Goal: Task Accomplishment & Management: Complete application form

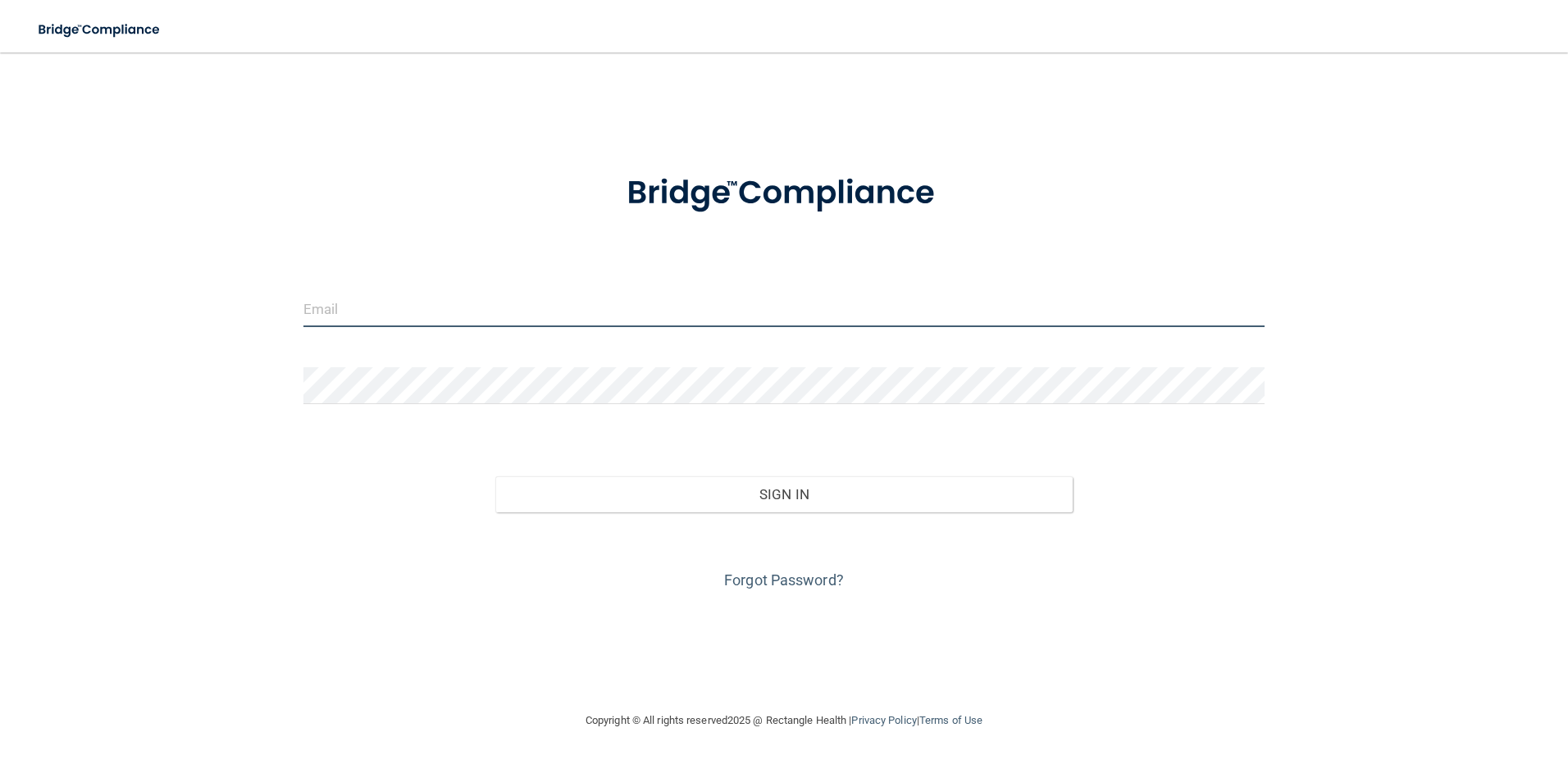
type input "[PERSON_NAME][EMAIL_ADDRESS][PERSON_NAME][DOMAIN_NAME]"
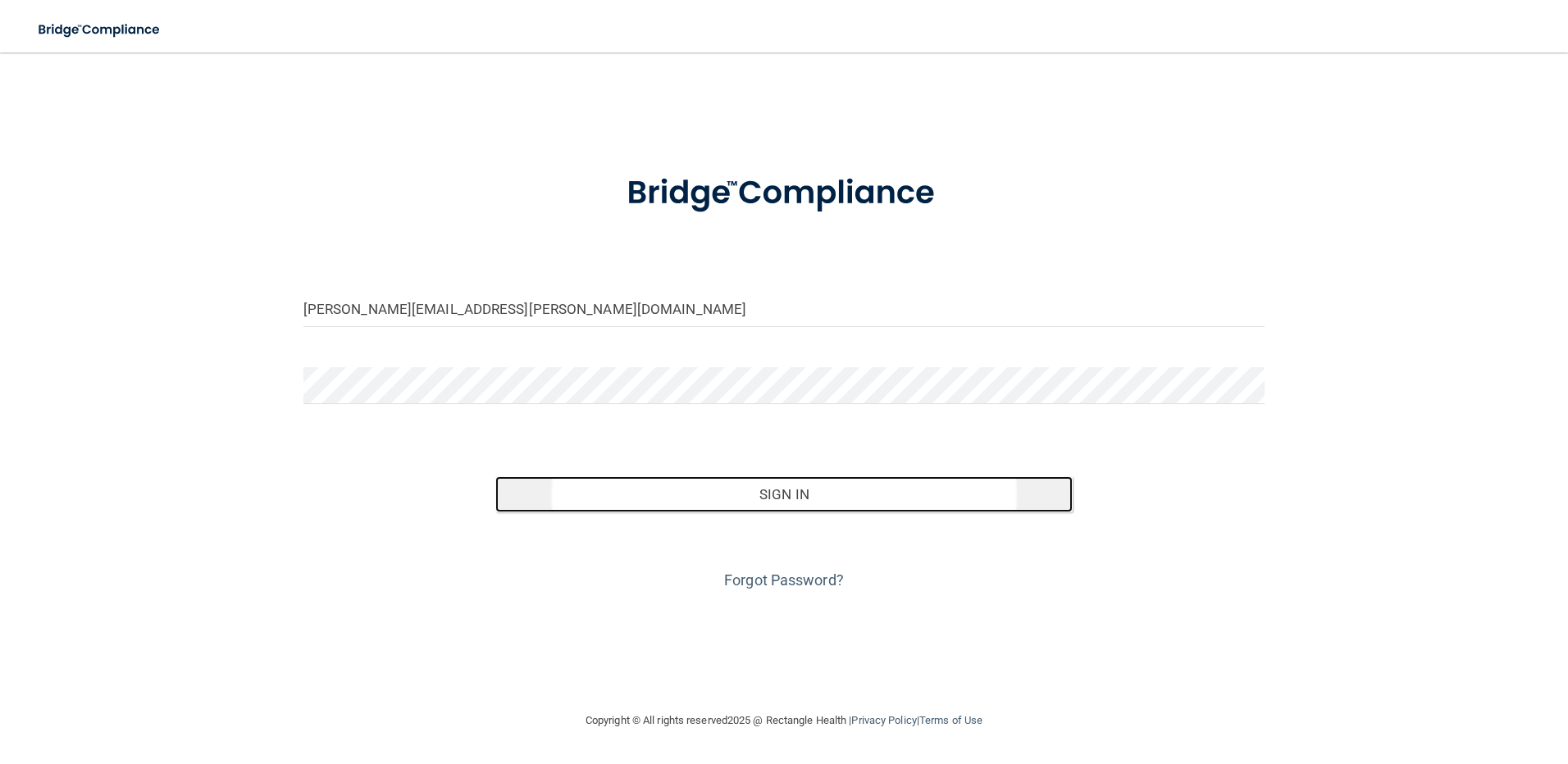
click at [768, 493] on button "Sign In" at bounding box center [784, 494] width 577 height 36
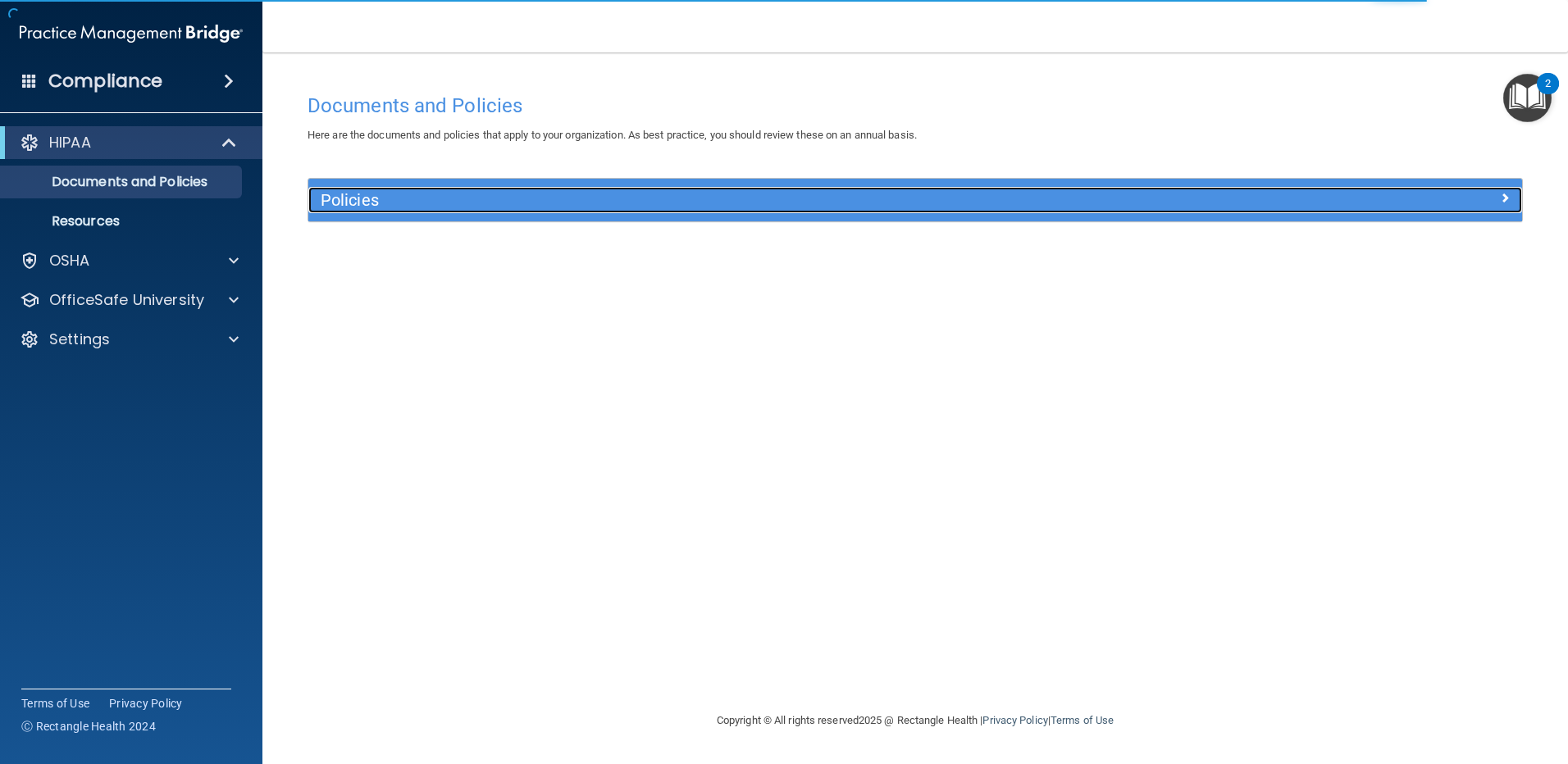
click at [417, 201] on h5 "Policies" at bounding box center [763, 199] width 886 height 18
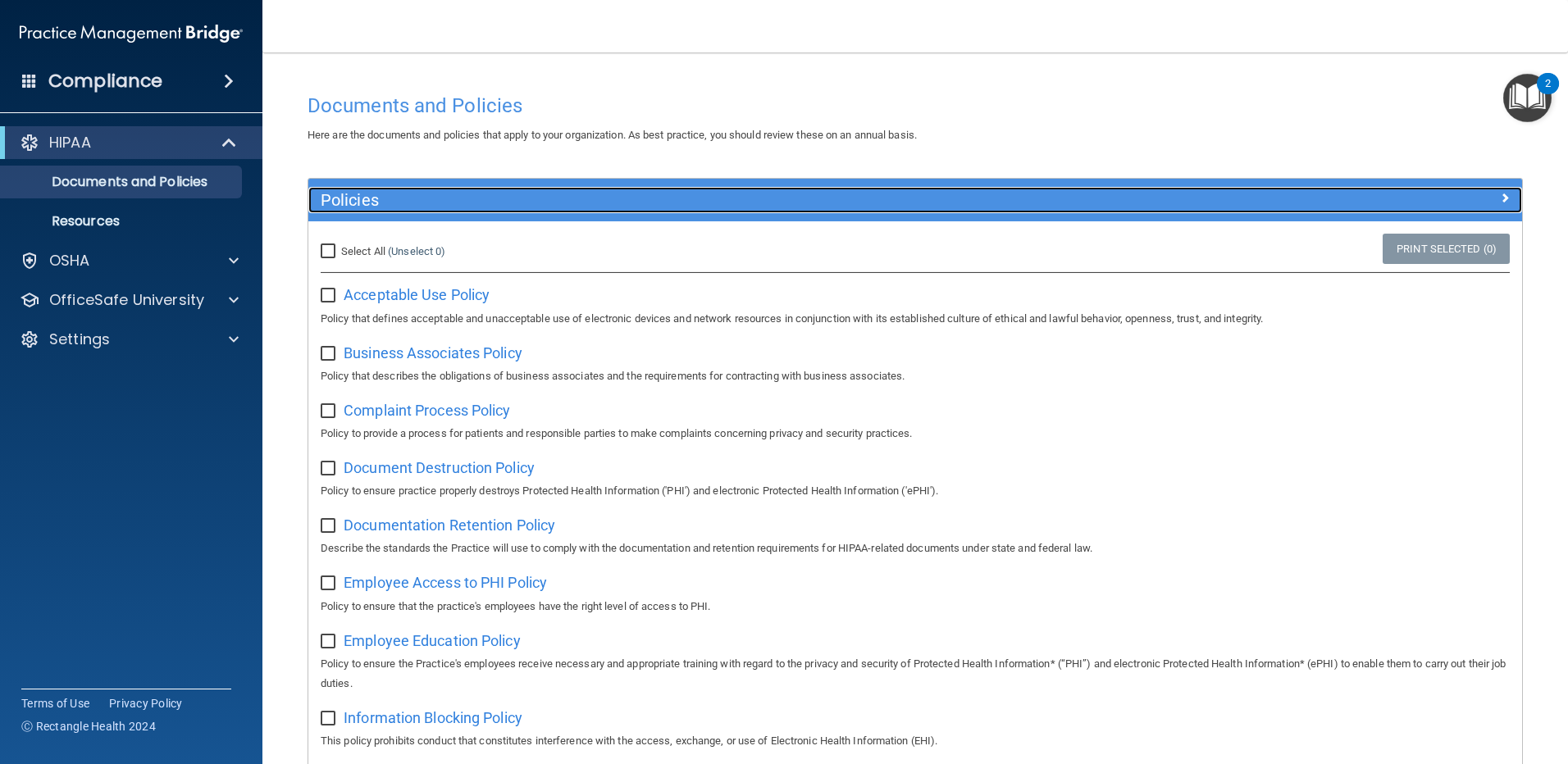
click at [1444, 196] on div at bounding box center [1370, 197] width 304 height 19
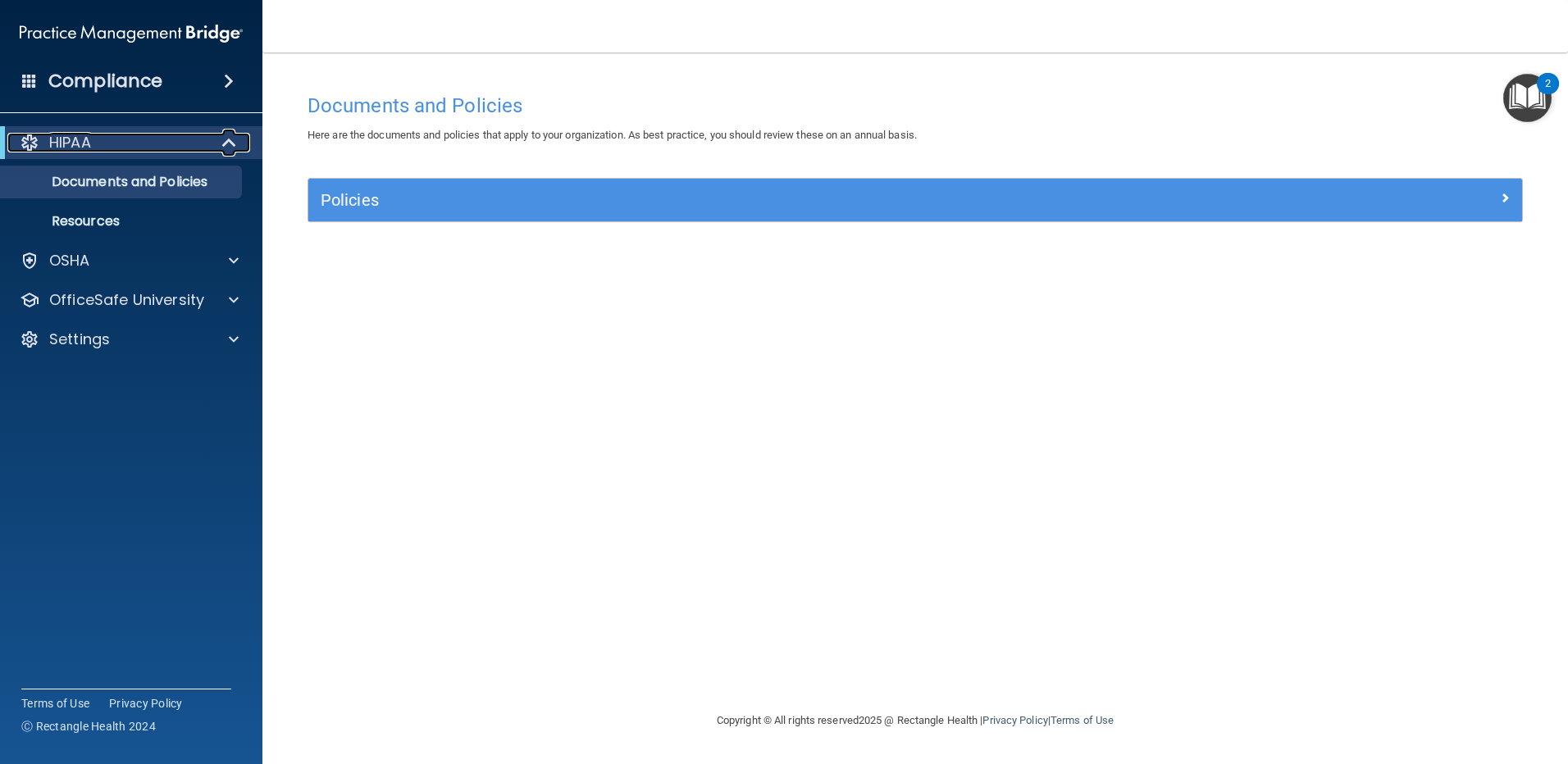
click at [224, 144] on span at bounding box center [230, 143] width 13 height 19
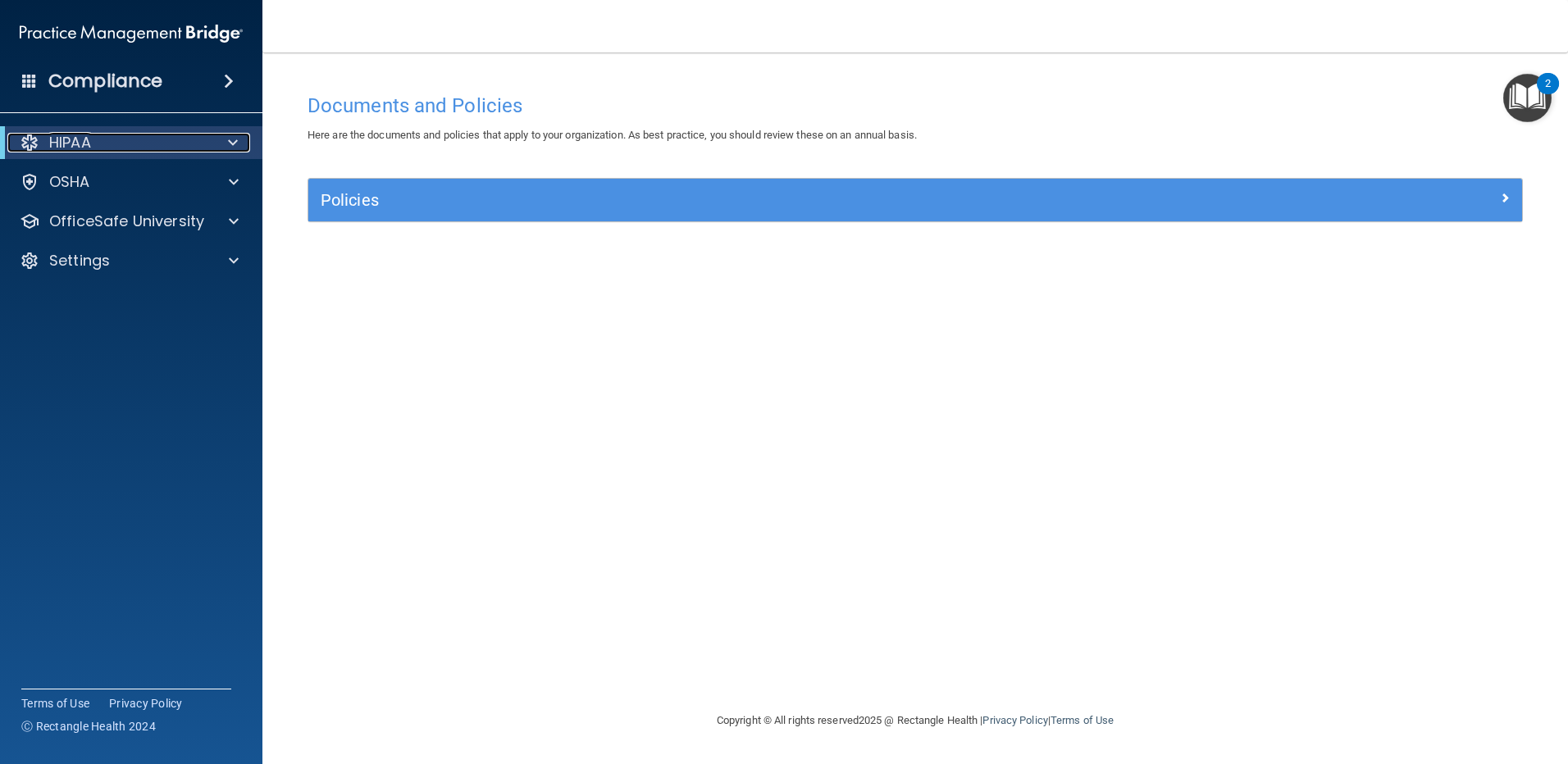
click at [225, 145] on div at bounding box center [230, 143] width 40 height 19
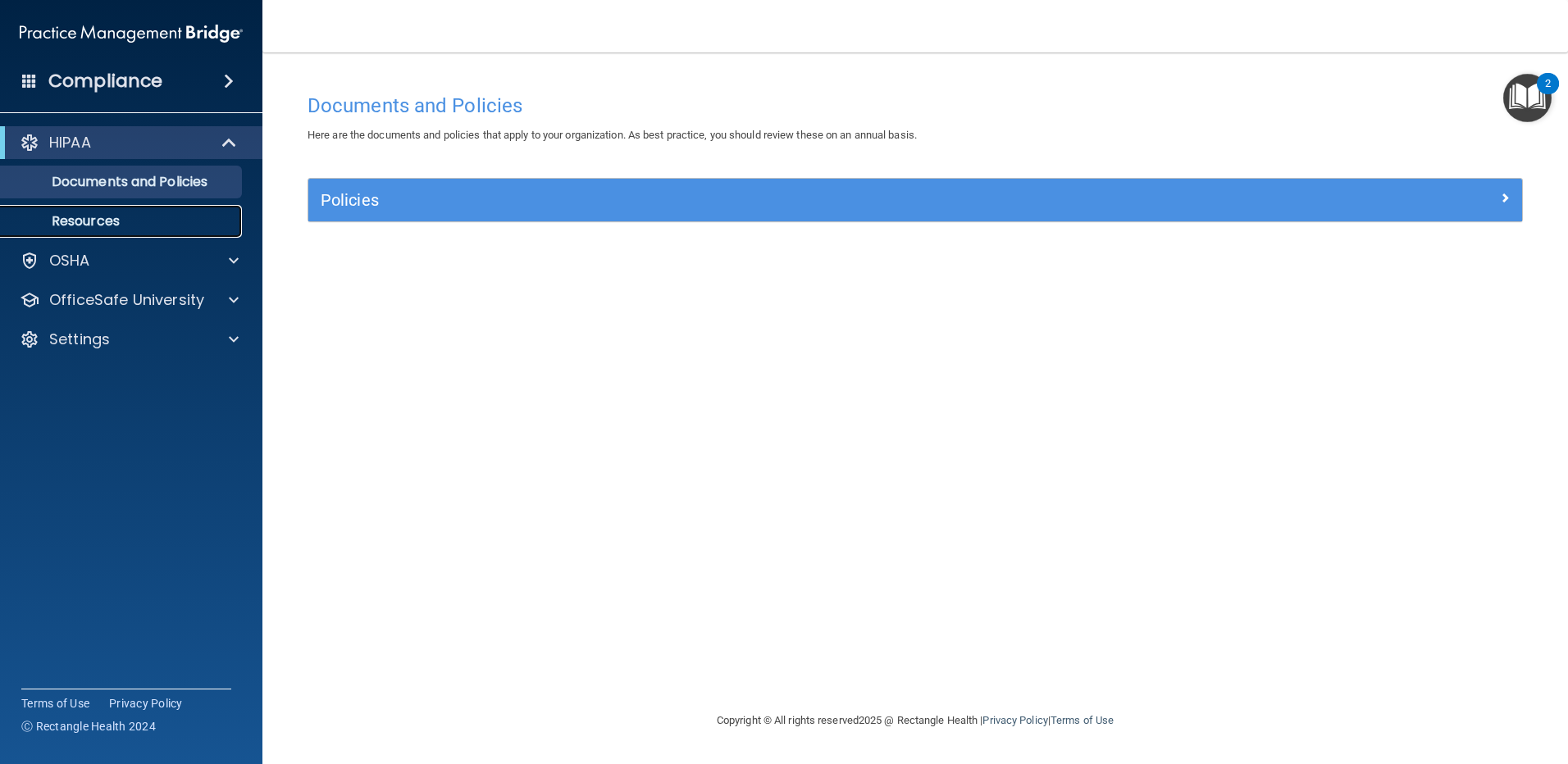
click at [117, 218] on p "Resources" at bounding box center [122, 221] width 224 height 16
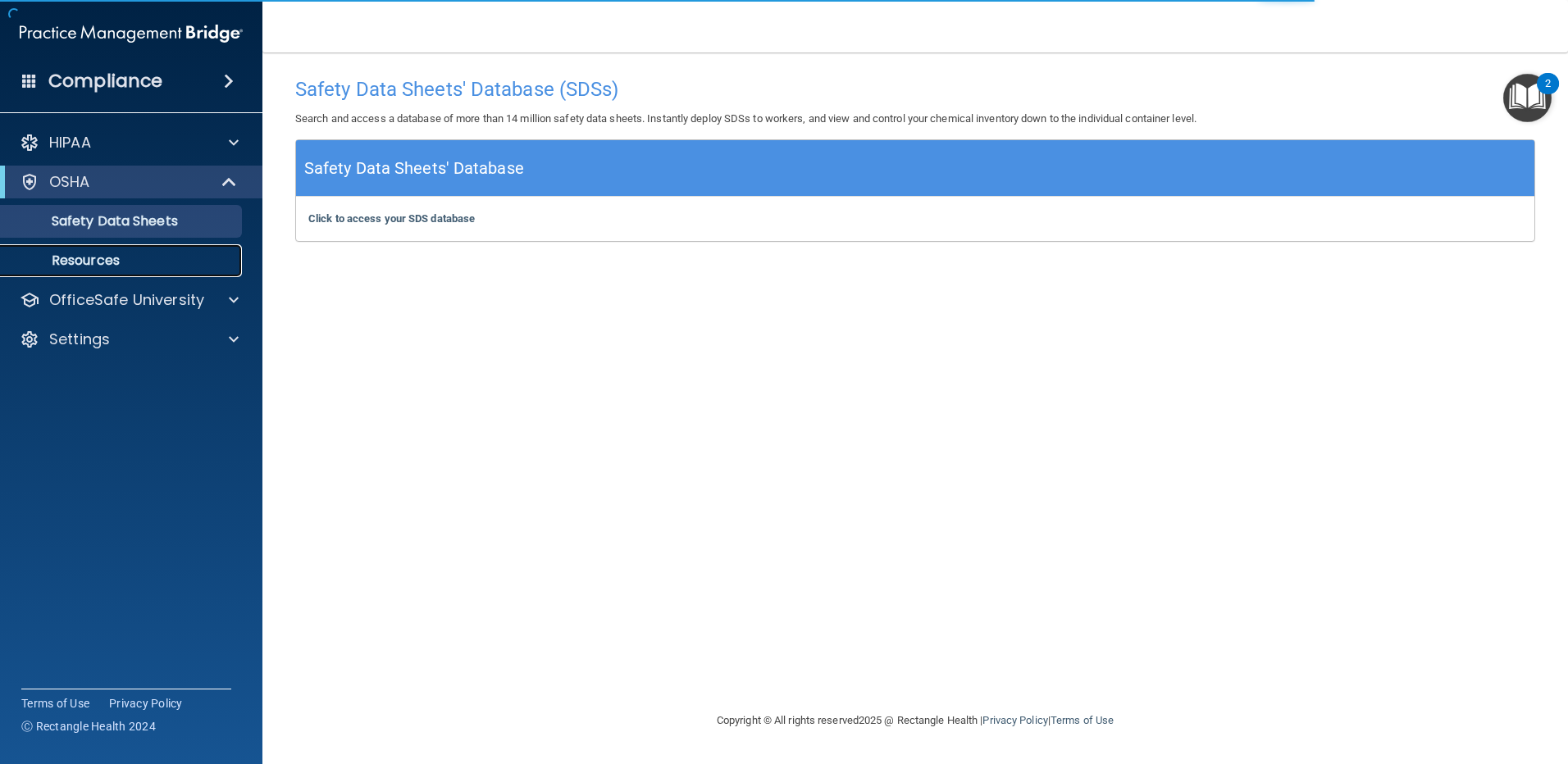
click at [129, 265] on p "Resources" at bounding box center [122, 260] width 224 height 16
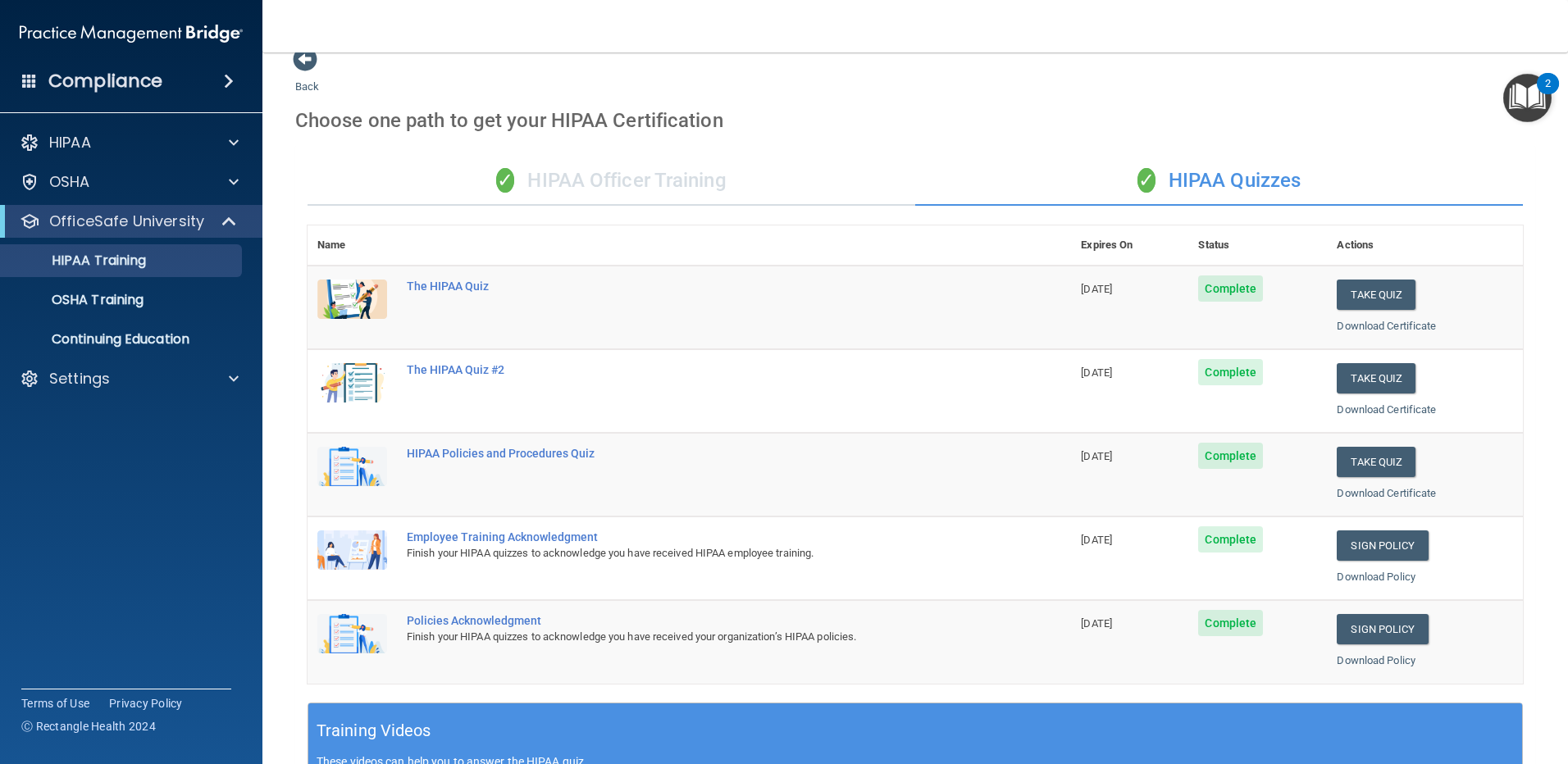
scroll to position [20, 0]
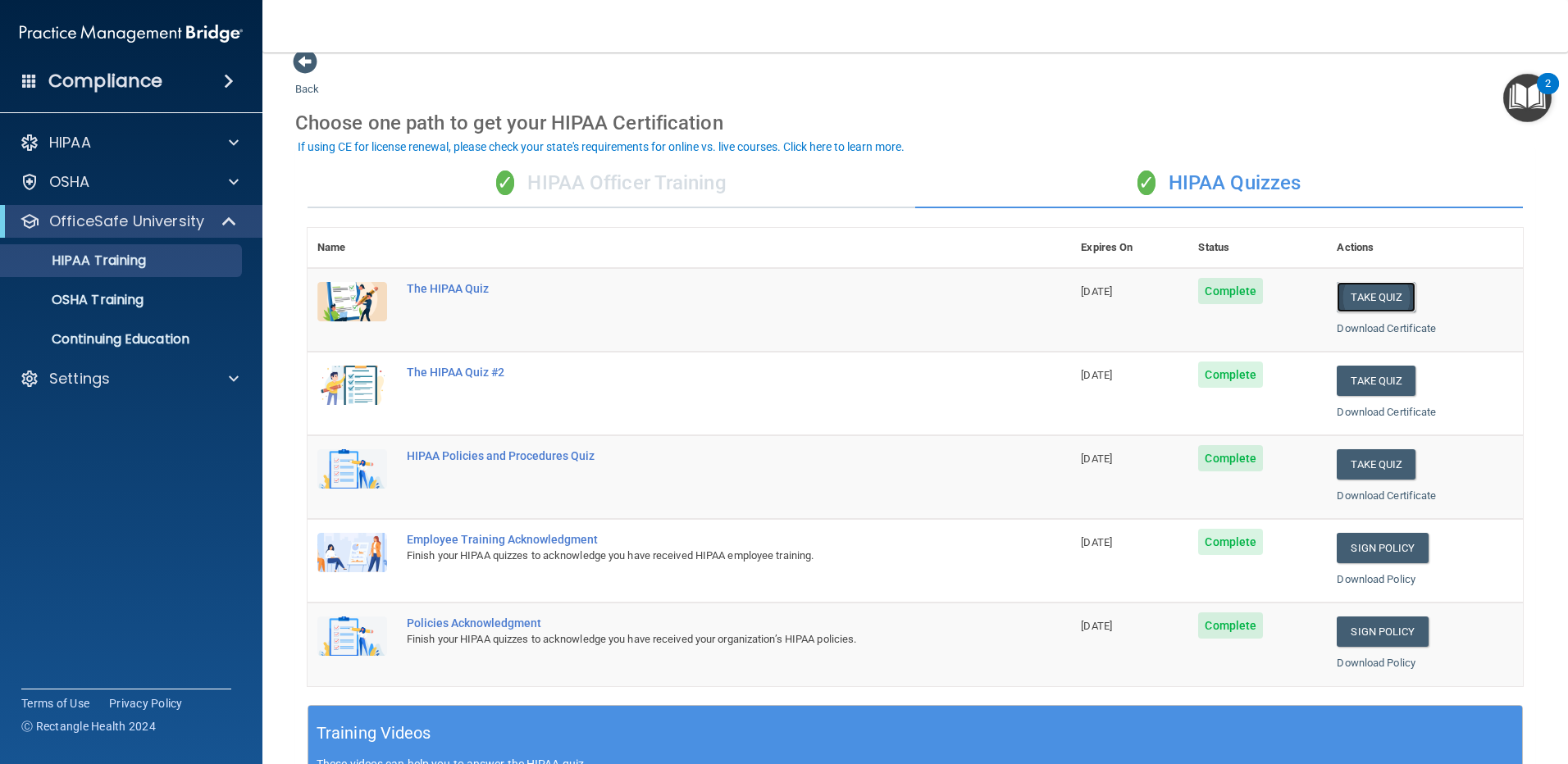
click at [1390, 303] on button "Take Quiz" at bounding box center [1376, 297] width 79 height 30
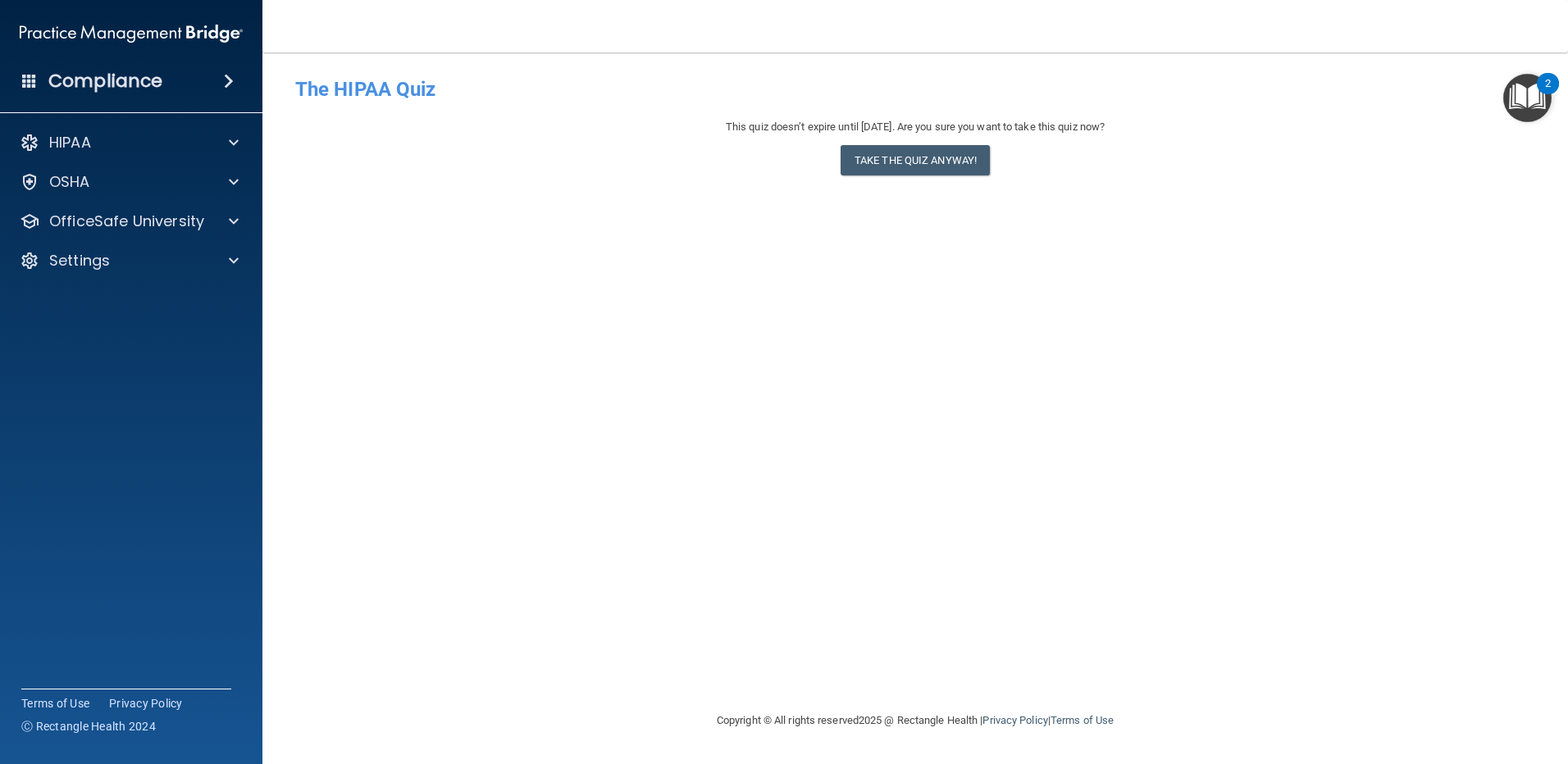
click at [98, 78] on h4 "Compliance" at bounding box center [105, 81] width 114 height 23
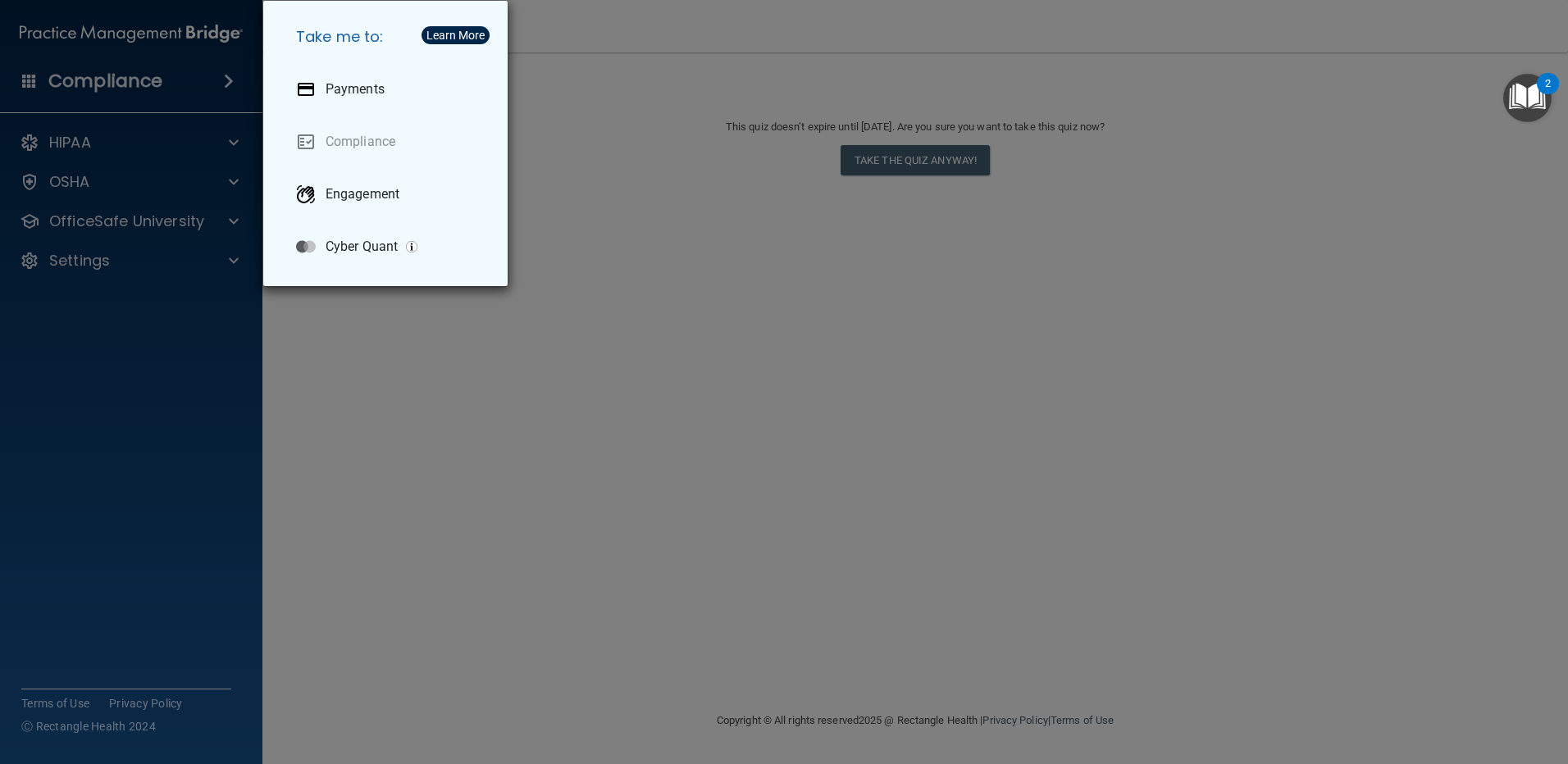
click at [30, 146] on div "Take me to: Payments Compliance Engagement Cyber Quant" at bounding box center [784, 382] width 1568 height 764
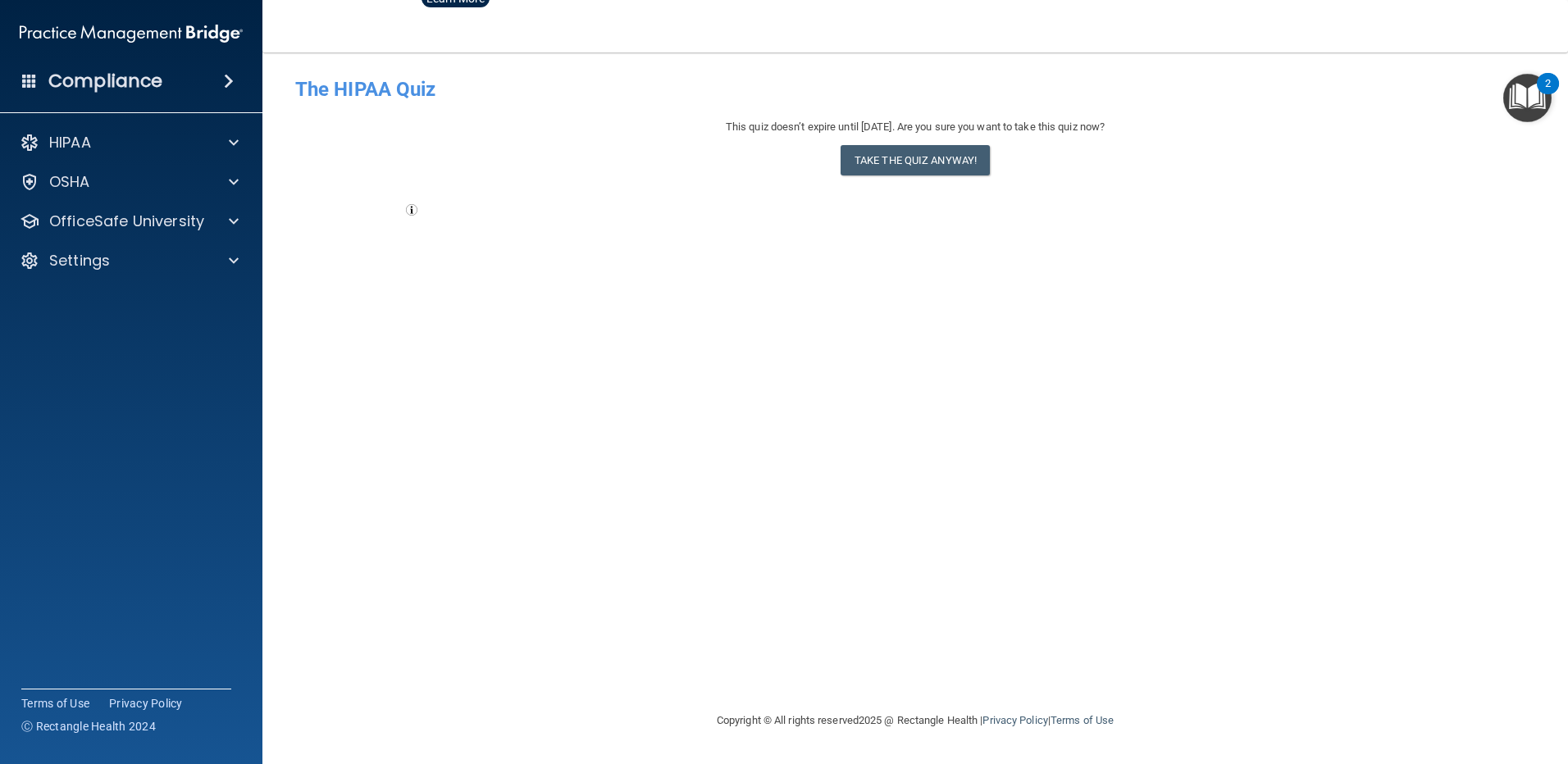
click at [58, 131] on div "HIPAA" at bounding box center [131, 143] width 263 height 33
click at [330, 88] on h4 "The HIPAA Quiz" at bounding box center [915, 90] width 1240 height 21
drag, startPoint x: 75, startPoint y: 31, endPoint x: 53, endPoint y: 62, distance: 38.0
click at [75, 32] on img at bounding box center [131, 34] width 224 height 33
click at [33, 78] on span at bounding box center [29, 80] width 14 height 14
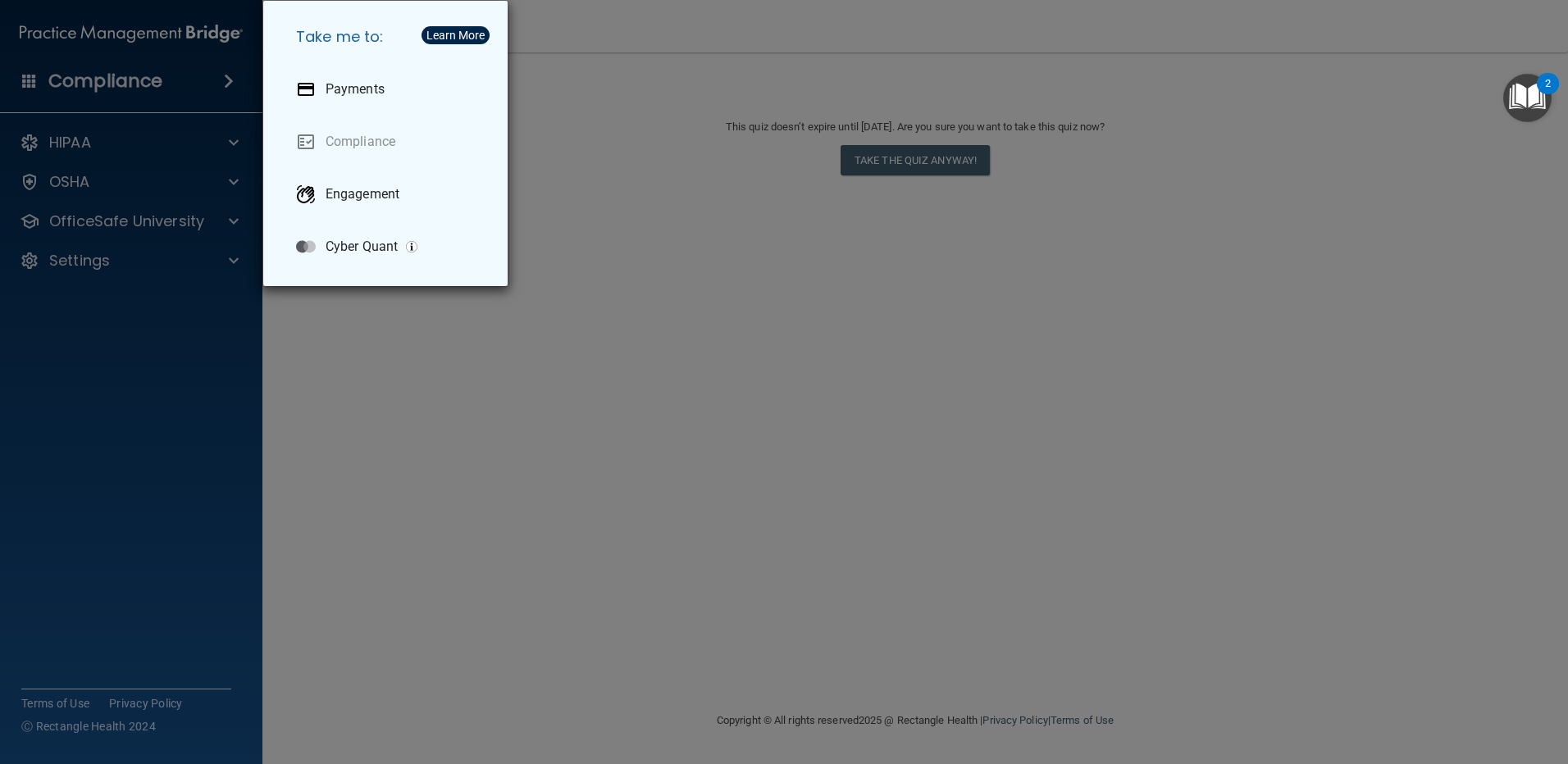
click at [33, 80] on div "Take me to: Payments Compliance Engagement Cyber Quant" at bounding box center [784, 382] width 1568 height 764
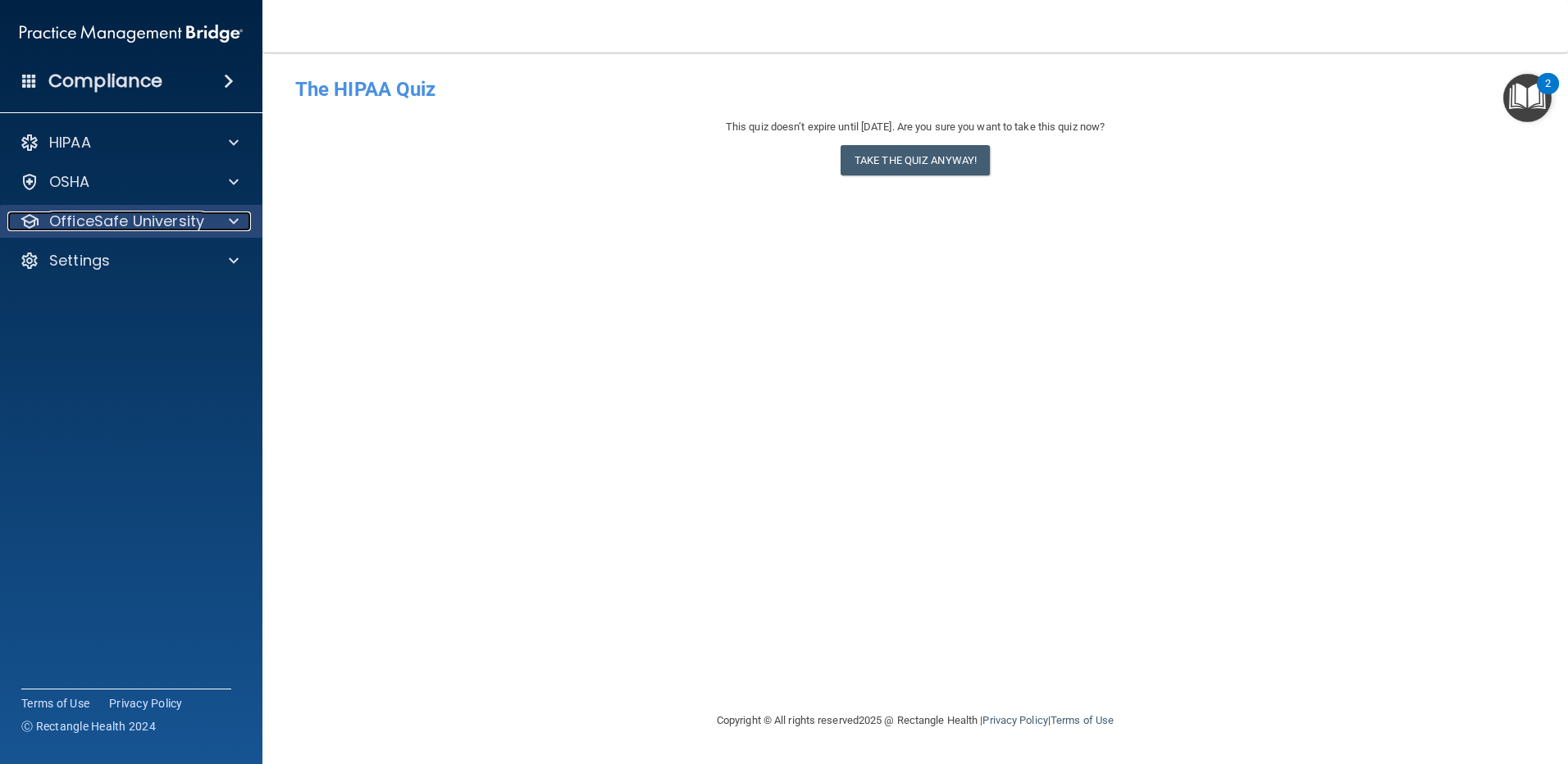
click at [234, 224] on span at bounding box center [233, 222] width 10 height 19
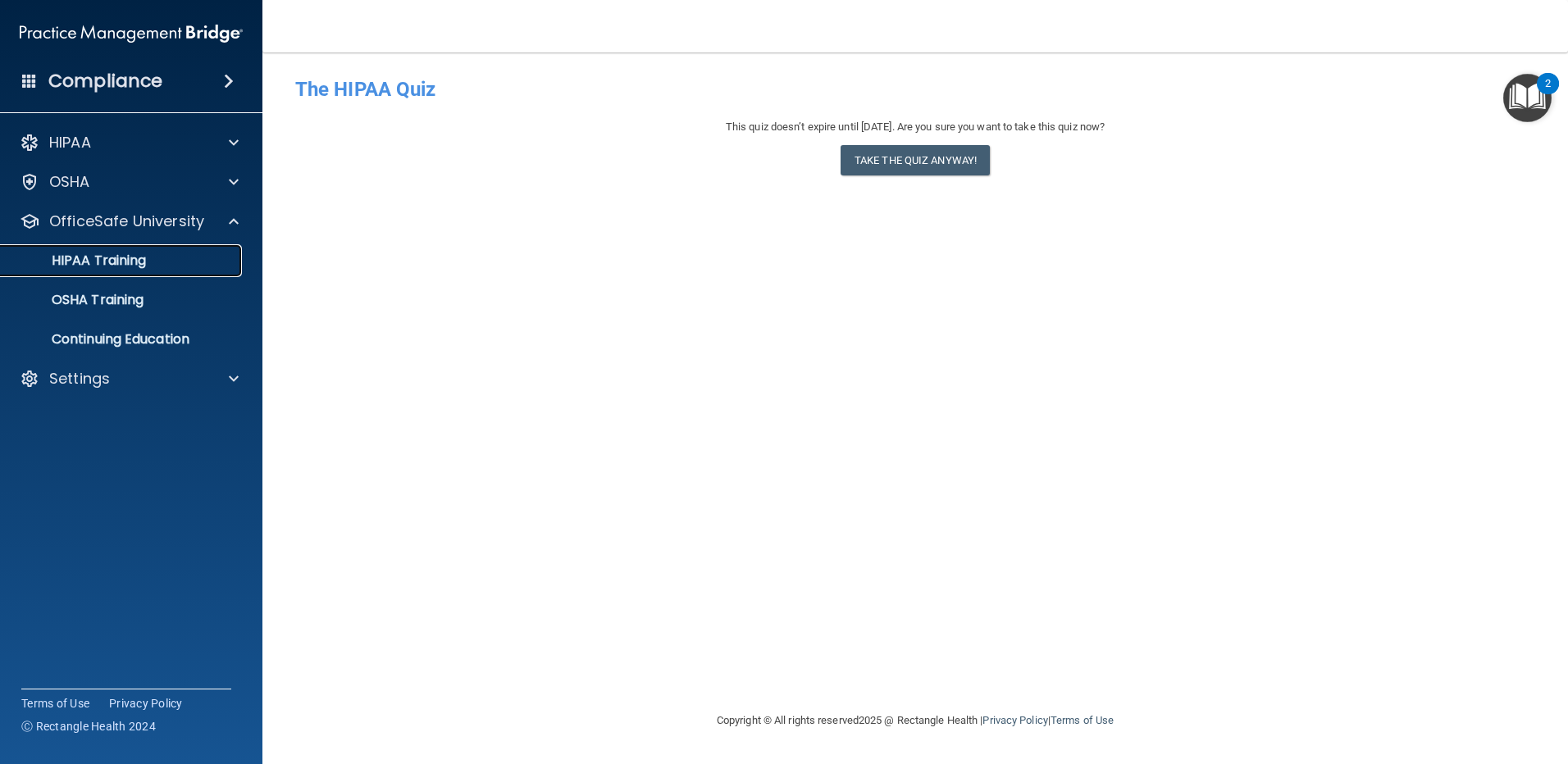
click at [151, 264] on div "HIPAA Training" at bounding box center [122, 260] width 224 height 16
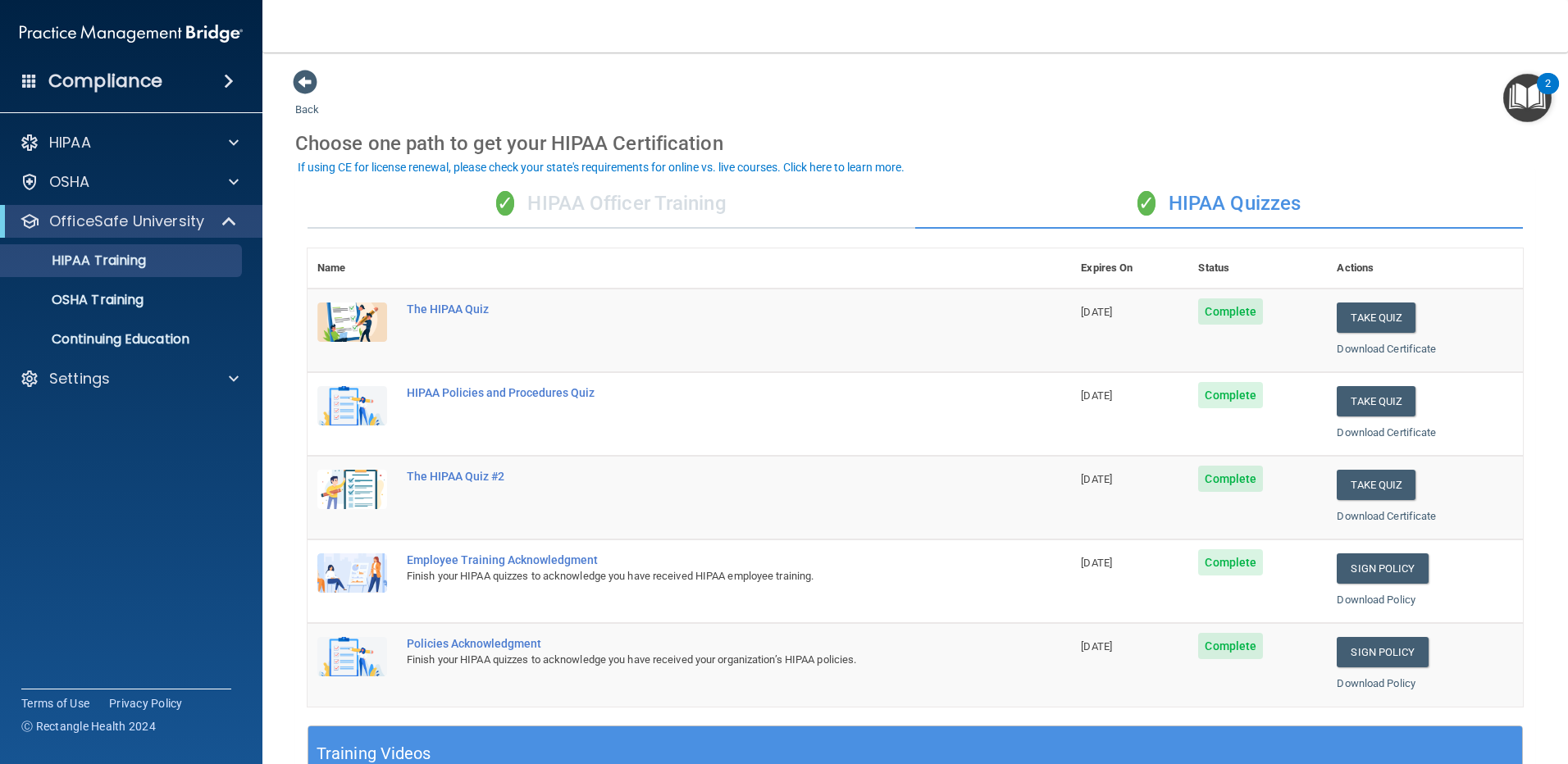
click at [1359, 339] on div "Download Certificate" at bounding box center [1424, 349] width 176 height 19
click at [1363, 328] on button "Take Quiz" at bounding box center [1376, 317] width 79 height 30
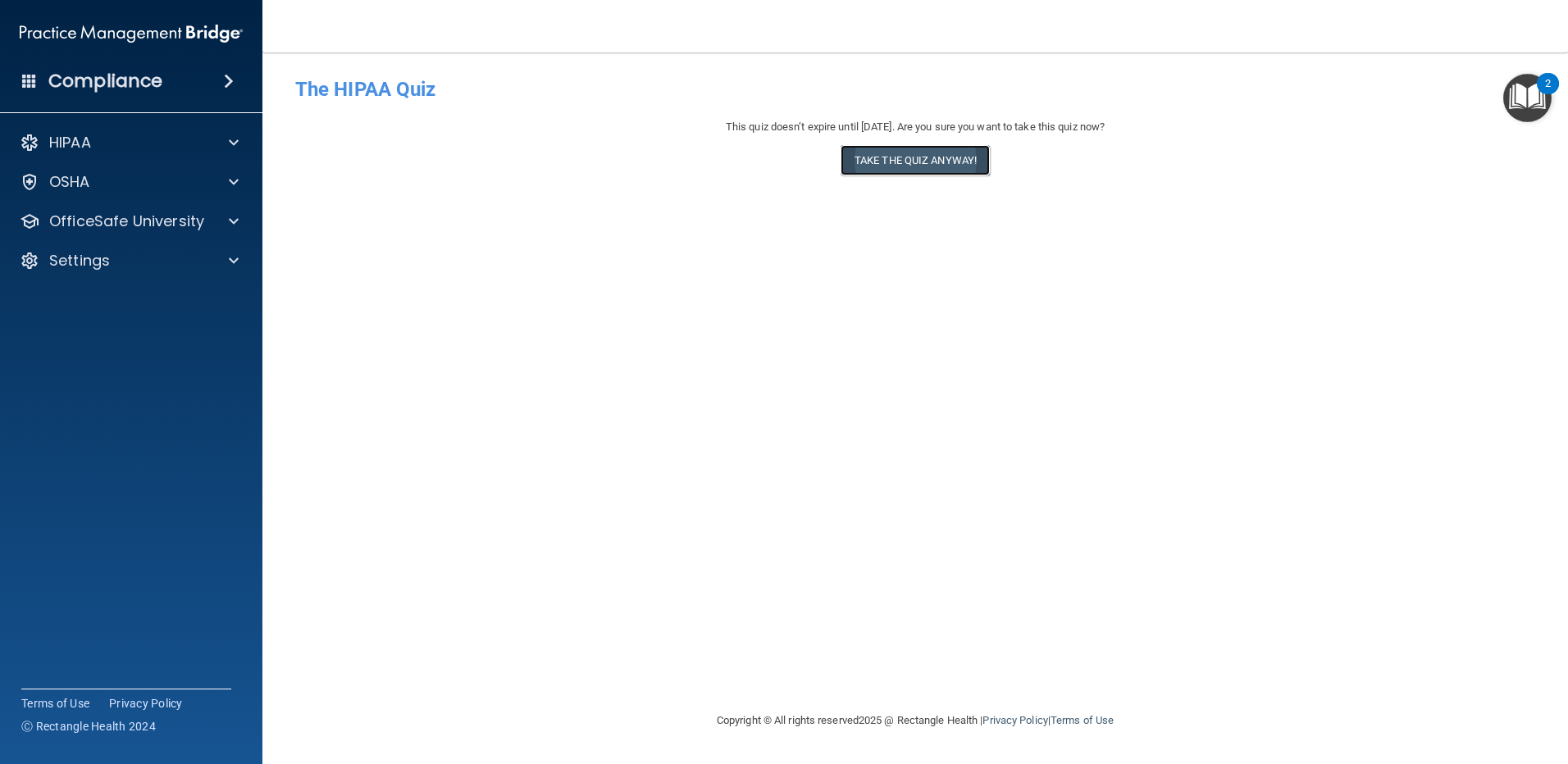
click at [953, 168] on button "Take the quiz anyway!" at bounding box center [915, 160] width 149 height 30
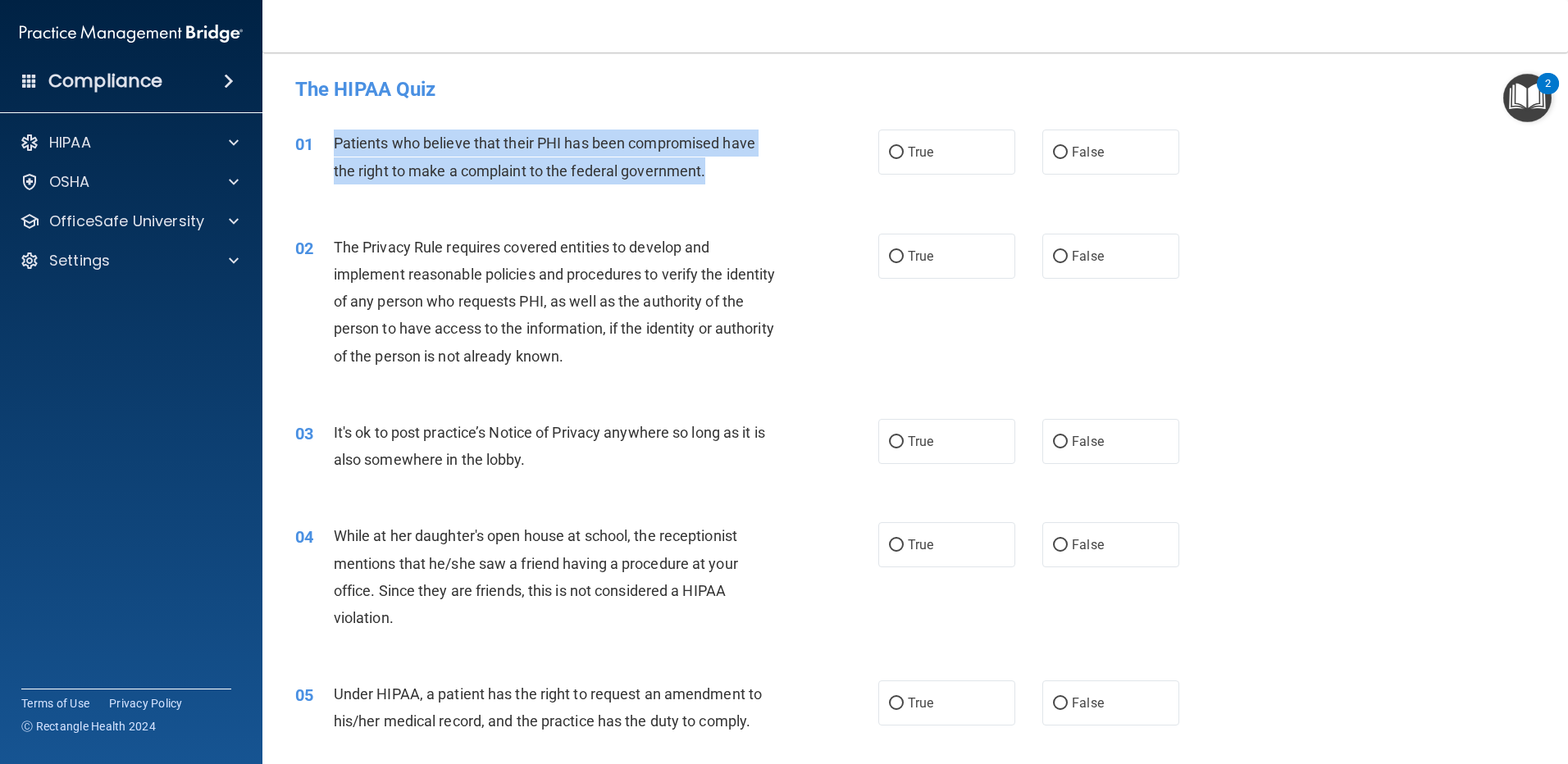
drag, startPoint x: 725, startPoint y: 178, endPoint x: 332, endPoint y: 139, distance: 394.9
click at [332, 139] on div "01 Patients who believe that their PHI has been compromised have the right to m…" at bounding box center [587, 160] width 632 height 63
copy div "Patients who believe that their PHI has been compromised have the right to make…"
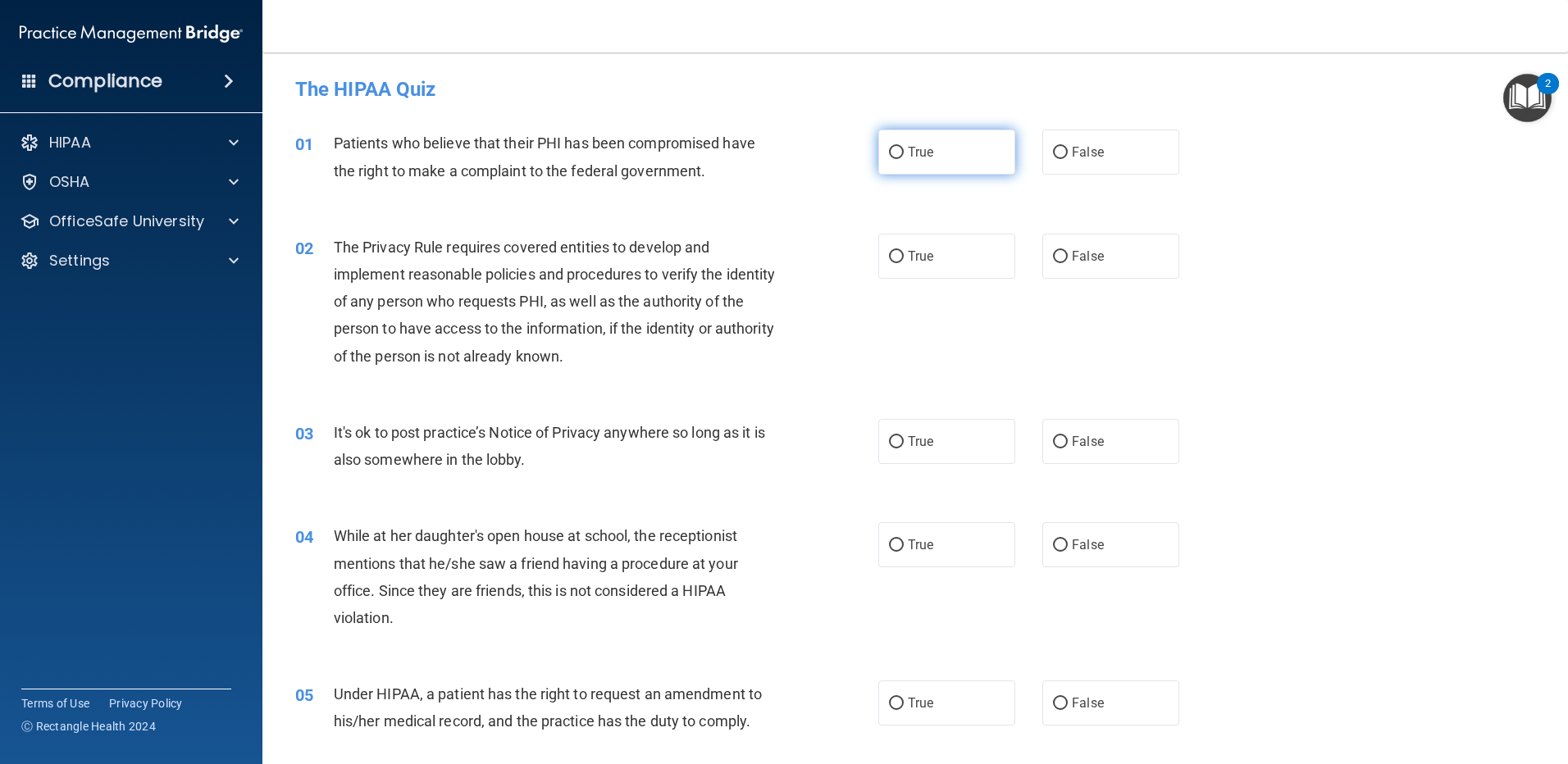
click at [879, 139] on label "True" at bounding box center [947, 151] width 137 height 45
click at [890, 146] on input "True" at bounding box center [896, 152] width 14 height 13
radio input "true"
click at [890, 149] on input "True" at bounding box center [896, 152] width 14 height 13
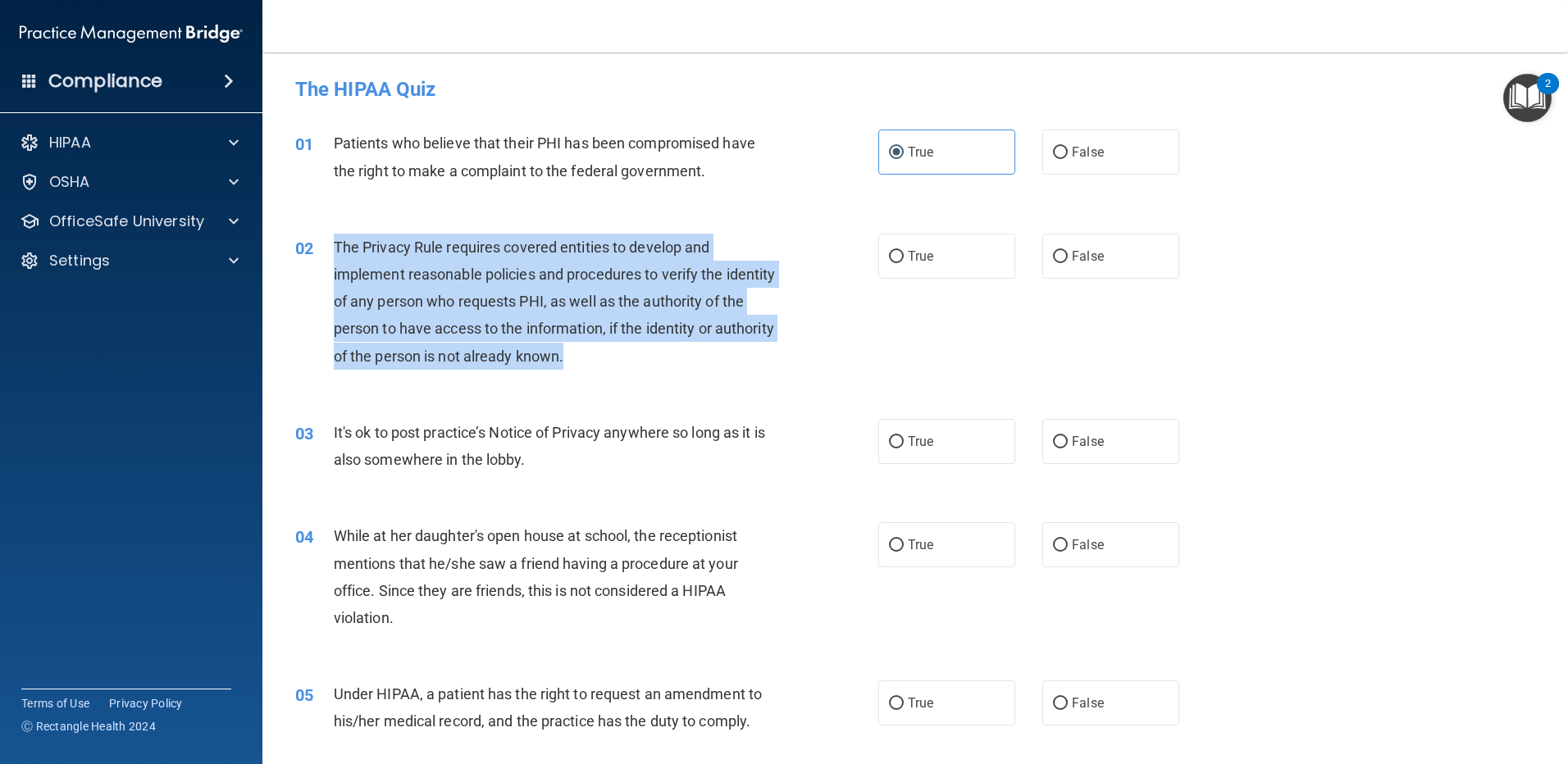
drag, startPoint x: 675, startPoint y: 366, endPoint x: 332, endPoint y: 240, distance: 365.4
click at [332, 240] on div "02 The Privacy Rule requires covered entities to develop and implement reasonab…" at bounding box center [587, 306] width 632 height 145
drag, startPoint x: 333, startPoint y: 239, endPoint x: 367, endPoint y: 256, distance: 38.0
copy div "The Privacy Rule requires covered entities to develop and implement reasonable …"
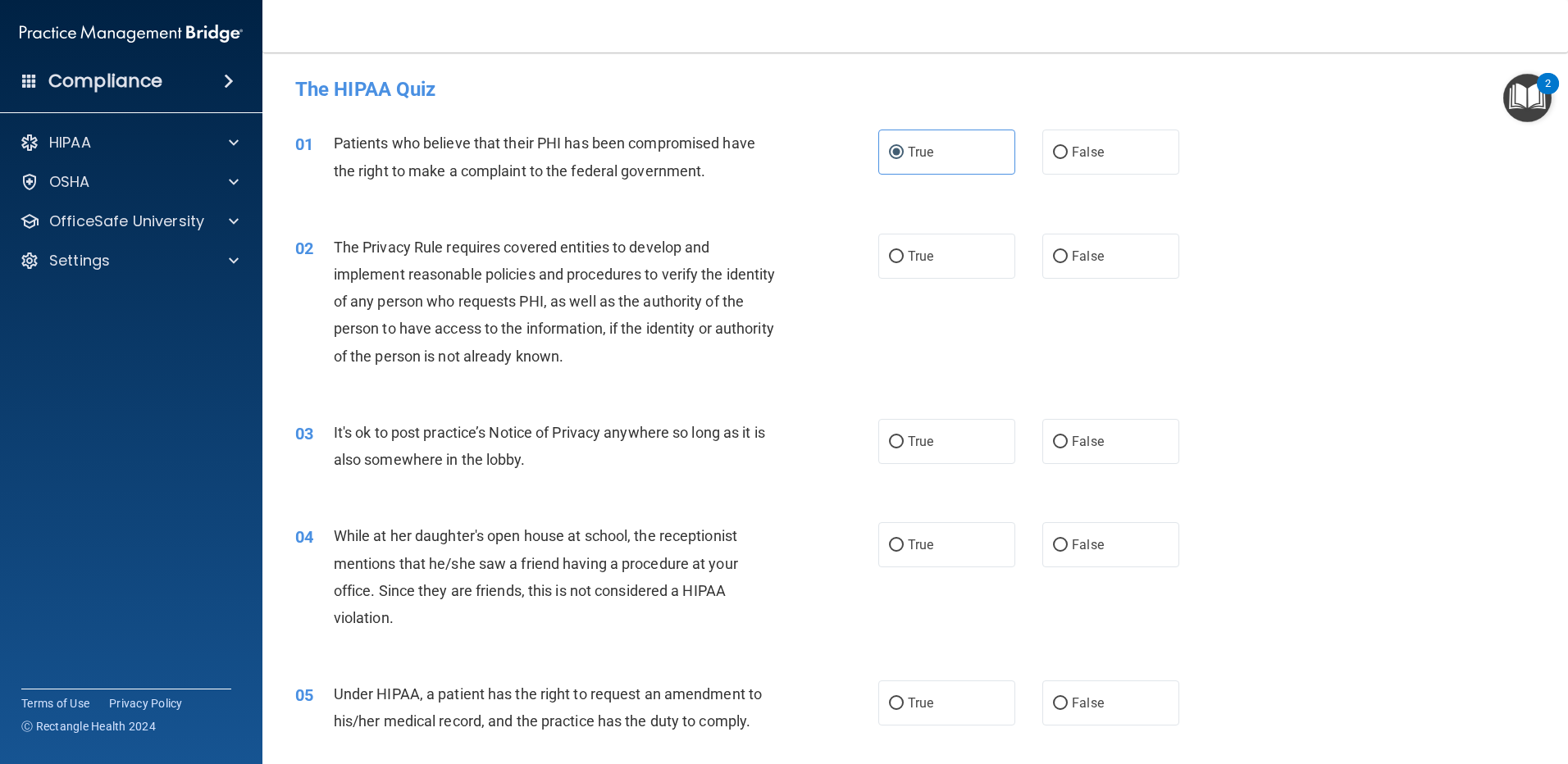
click at [739, 230] on div "02 The Privacy Rule requires covered entities to develop and implement reasonab…" at bounding box center [916, 305] width 1264 height 185
click at [879, 261] on label "True" at bounding box center [947, 256] width 137 height 45
click at [890, 261] on input "True" at bounding box center [896, 256] width 14 height 13
radio input "true"
click at [971, 433] on label "True" at bounding box center [947, 441] width 137 height 45
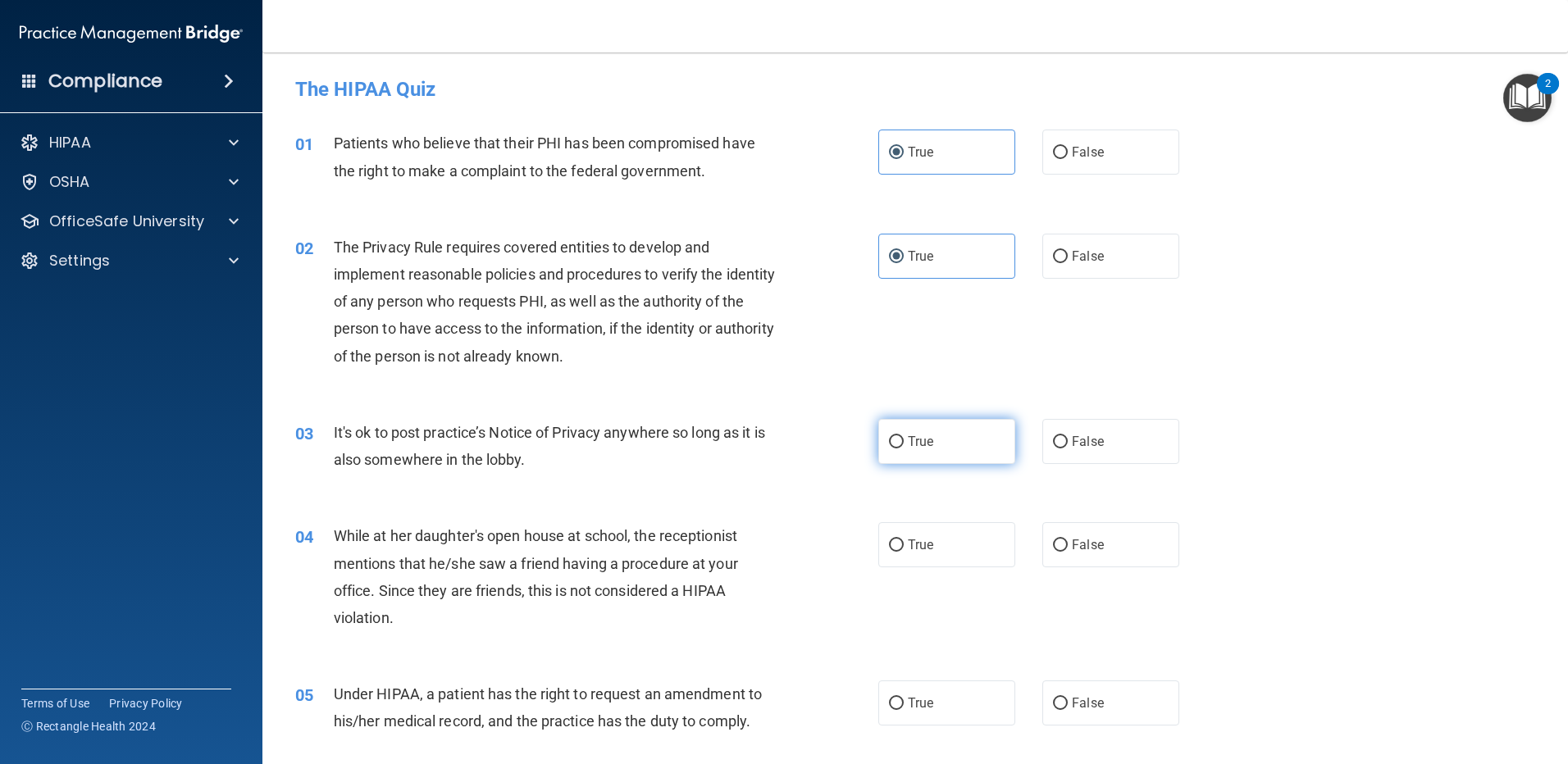
click at [904, 436] on input "True" at bounding box center [896, 442] width 14 height 13
radio input "true"
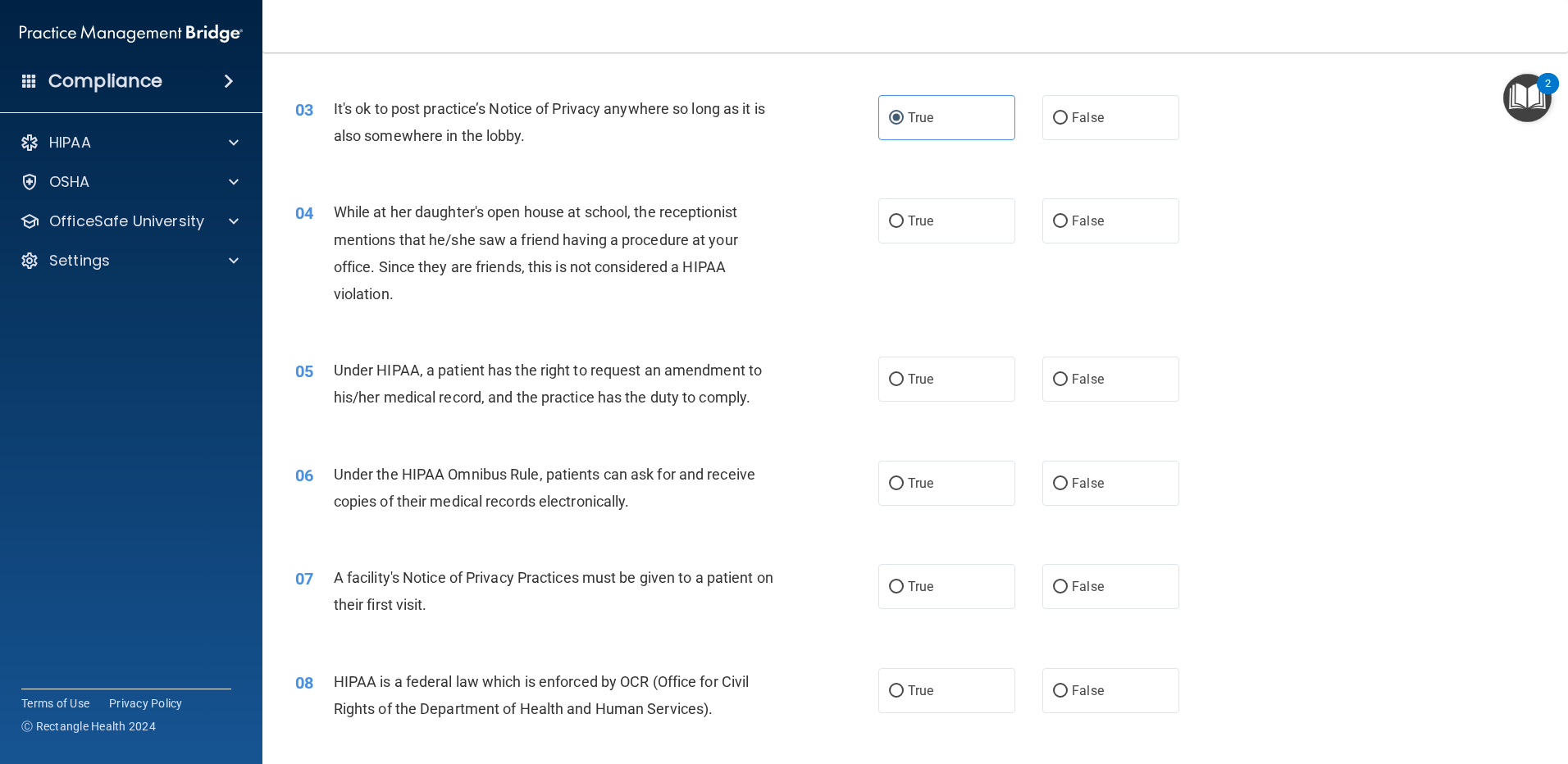
scroll to position [333, 0]
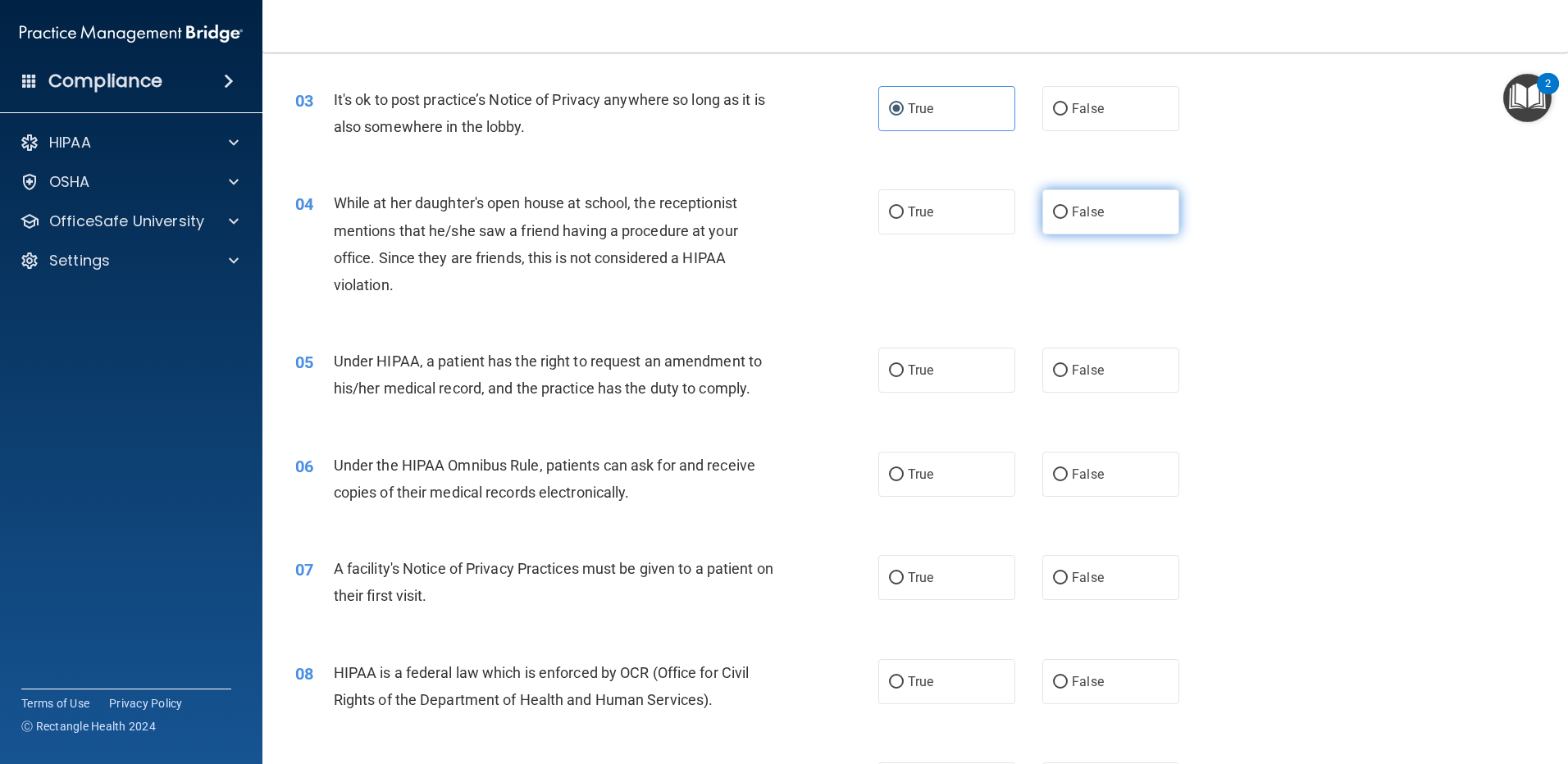
click at [1123, 213] on label "False" at bounding box center [1111, 212] width 137 height 45
click at [1068, 213] on input "False" at bounding box center [1060, 212] width 14 height 13
radio input "true"
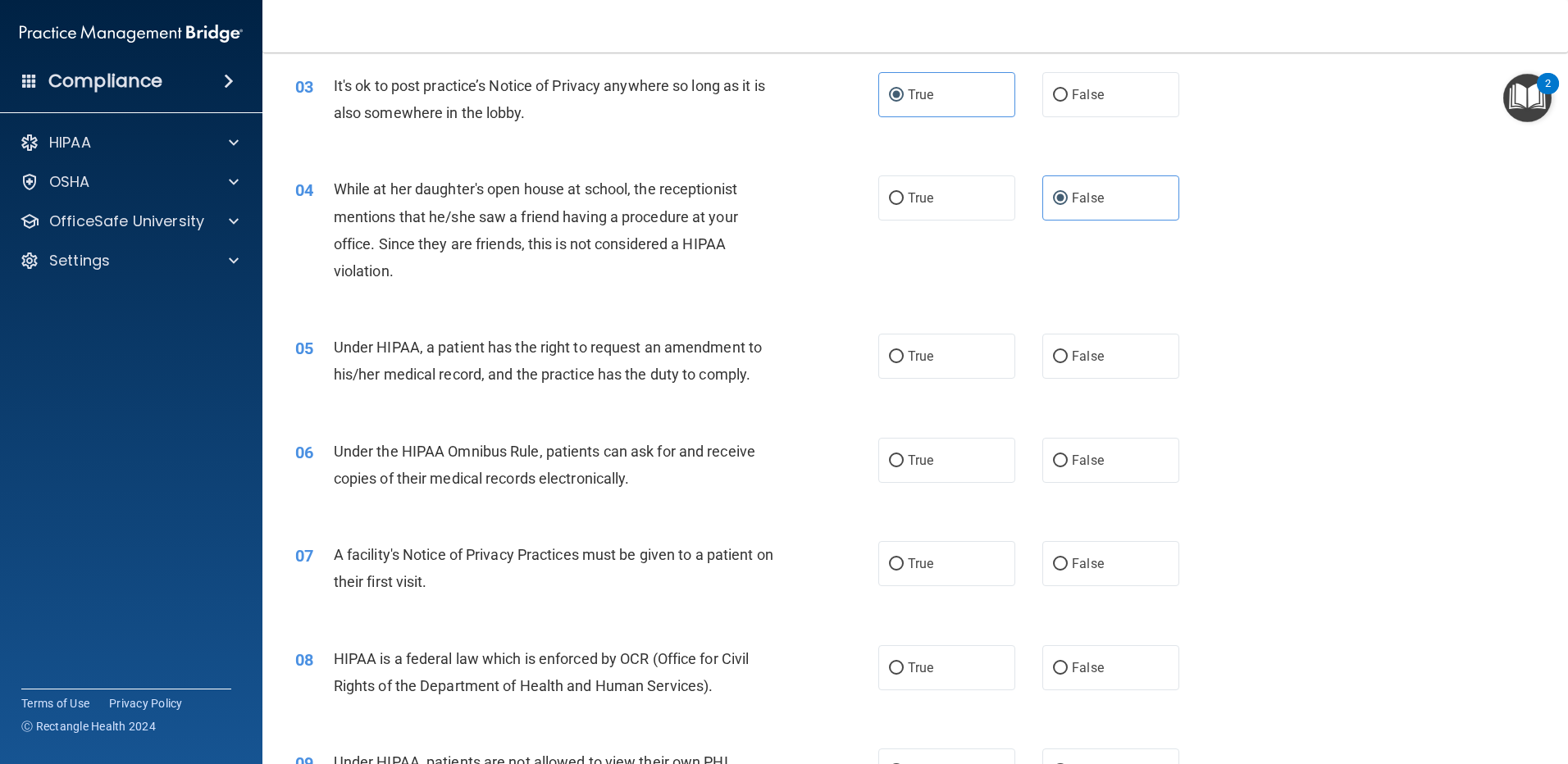
scroll to position [352, 0]
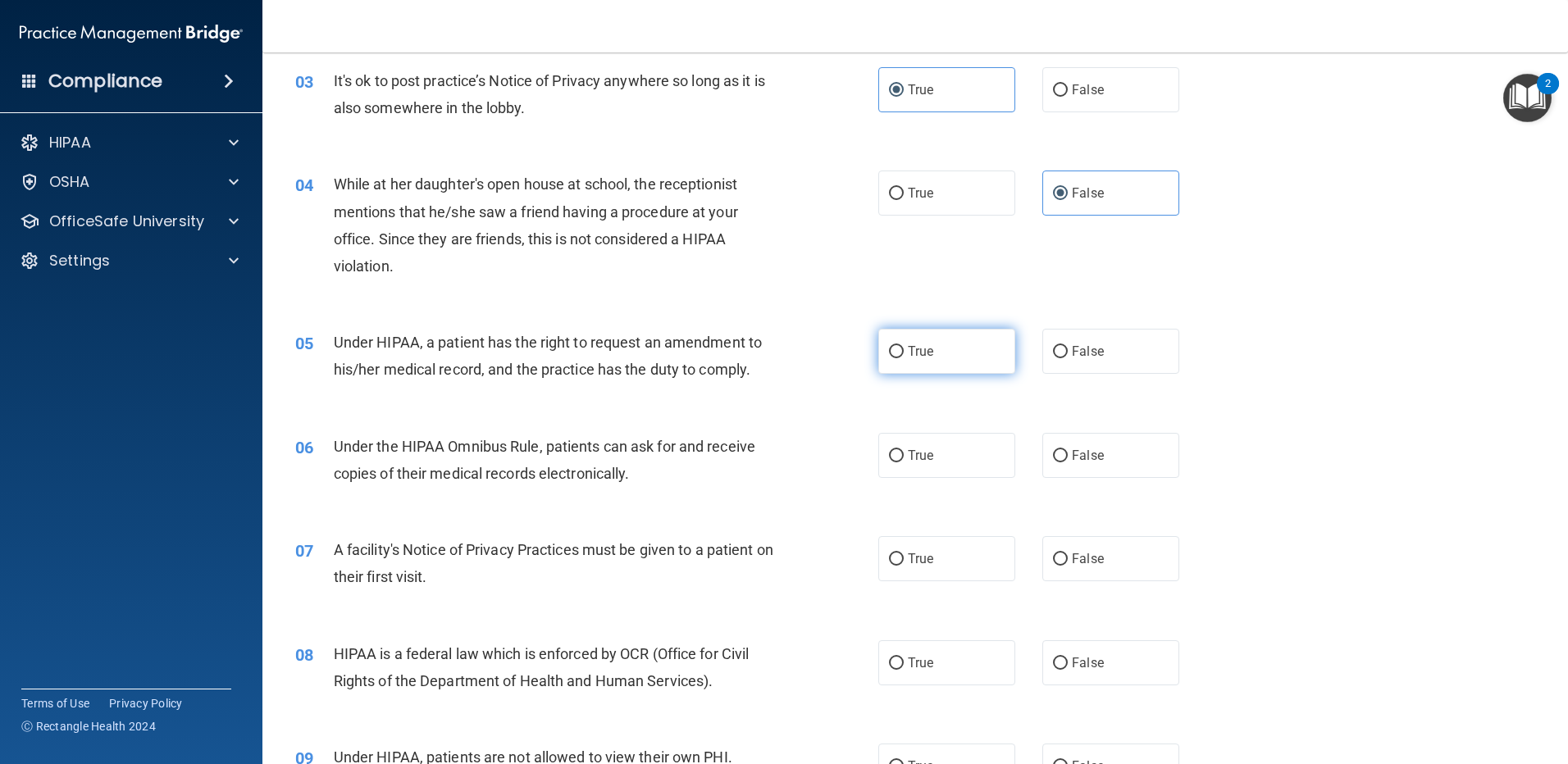
click at [978, 343] on label "True" at bounding box center [947, 351] width 137 height 45
click at [904, 346] on input "True" at bounding box center [896, 352] width 14 height 13
radio input "true"
click at [978, 467] on label "True" at bounding box center [947, 455] width 137 height 45
click at [904, 462] on input "True" at bounding box center [896, 456] width 14 height 13
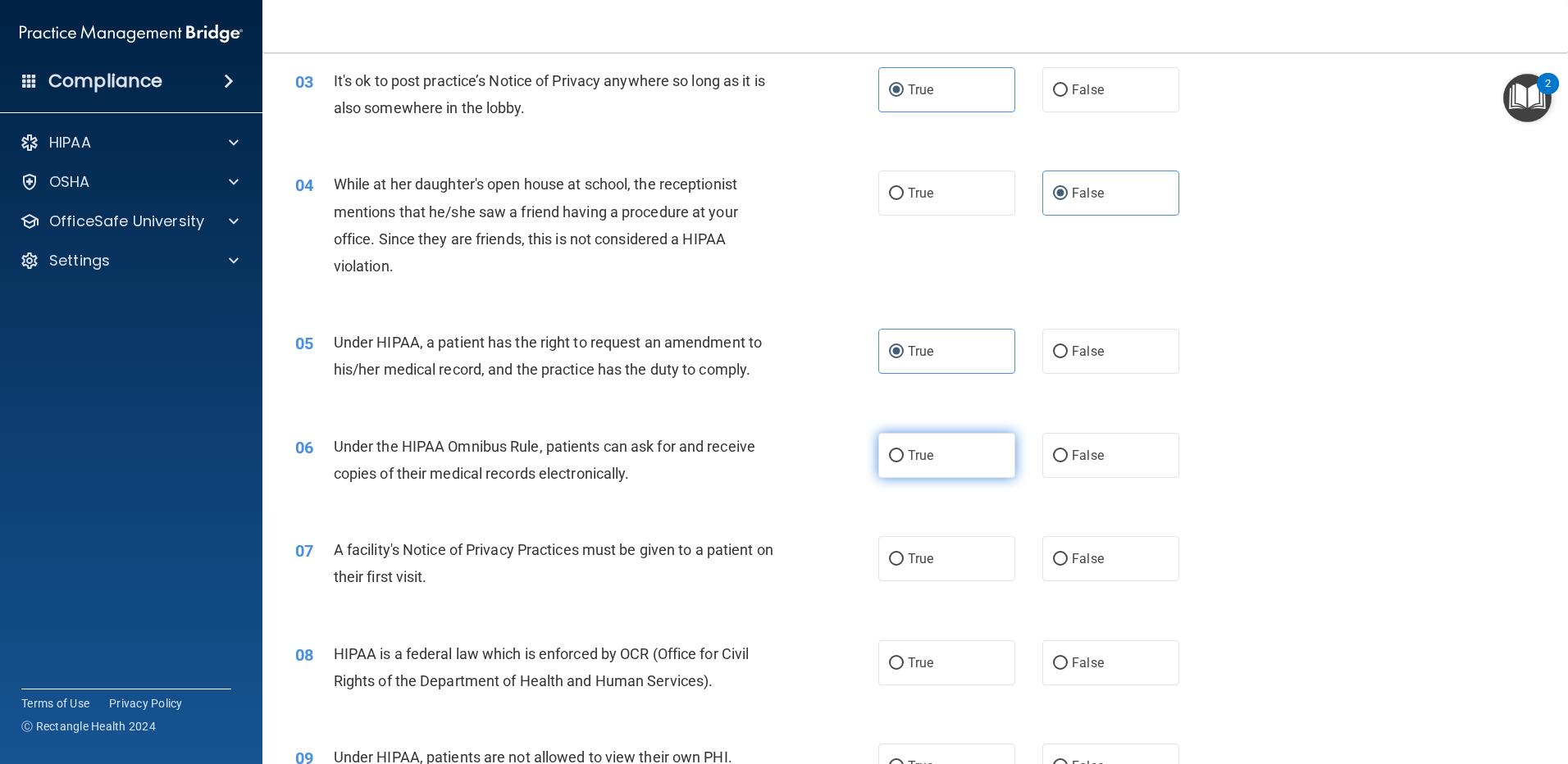
radio input "true"
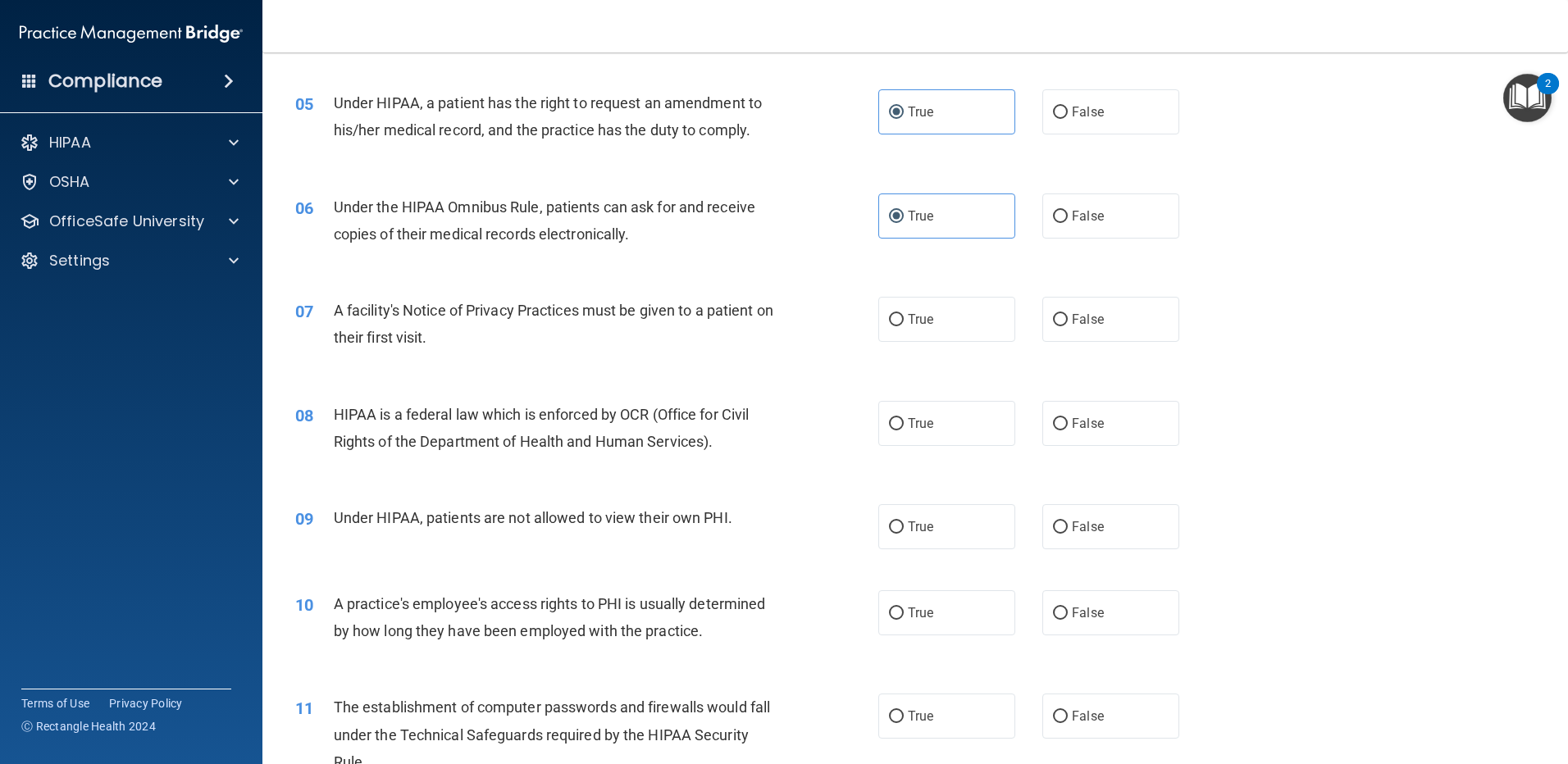
scroll to position [596, 0]
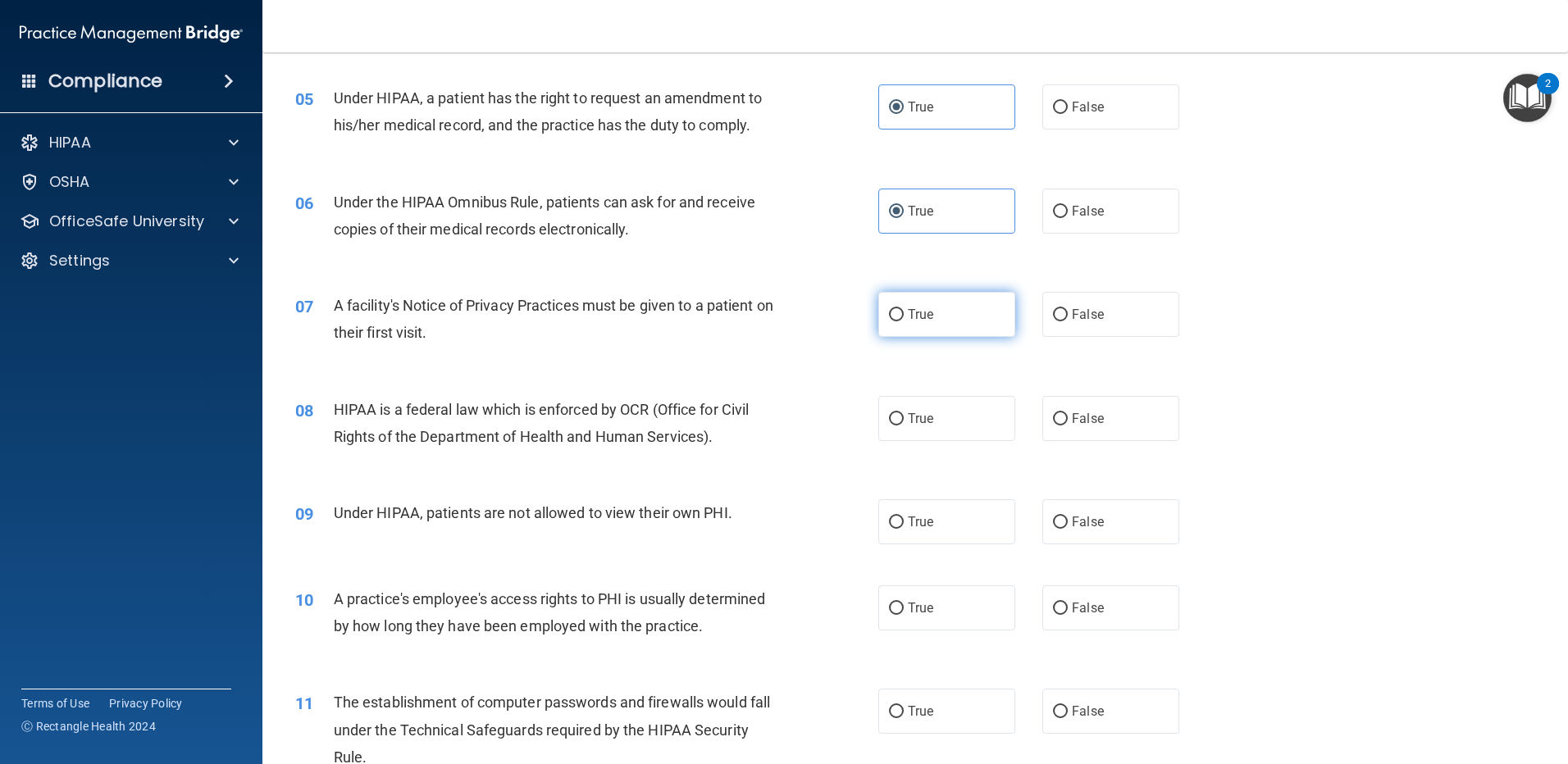
click at [964, 309] on label "True" at bounding box center [947, 314] width 137 height 45
click at [904, 309] on input "True" at bounding box center [896, 315] width 14 height 13
radio input "true"
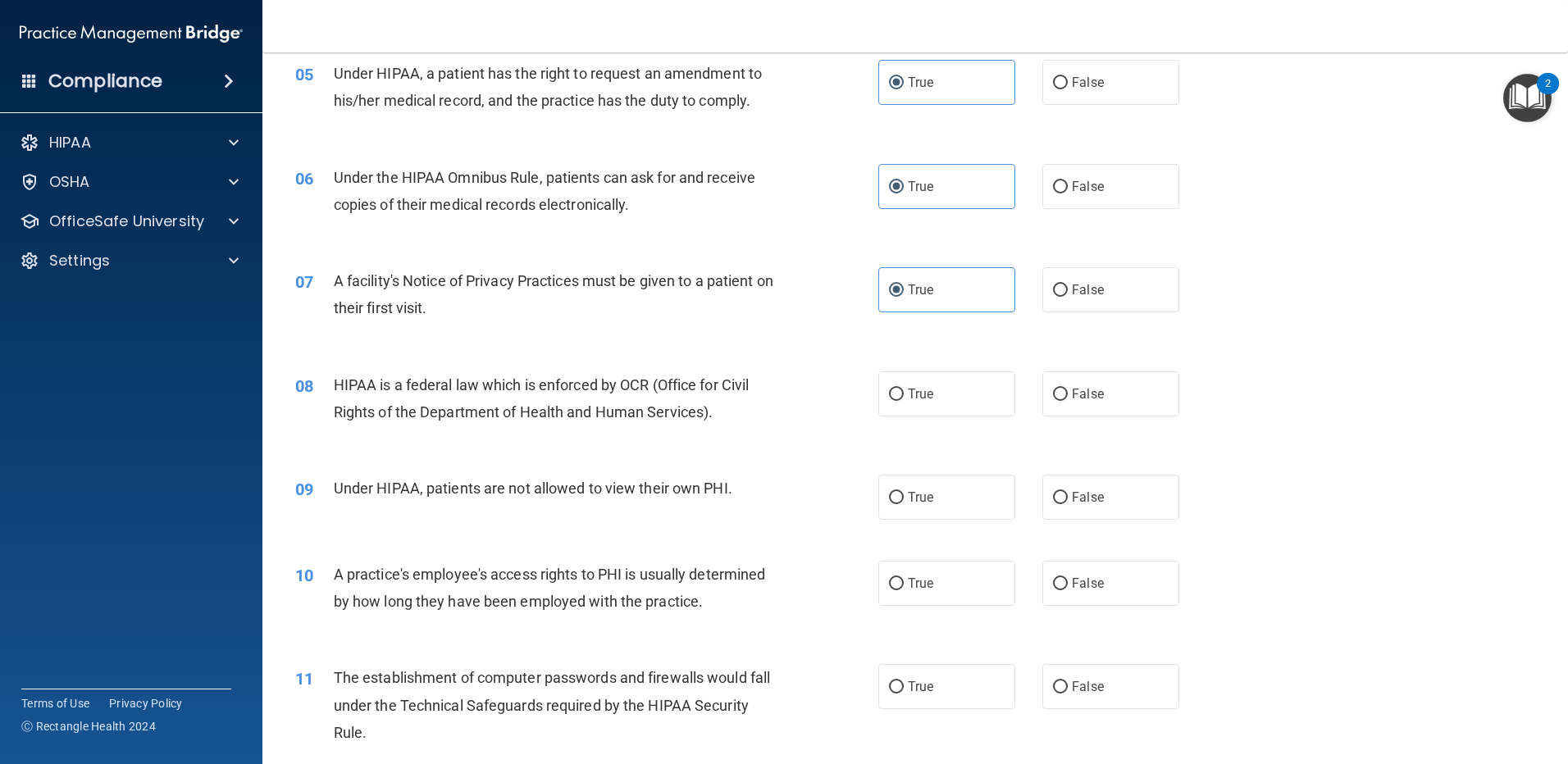
scroll to position [603, 0]
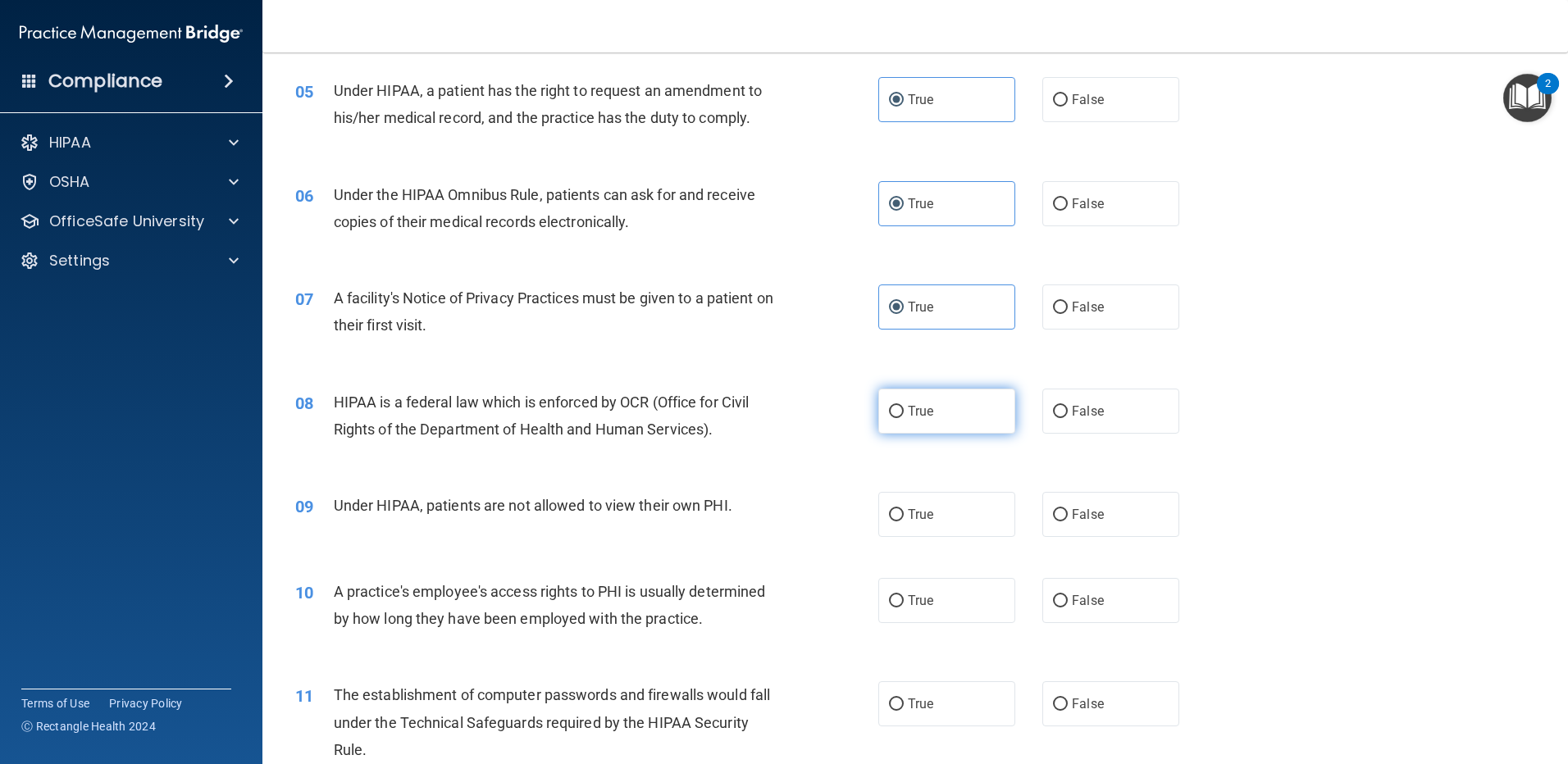
click at [967, 408] on label "True" at bounding box center [947, 410] width 137 height 45
click at [904, 408] on input "True" at bounding box center [896, 411] width 14 height 13
radio input "true"
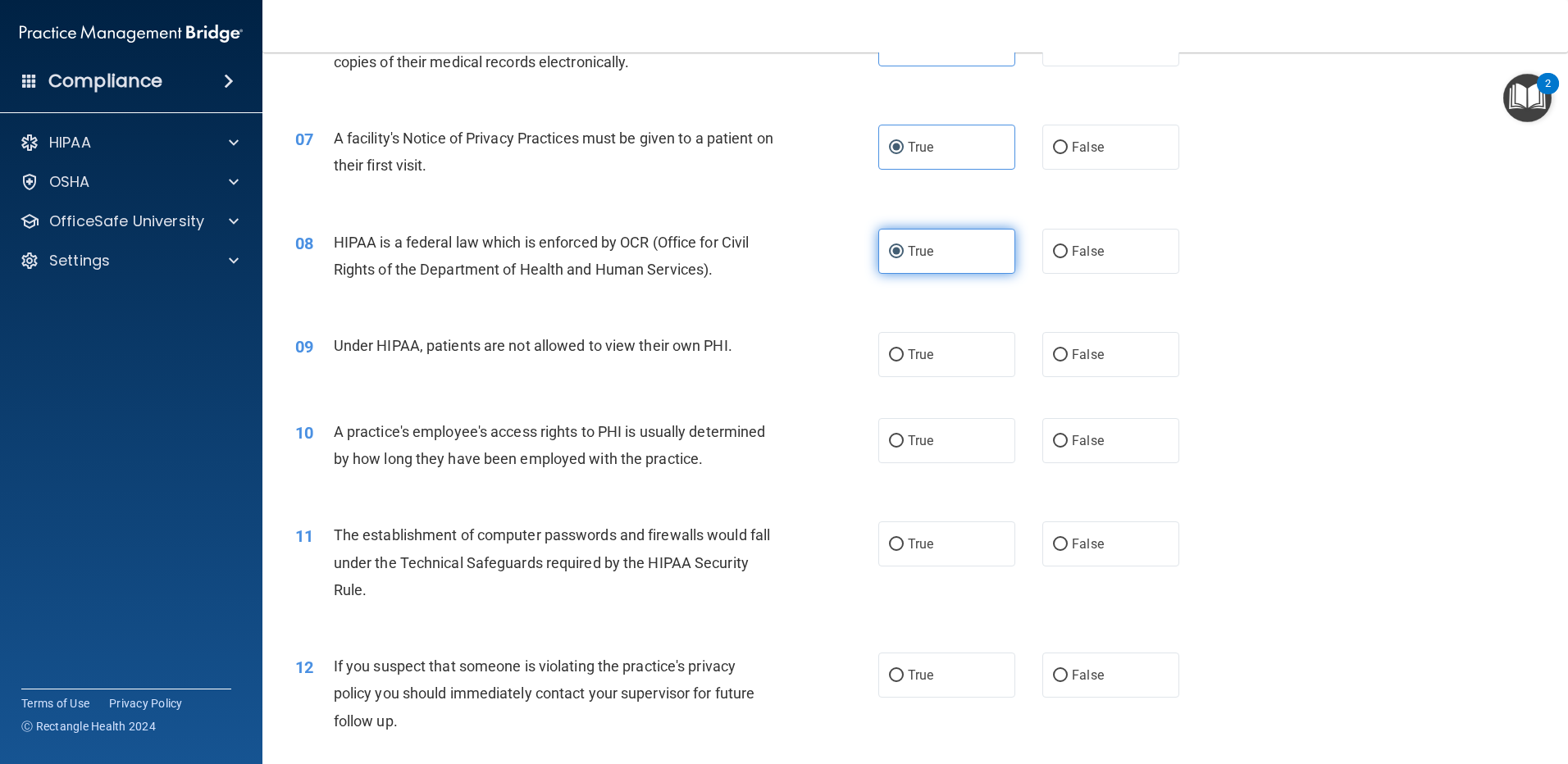
scroll to position [768, 0]
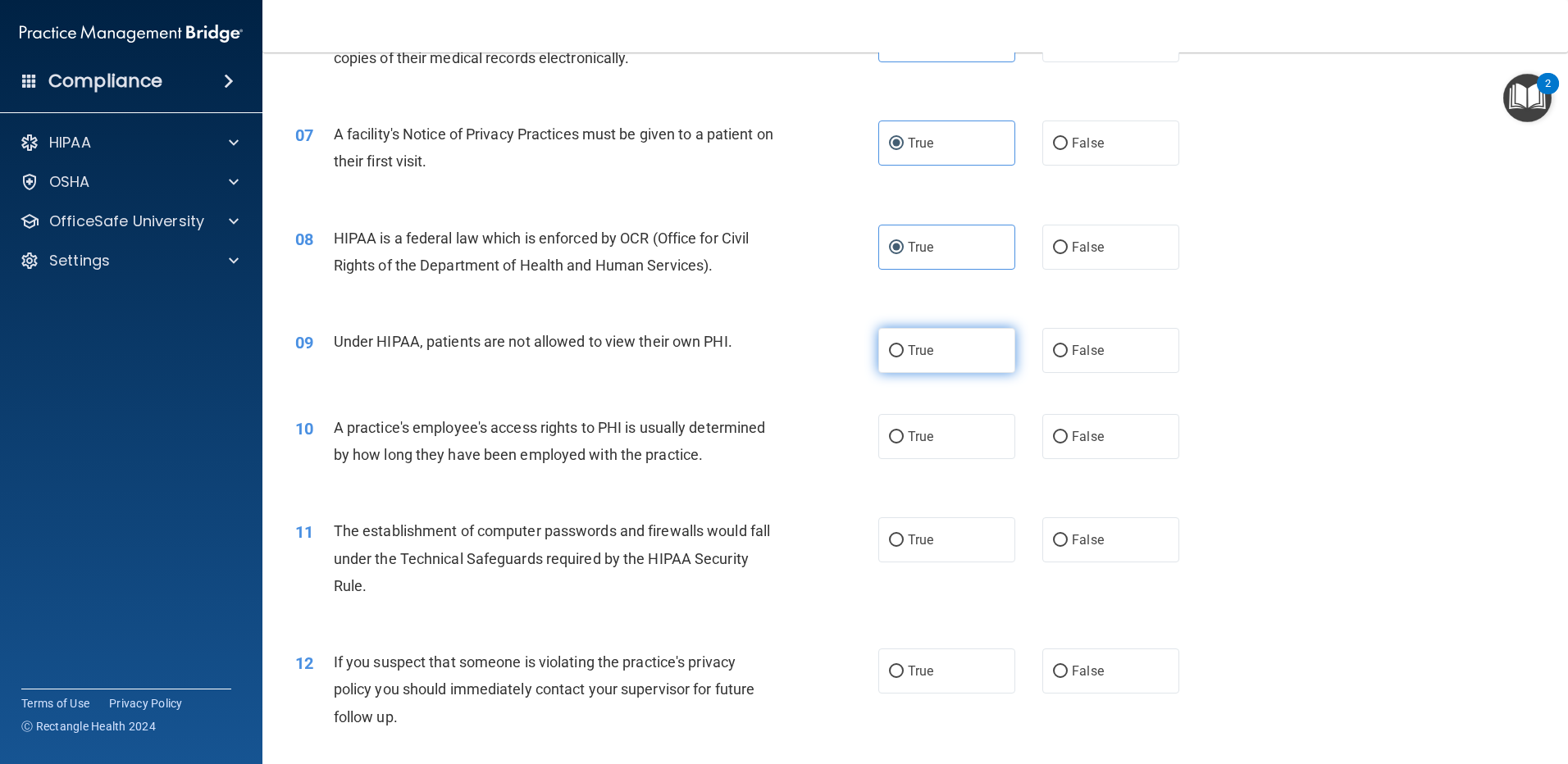
click at [901, 351] on label "True" at bounding box center [947, 350] width 137 height 45
click at [901, 351] on input "True" at bounding box center [896, 351] width 14 height 13
radio input "true"
click at [1083, 436] on span "False" at bounding box center [1087, 436] width 32 height 15
click at [1068, 436] on input "False" at bounding box center [1060, 437] width 14 height 13
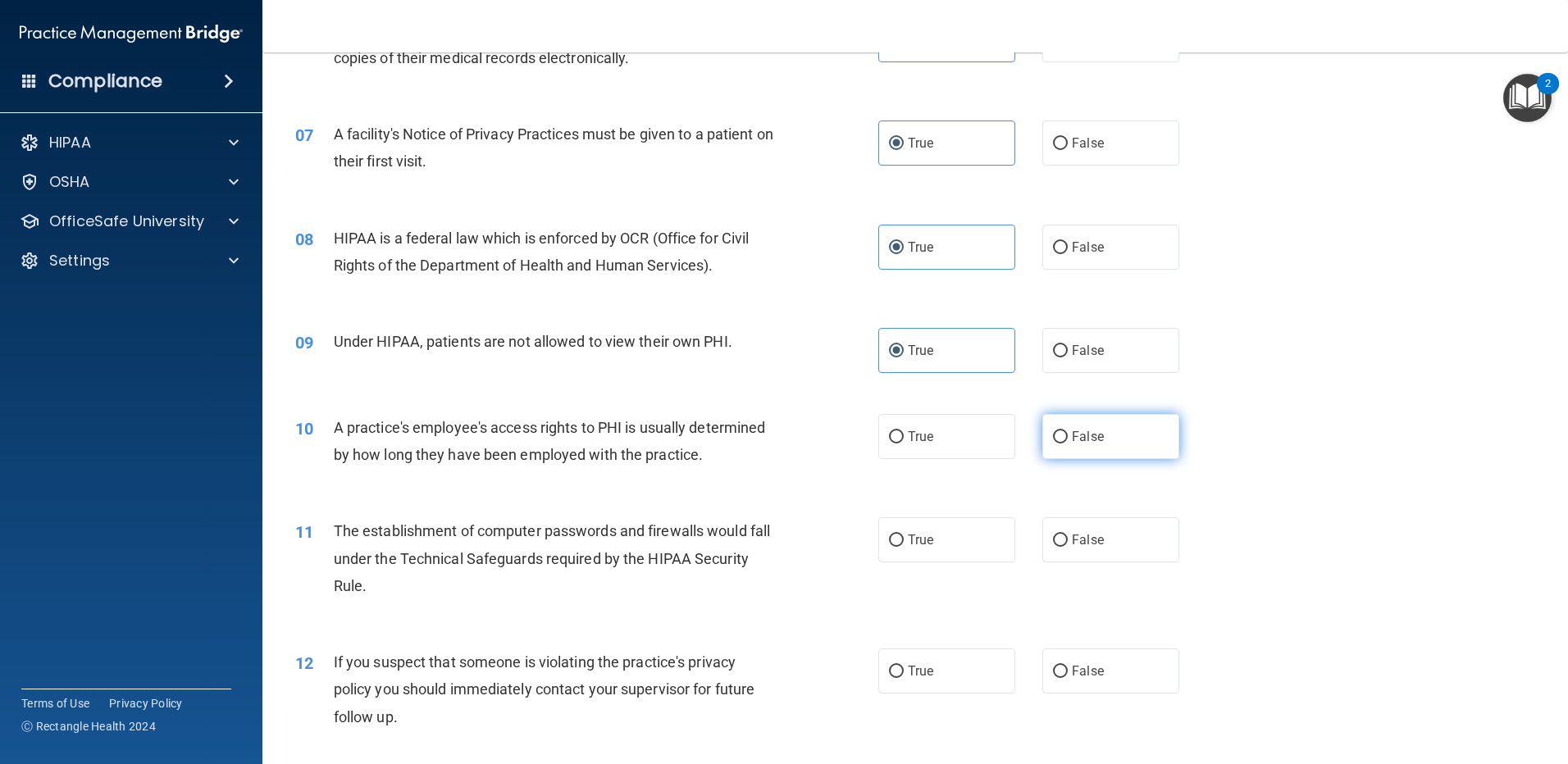
radio input "true"
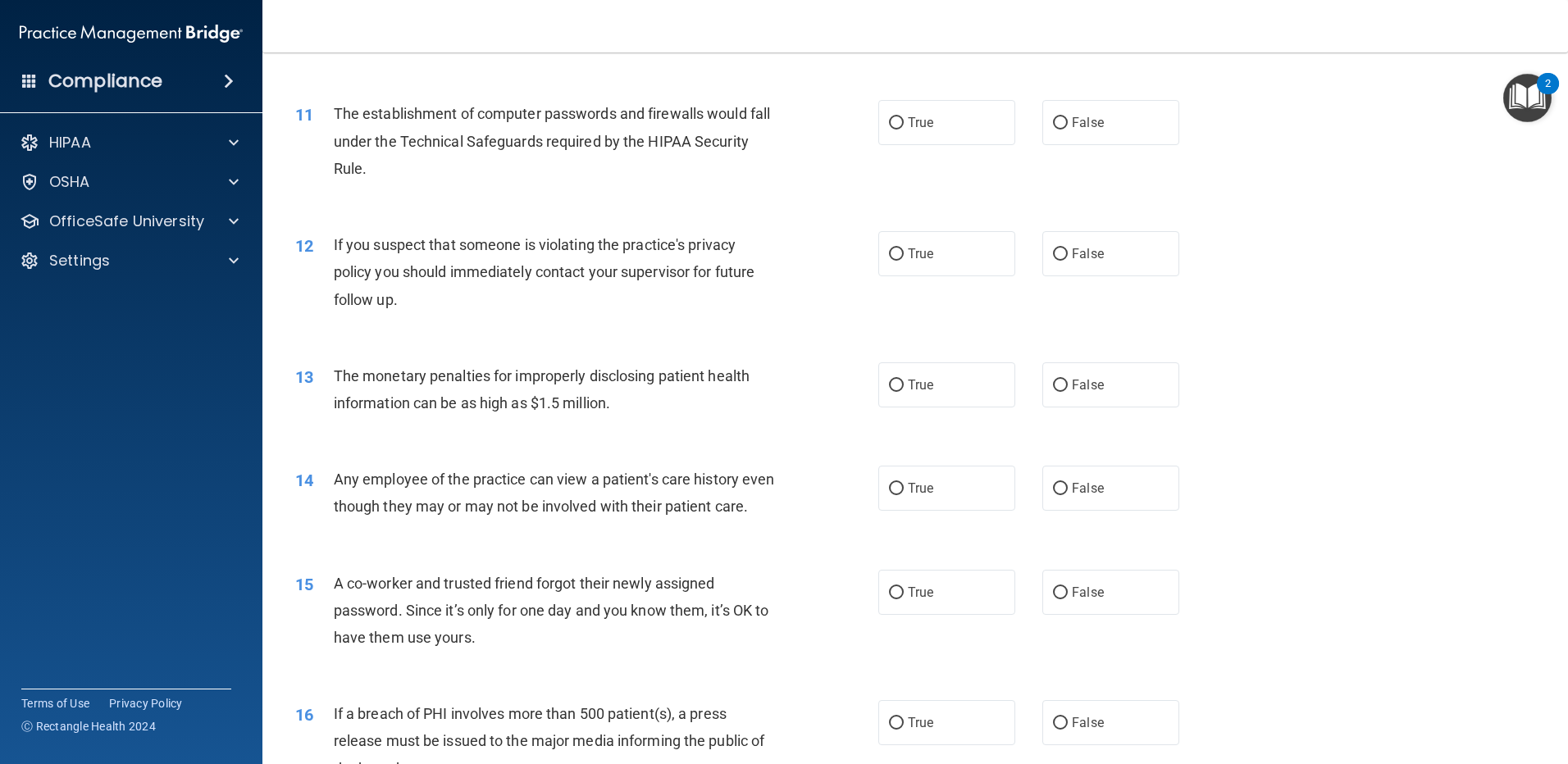
scroll to position [1194, 0]
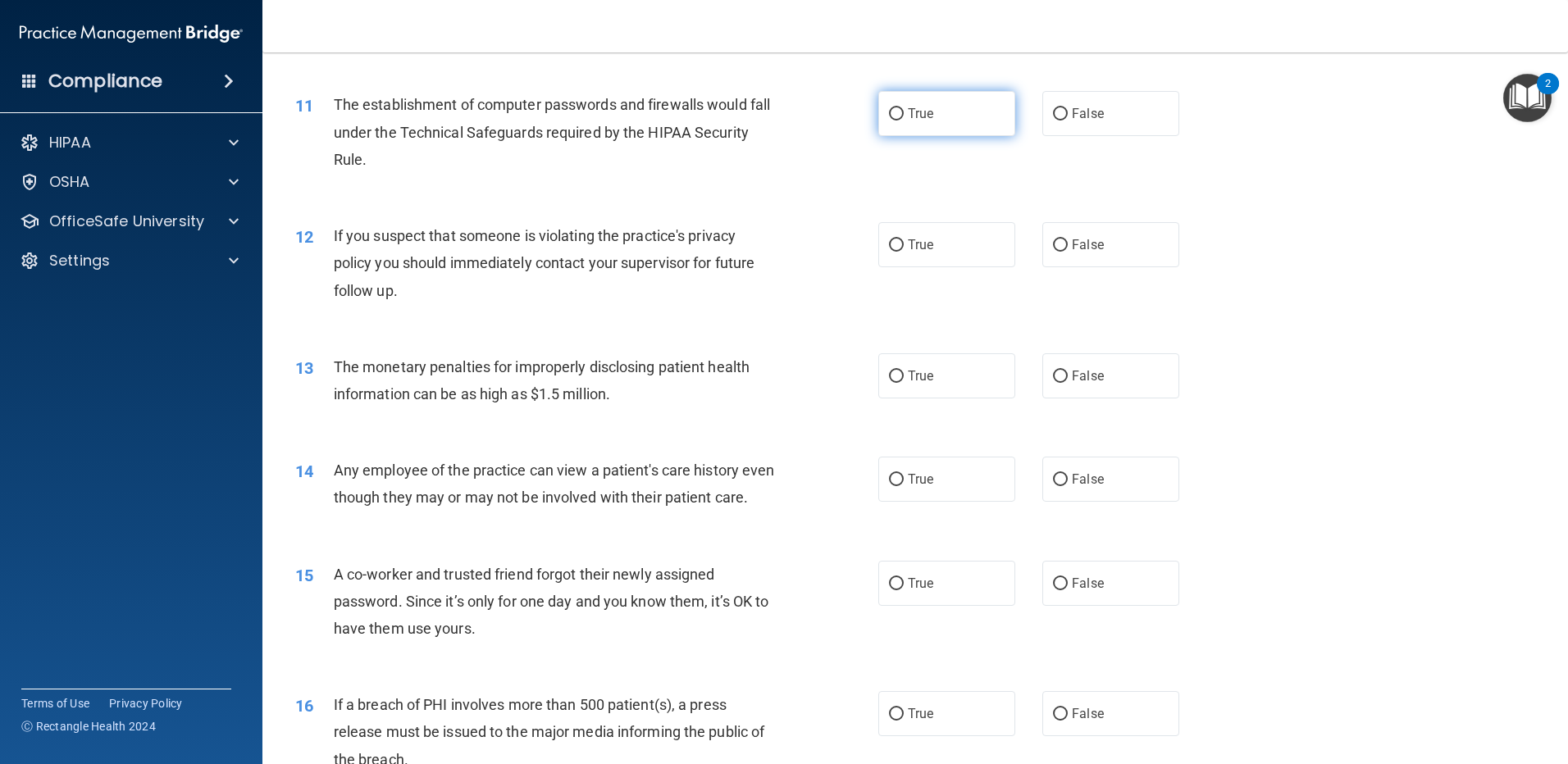
click at [968, 112] on label "True" at bounding box center [947, 113] width 137 height 45
click at [904, 112] on input "True" at bounding box center [896, 114] width 14 height 13
radio input "true"
click at [947, 240] on label "True" at bounding box center [947, 245] width 137 height 45
click at [904, 240] on input "True" at bounding box center [896, 246] width 14 height 13
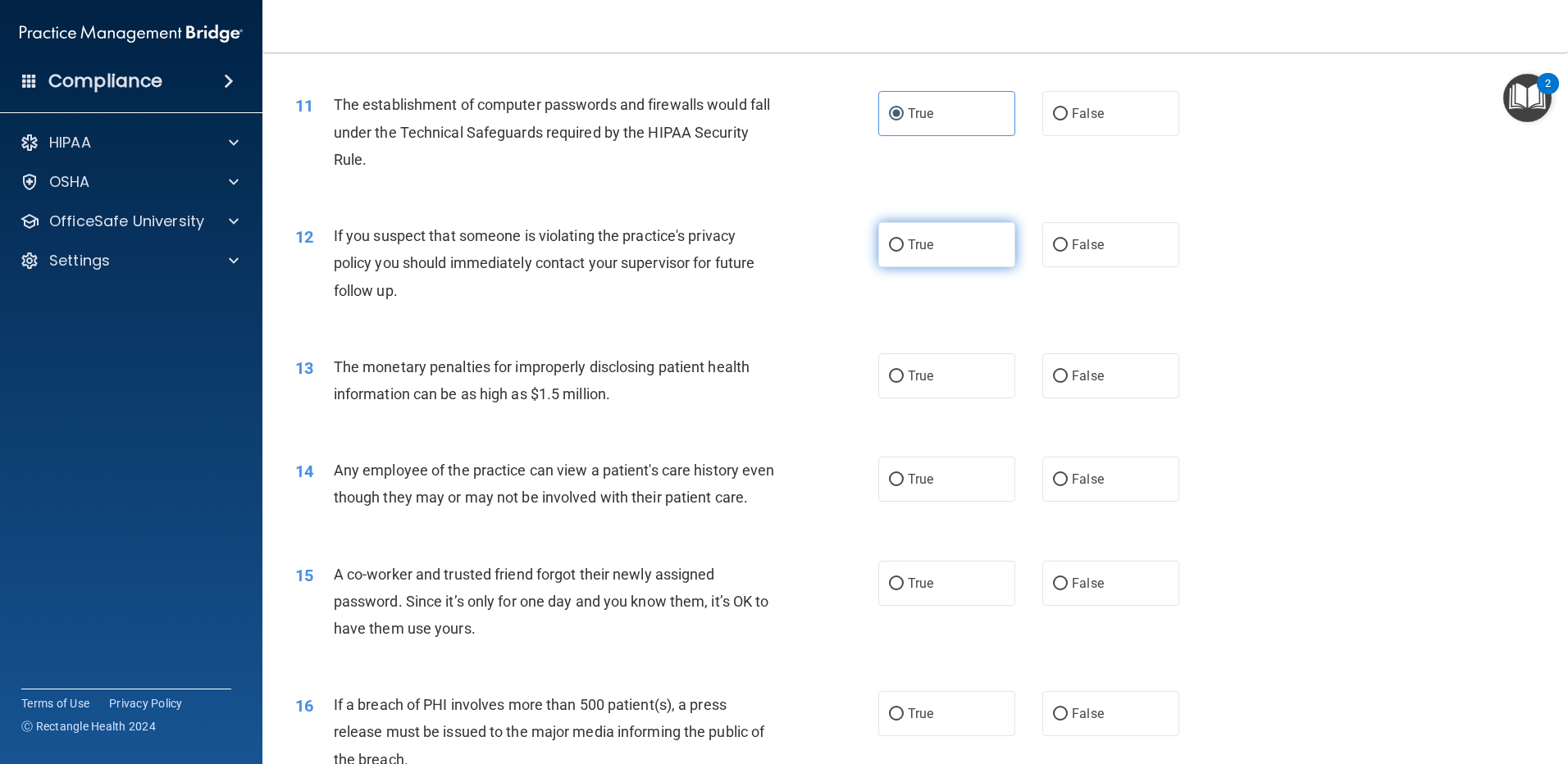
radio input "true"
click at [981, 378] on label "True" at bounding box center [947, 376] width 137 height 45
click at [904, 378] on input "True" at bounding box center [896, 377] width 14 height 13
radio input "true"
click at [1075, 482] on span "False" at bounding box center [1087, 479] width 32 height 15
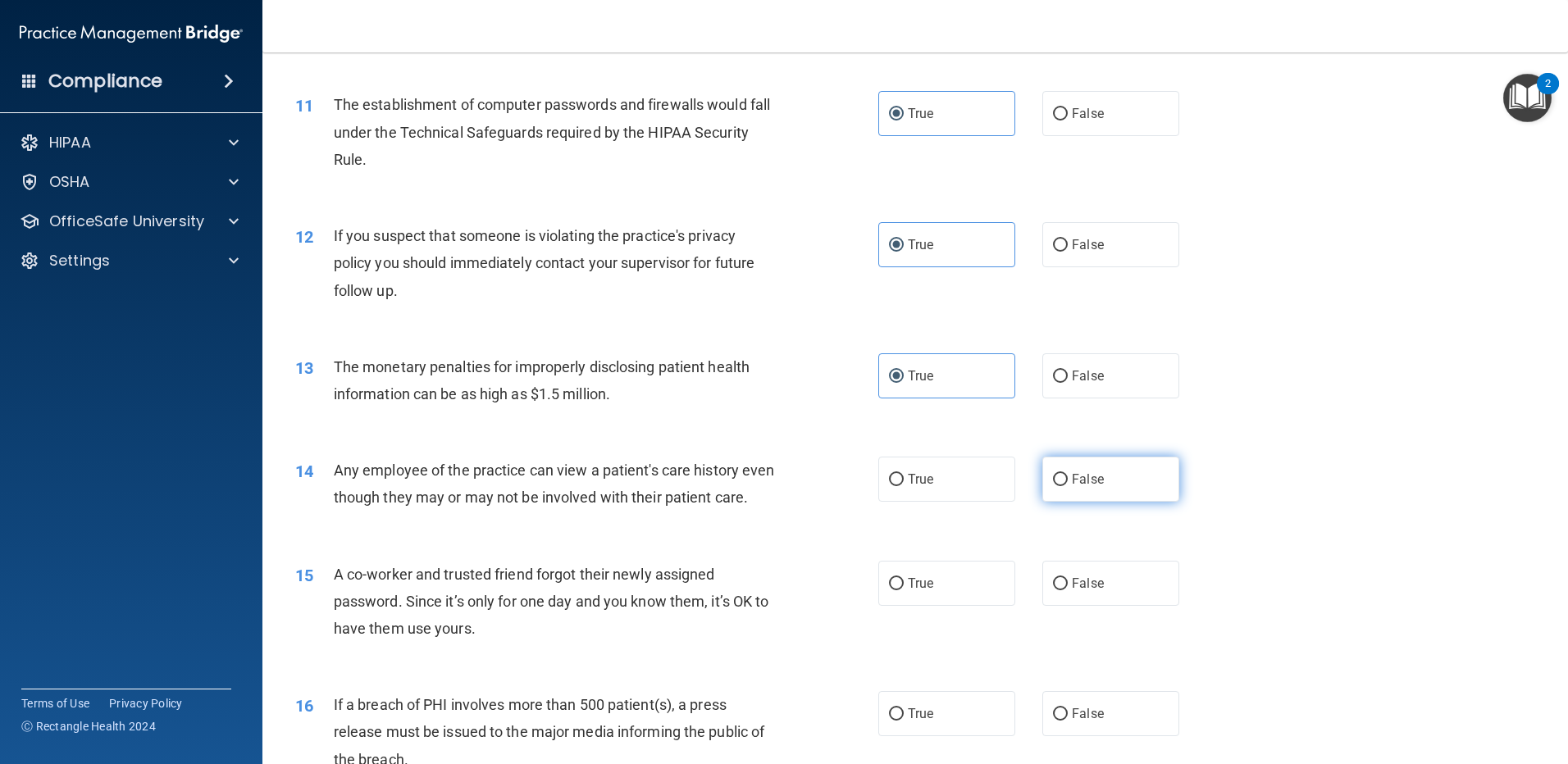
click at [1068, 482] on input "False" at bounding box center [1060, 480] width 14 height 13
radio input "true"
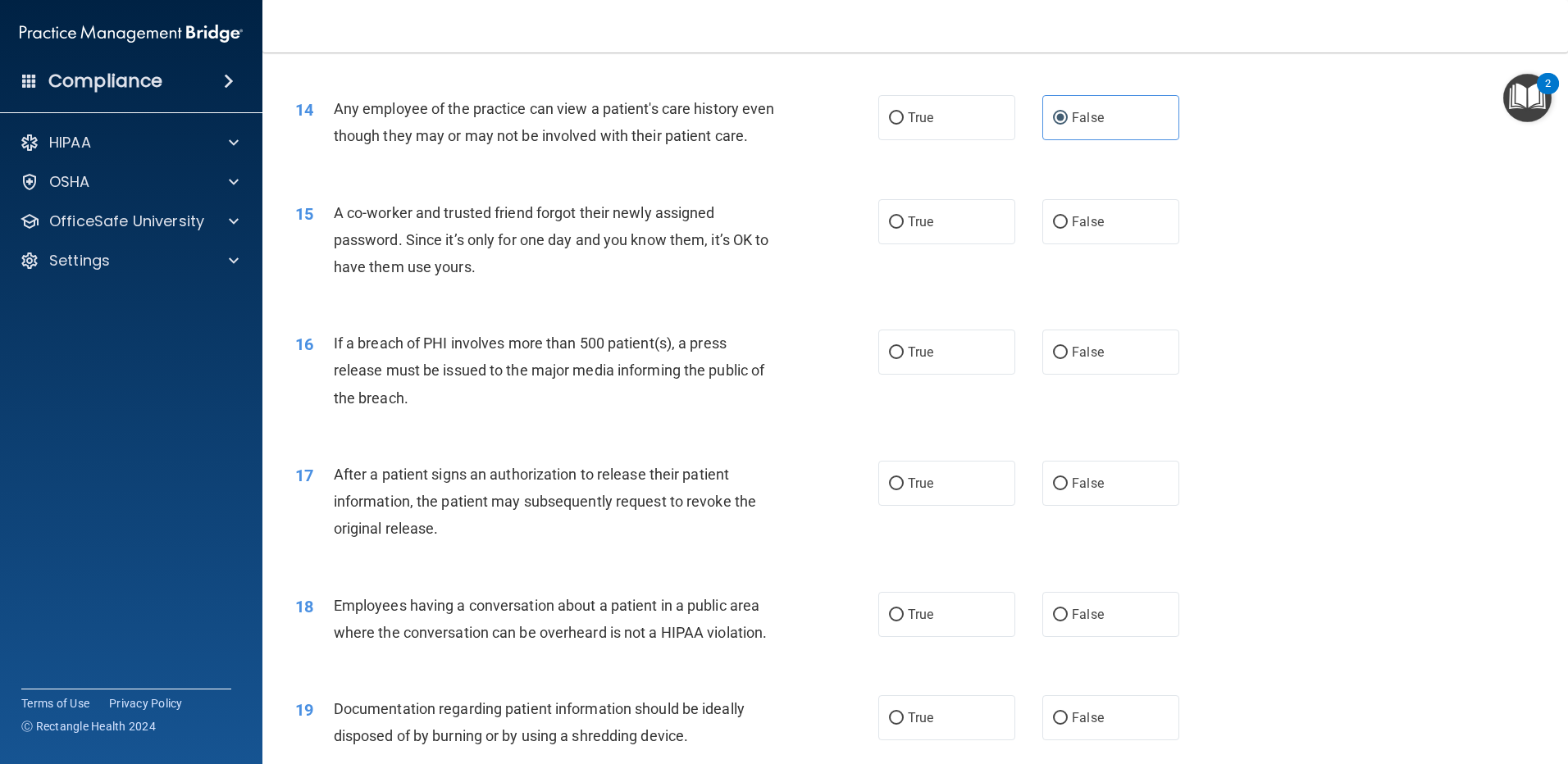
scroll to position [1589, 0]
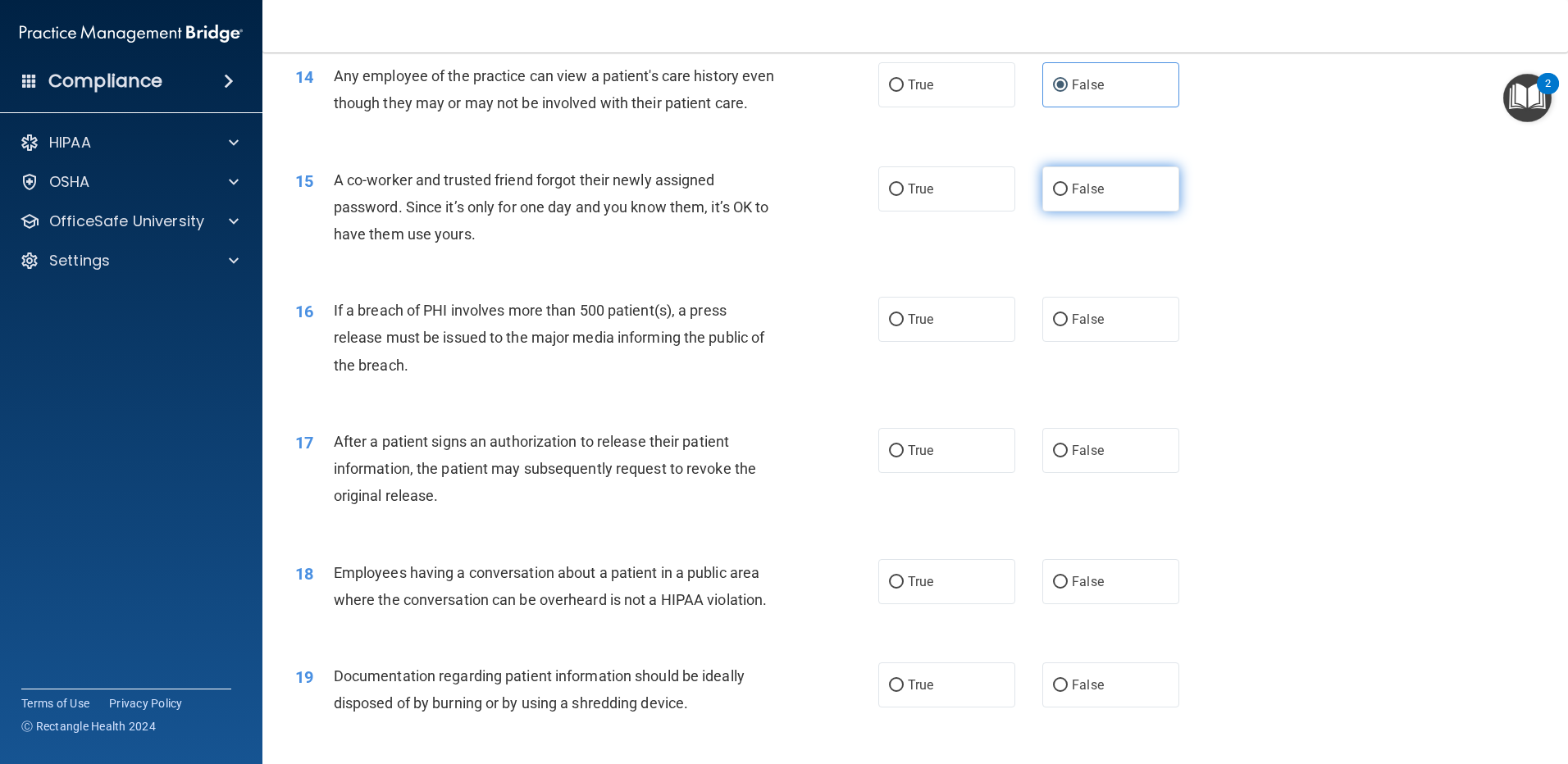
click at [1113, 211] on label "False" at bounding box center [1111, 189] width 137 height 45
click at [1068, 196] on input "False" at bounding box center [1060, 190] width 14 height 13
radio input "true"
click at [963, 342] on label "True" at bounding box center [947, 319] width 137 height 45
click at [904, 327] on input "True" at bounding box center [896, 320] width 14 height 13
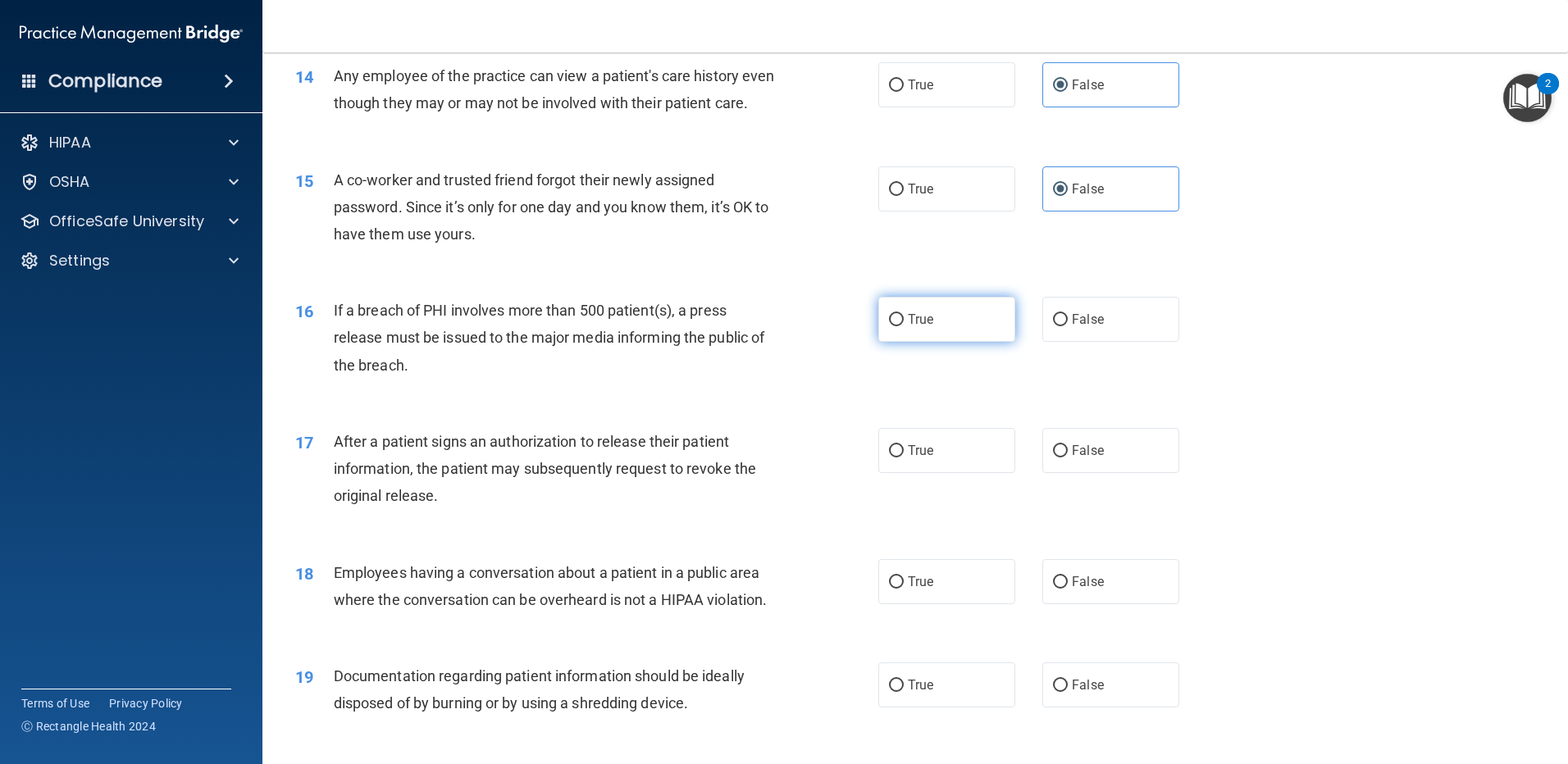
radio input "true"
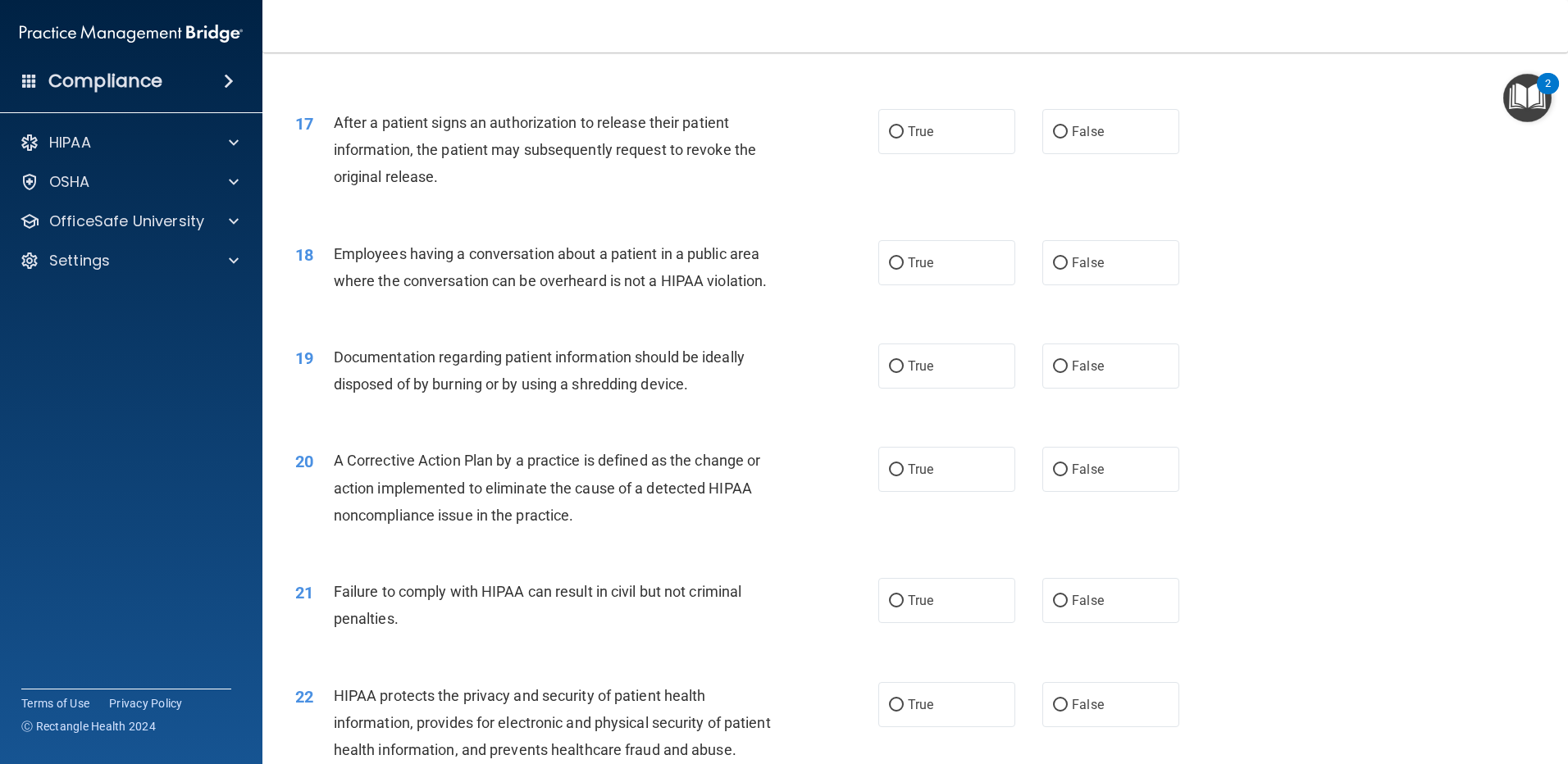
scroll to position [1921, 0]
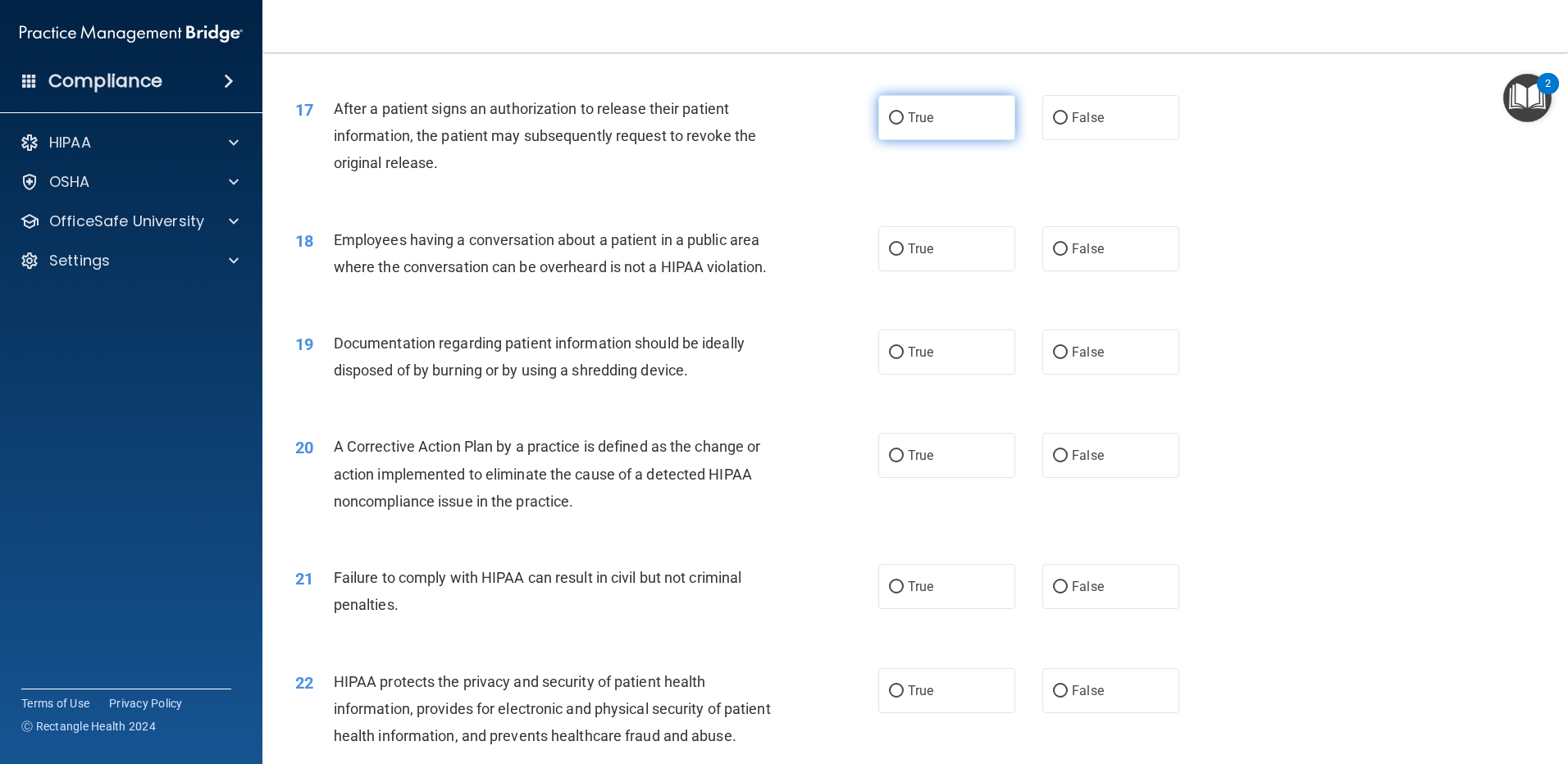
click at [931, 141] on label "True" at bounding box center [947, 118] width 137 height 45
click at [904, 124] on input "True" at bounding box center [896, 119] width 14 height 13
radio input "true"
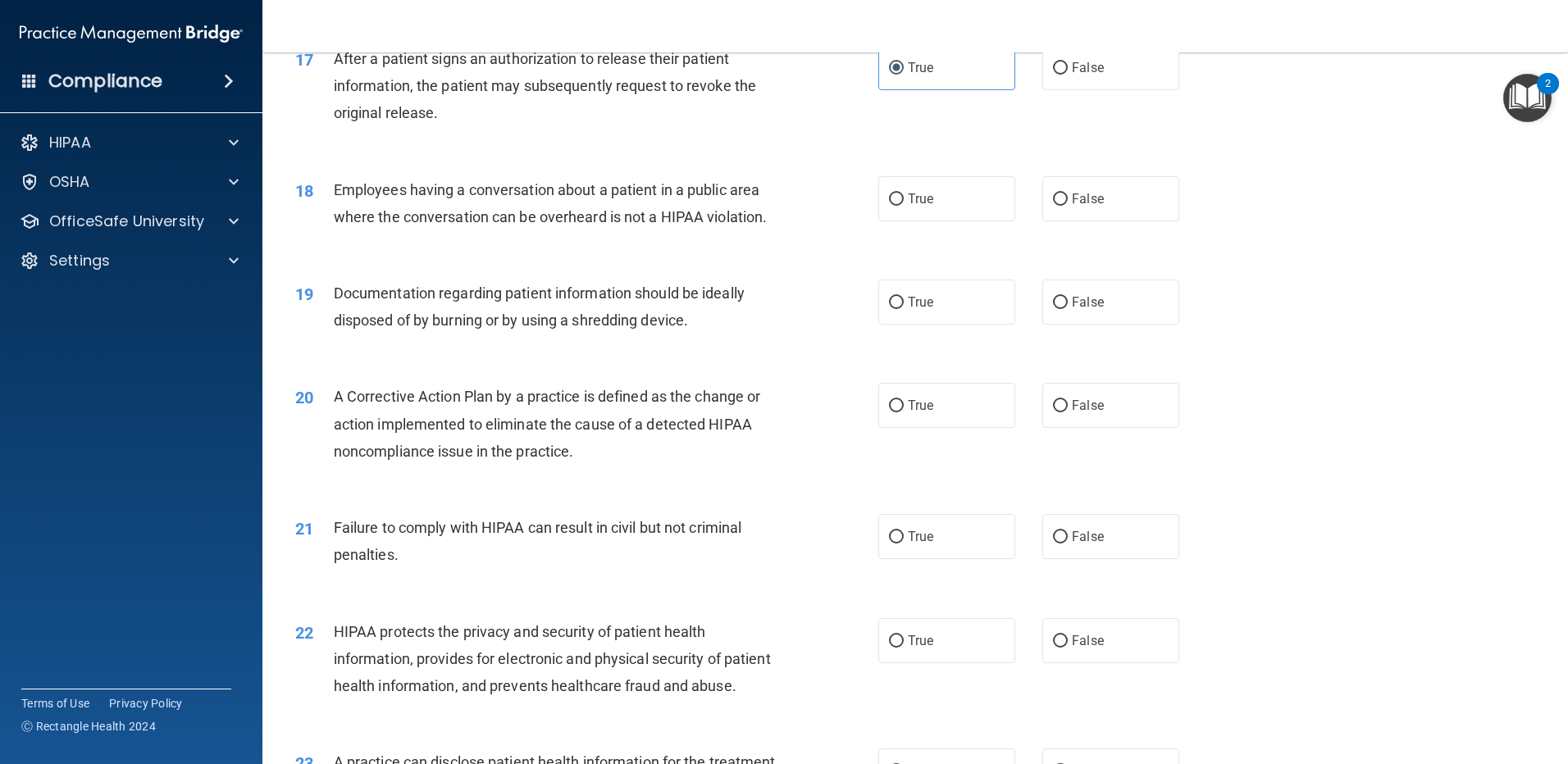
scroll to position [1966, 0]
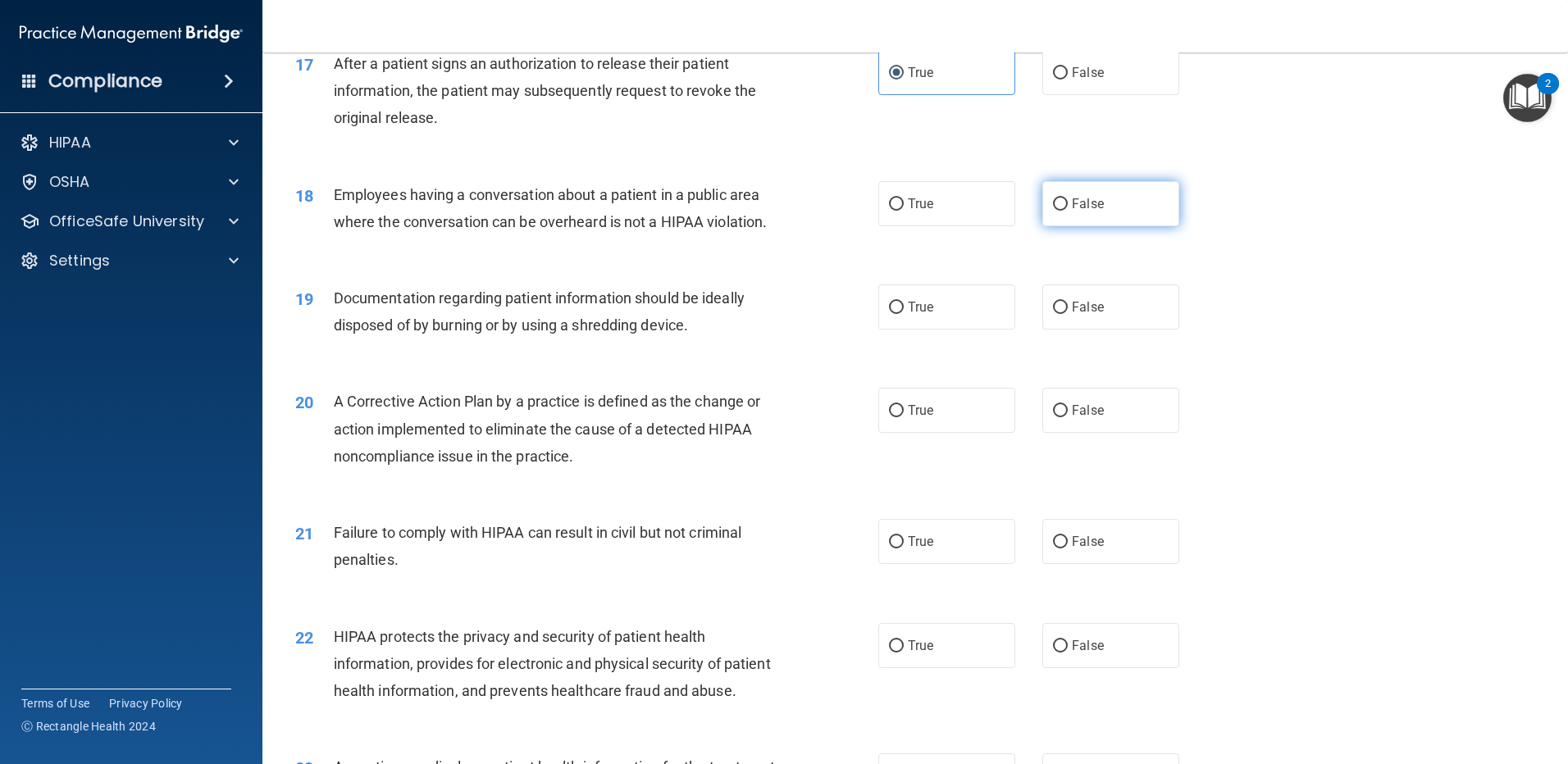
click at [1085, 212] on span "False" at bounding box center [1087, 203] width 32 height 15
click at [1068, 211] on input "False" at bounding box center [1060, 204] width 14 height 13
radio input "true"
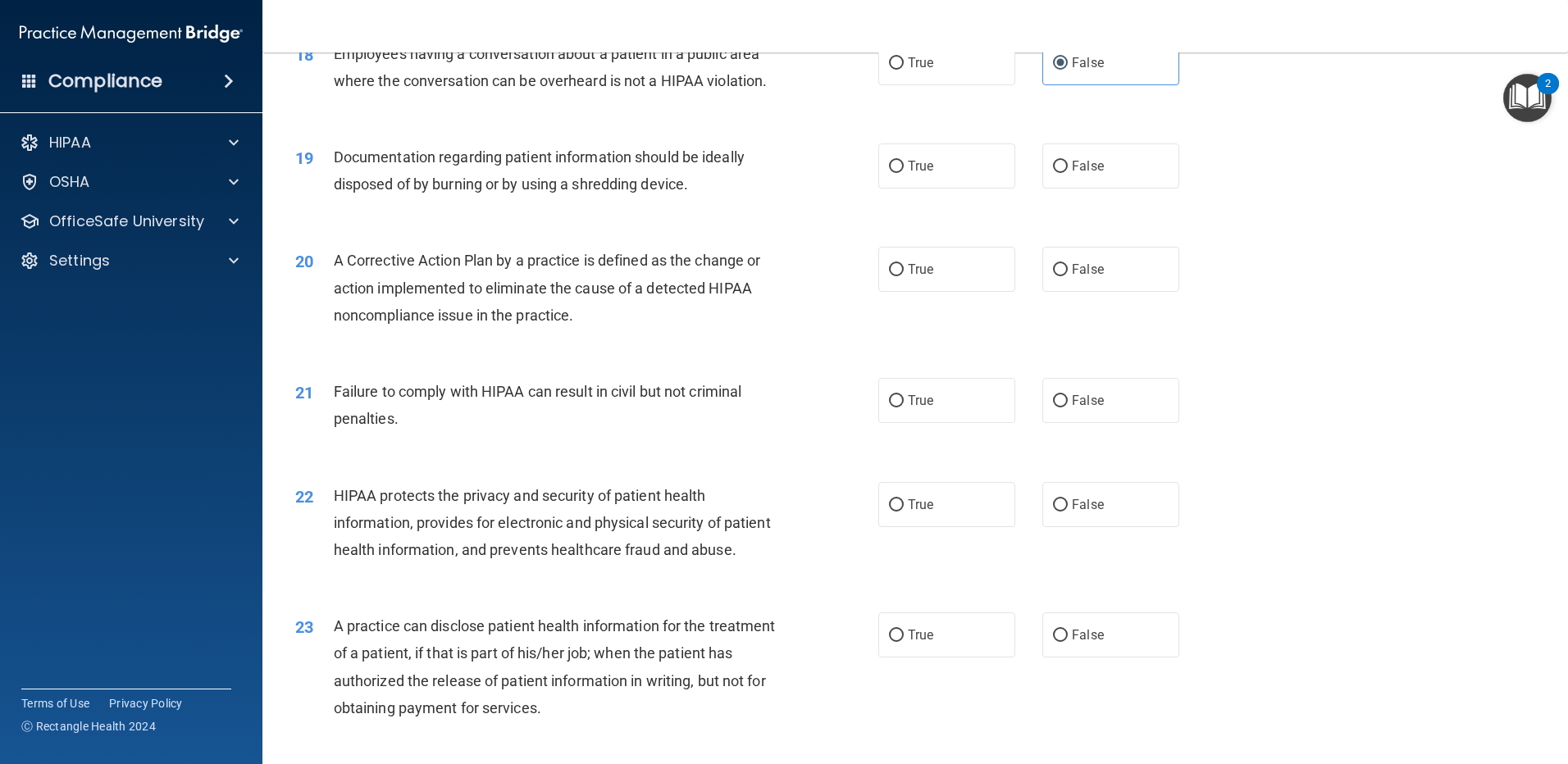
scroll to position [2117, 0]
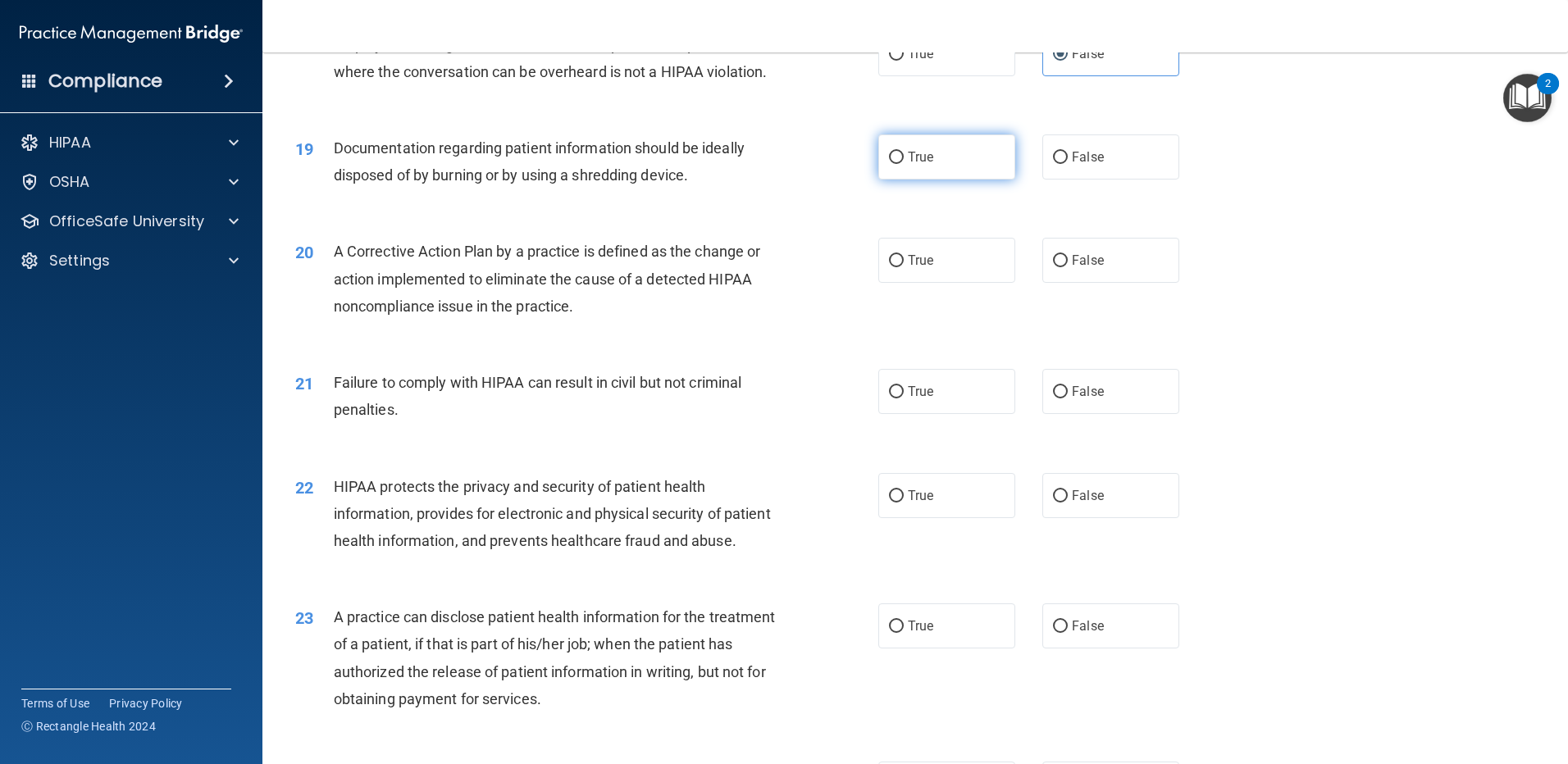
click at [944, 179] on label "True" at bounding box center [947, 157] width 137 height 45
click at [904, 164] on input "True" at bounding box center [896, 157] width 14 height 13
radio input "true"
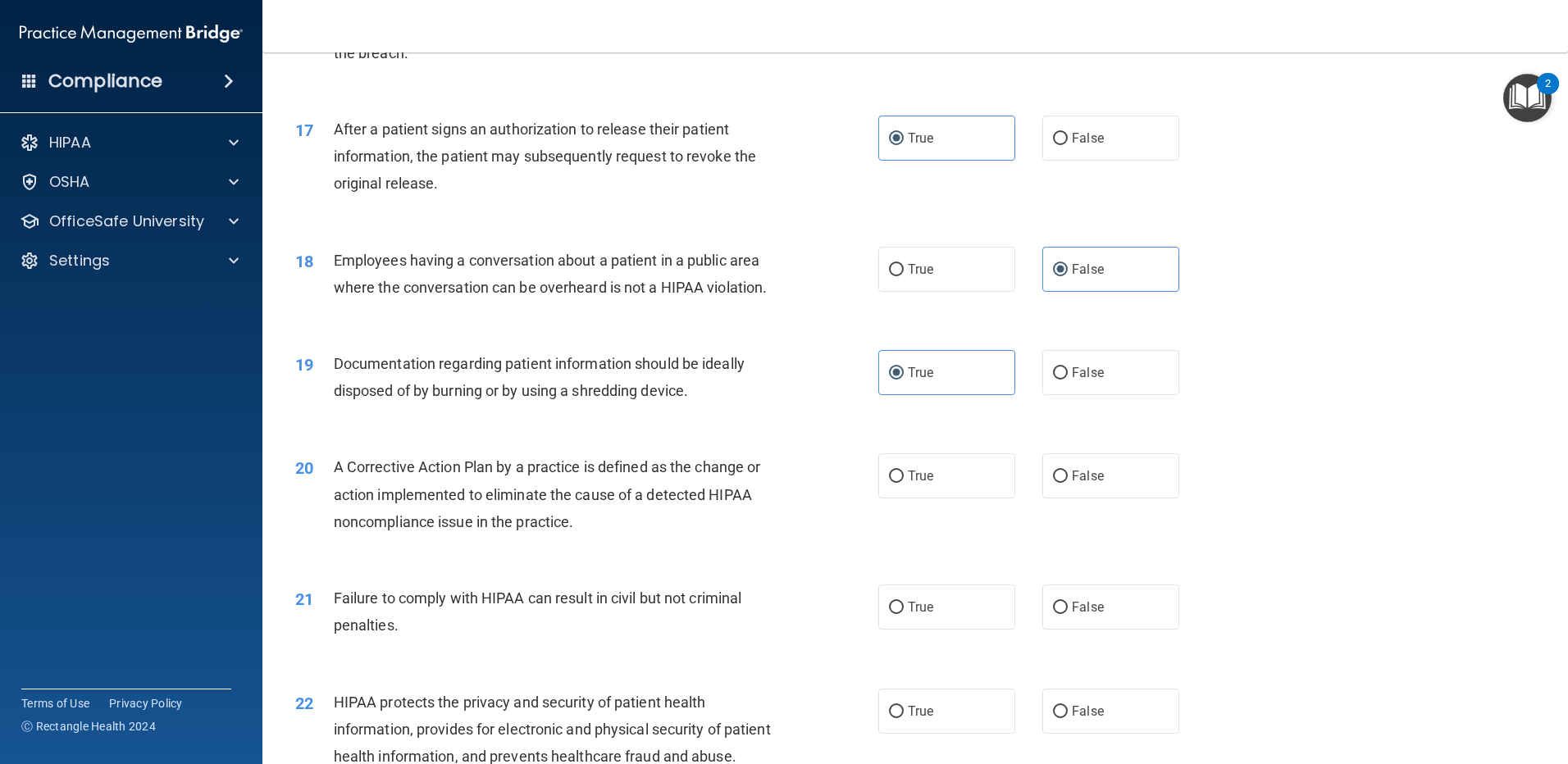
scroll to position [2042, 0]
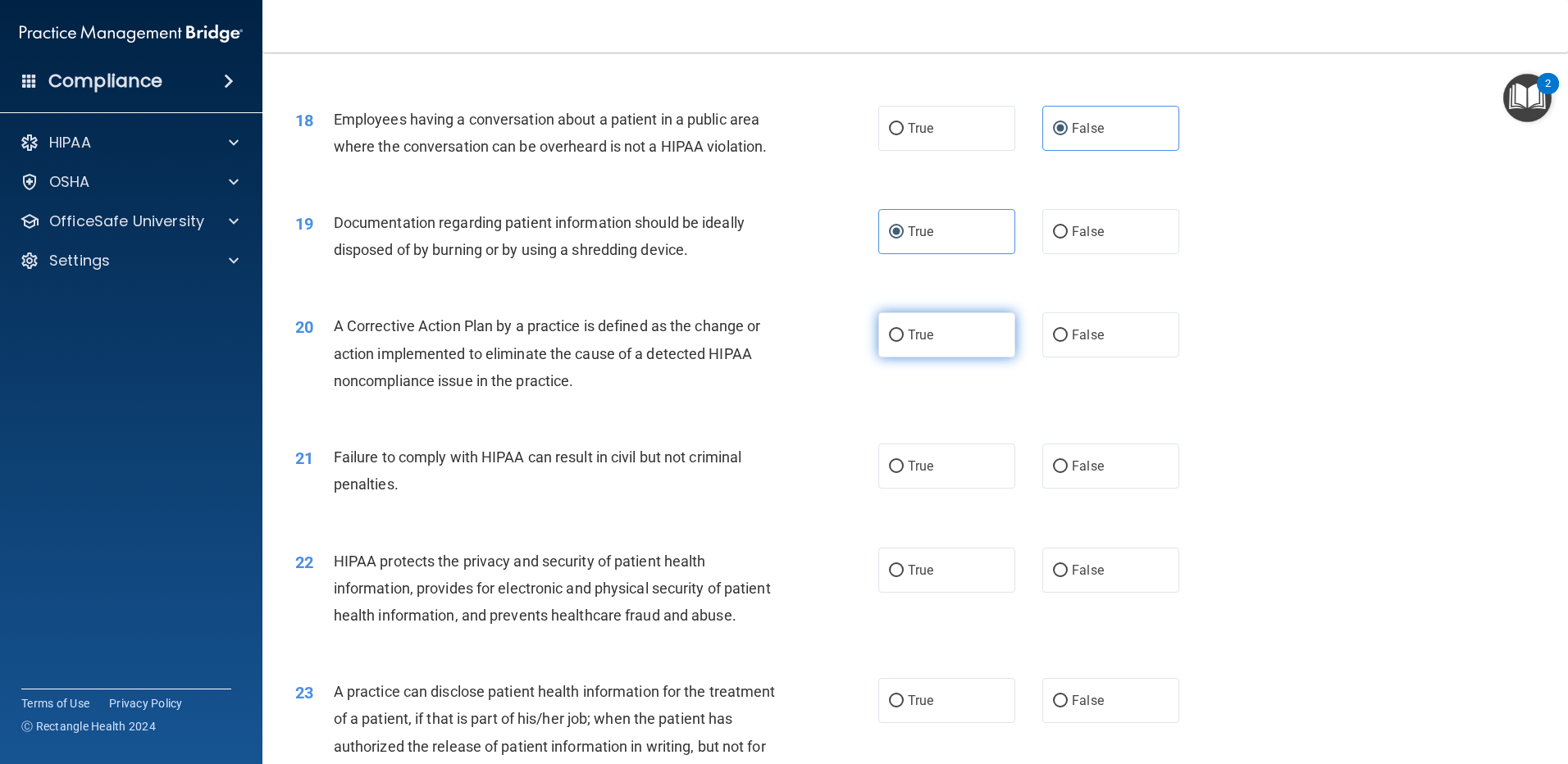
click at [934, 357] on label "True" at bounding box center [947, 334] width 137 height 45
click at [904, 342] on input "True" at bounding box center [896, 335] width 14 height 13
radio input "true"
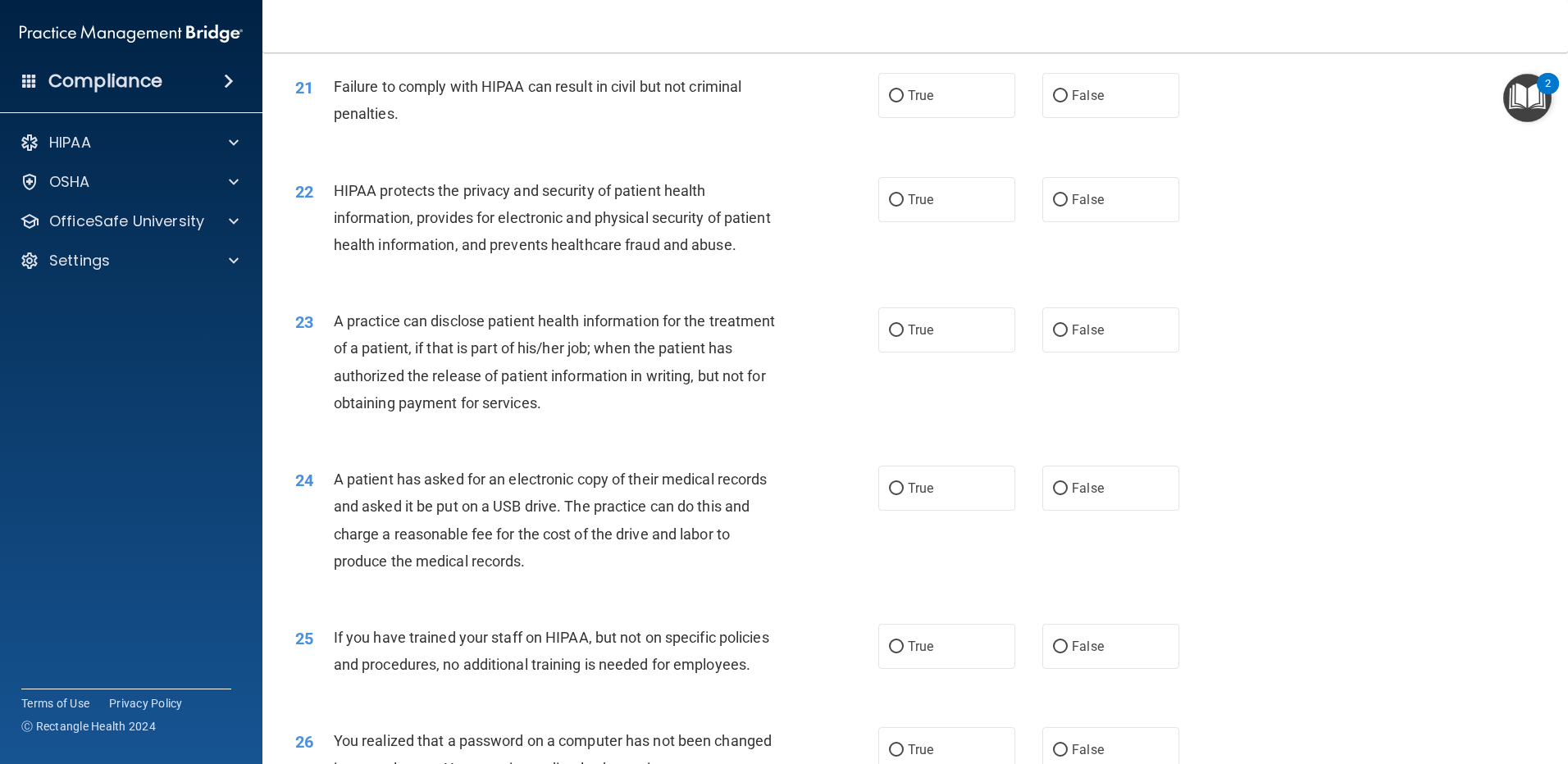
scroll to position [2445, 0]
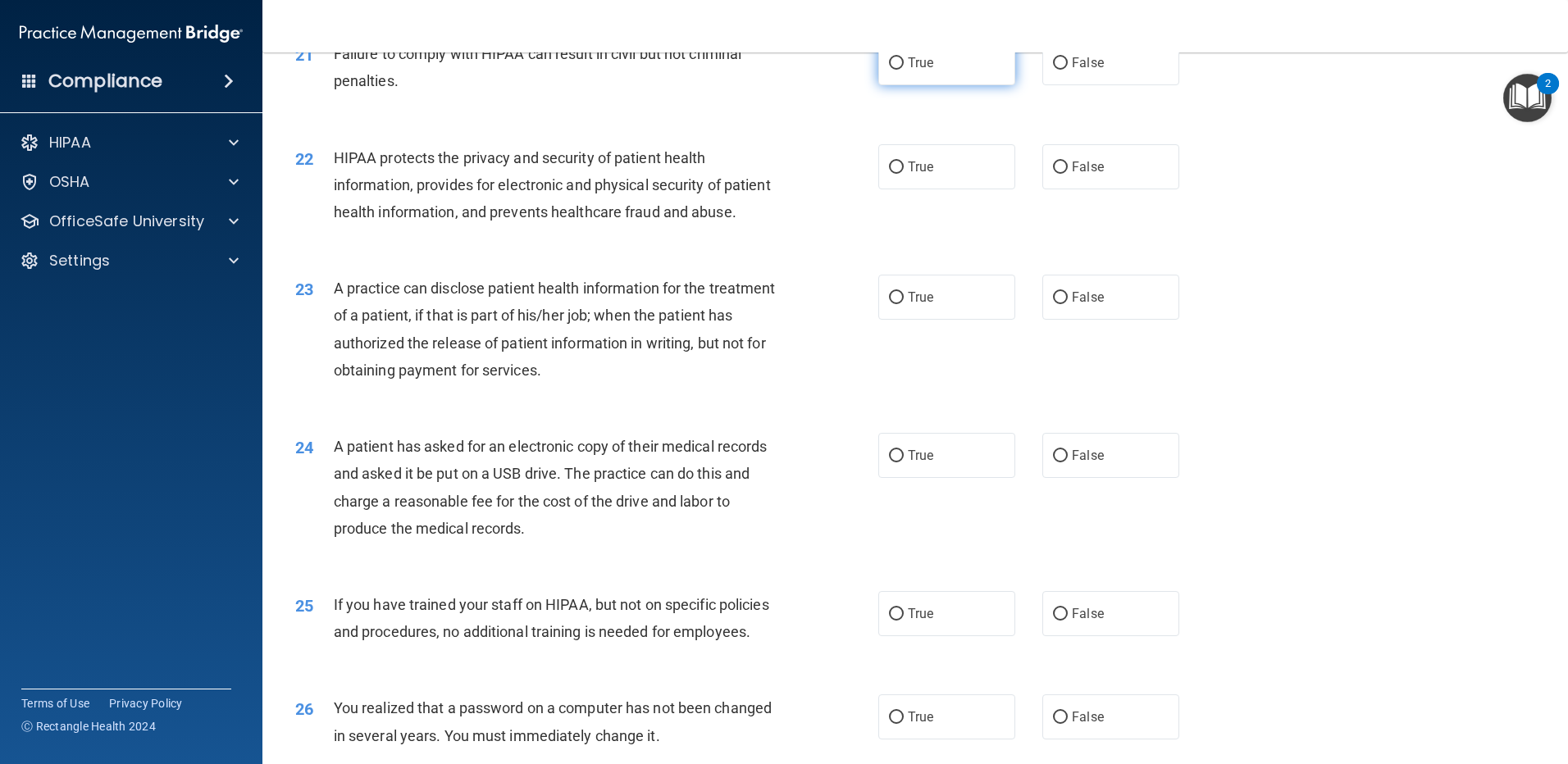
click at [951, 86] on label "True" at bounding box center [947, 63] width 137 height 45
click at [904, 69] on input "True" at bounding box center [896, 64] width 14 height 13
radio input "true"
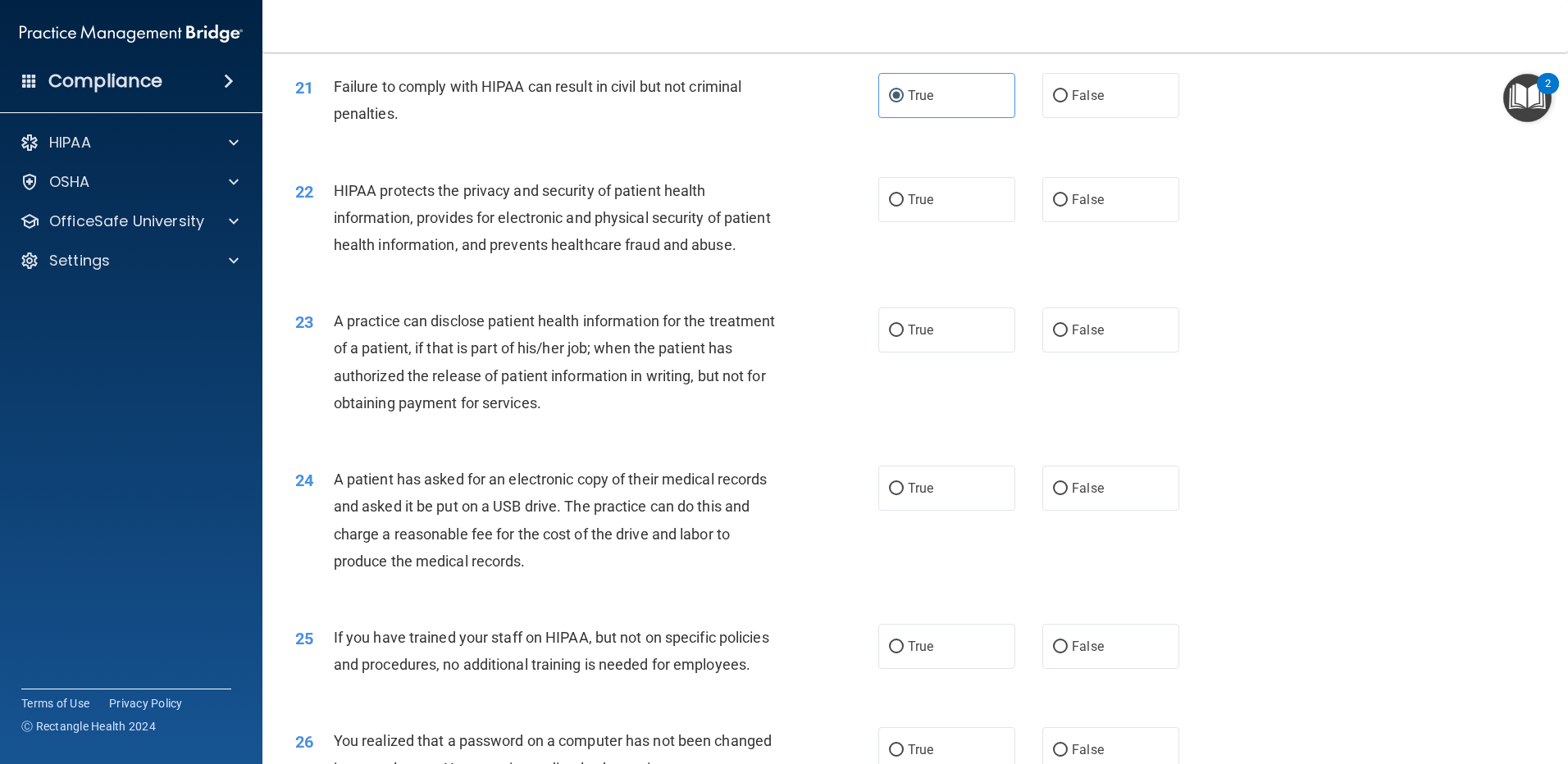
scroll to position [2422, 0]
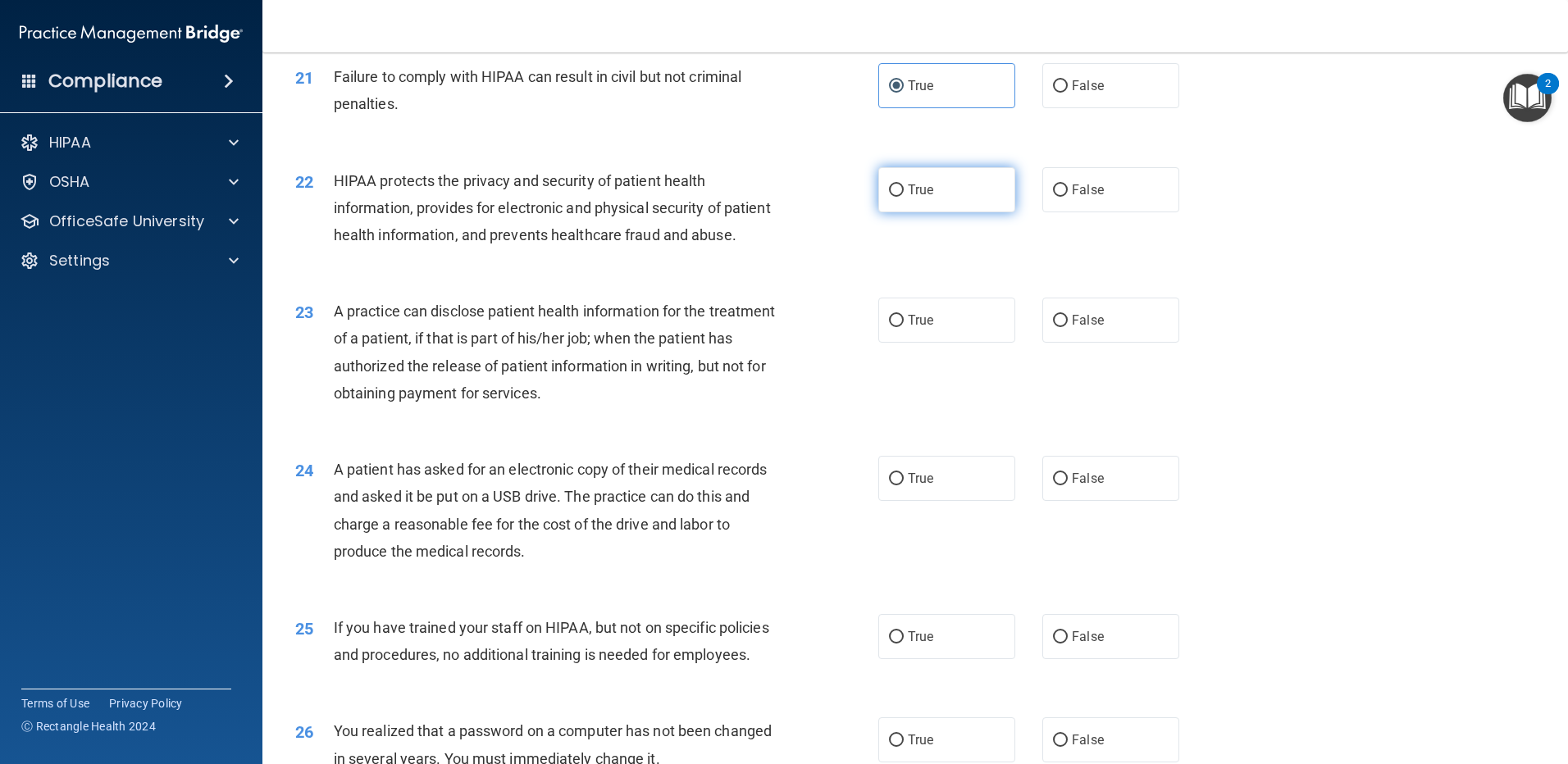
click at [951, 212] on label "True" at bounding box center [947, 190] width 137 height 45
click at [904, 197] on input "True" at bounding box center [896, 191] width 14 height 13
radio input "true"
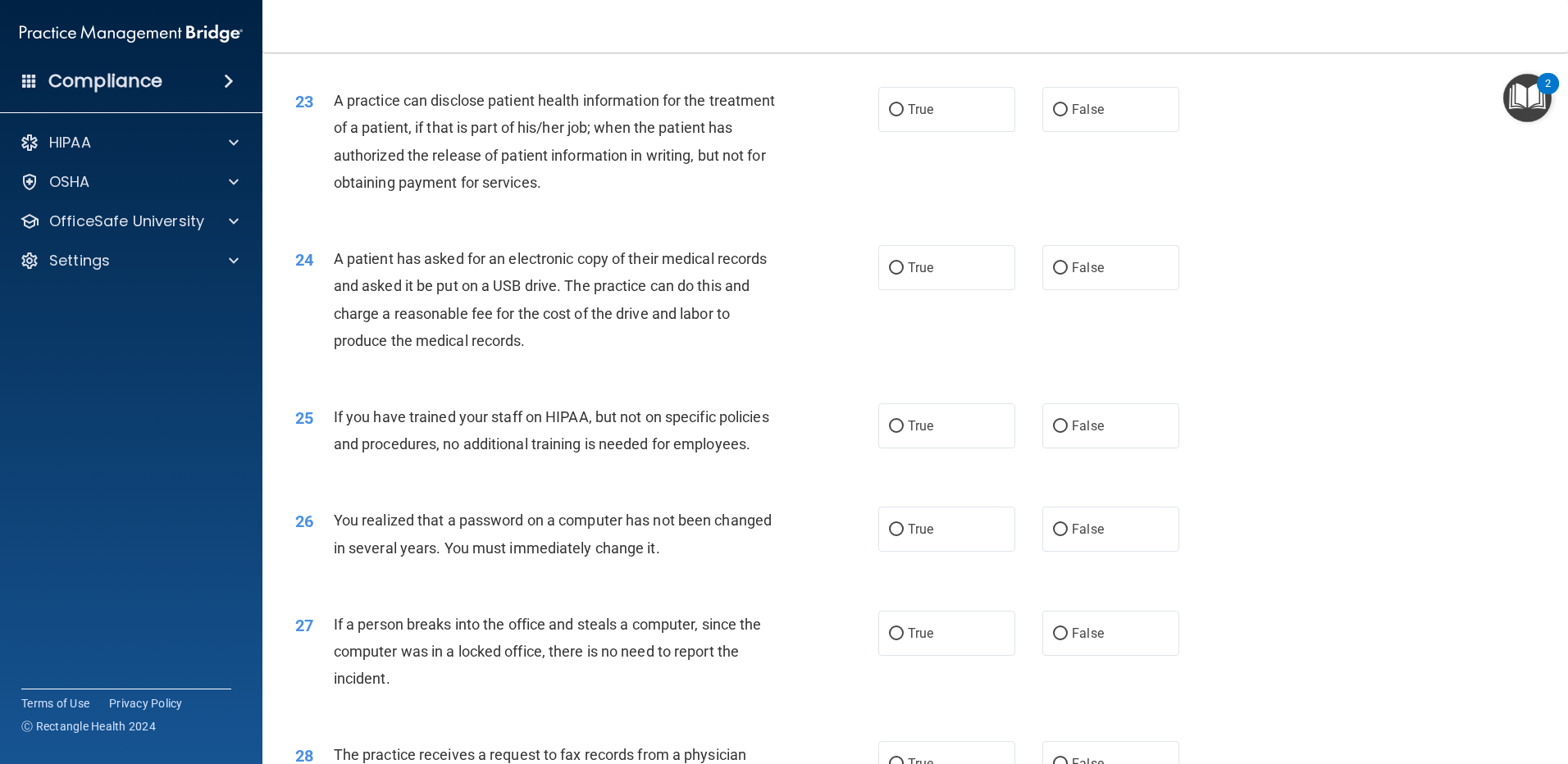
scroll to position [2614, 0]
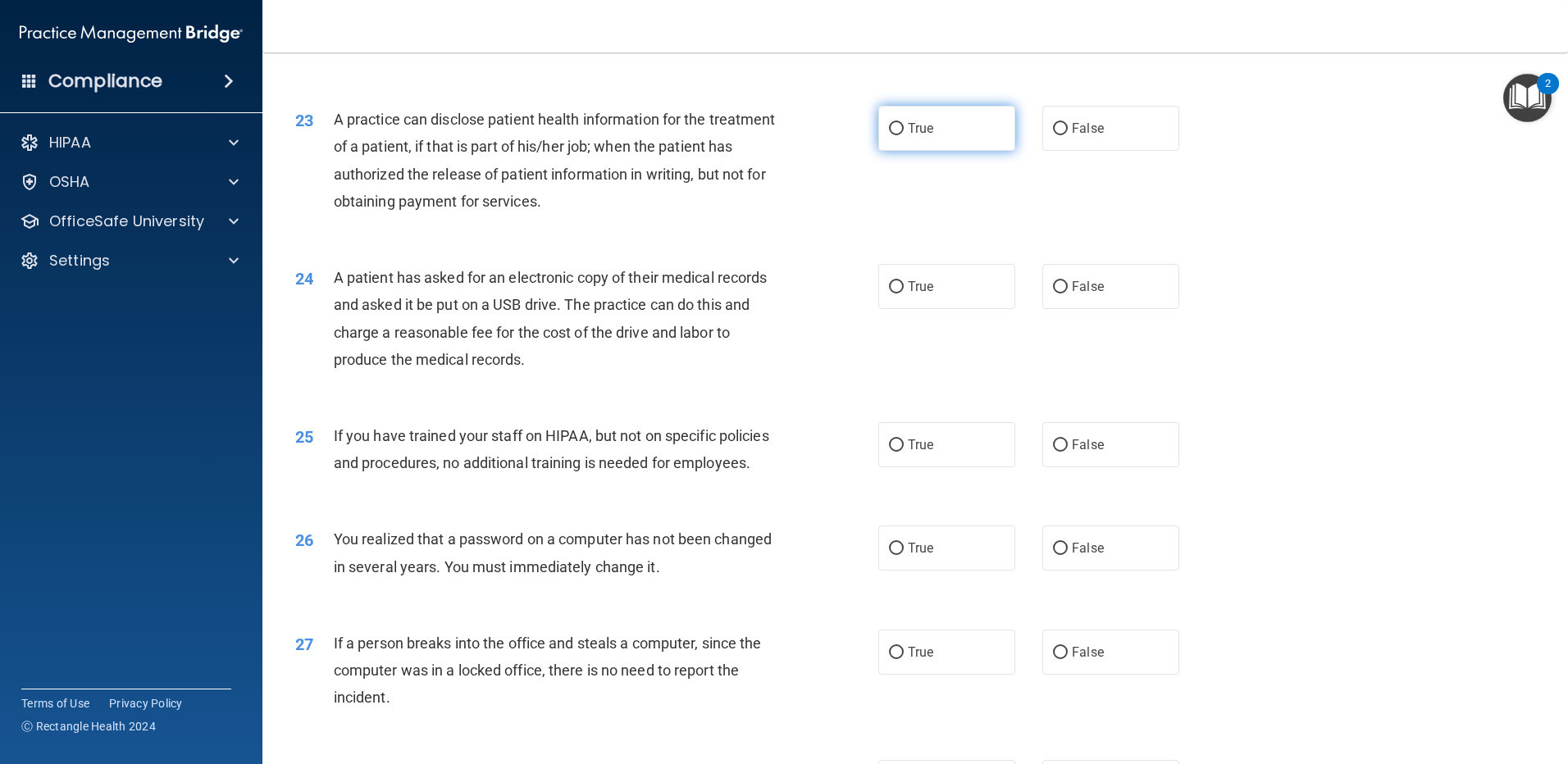
click at [940, 151] on label "True" at bounding box center [947, 128] width 137 height 45
click at [904, 135] on input "True" at bounding box center [896, 129] width 14 height 13
radio input "true"
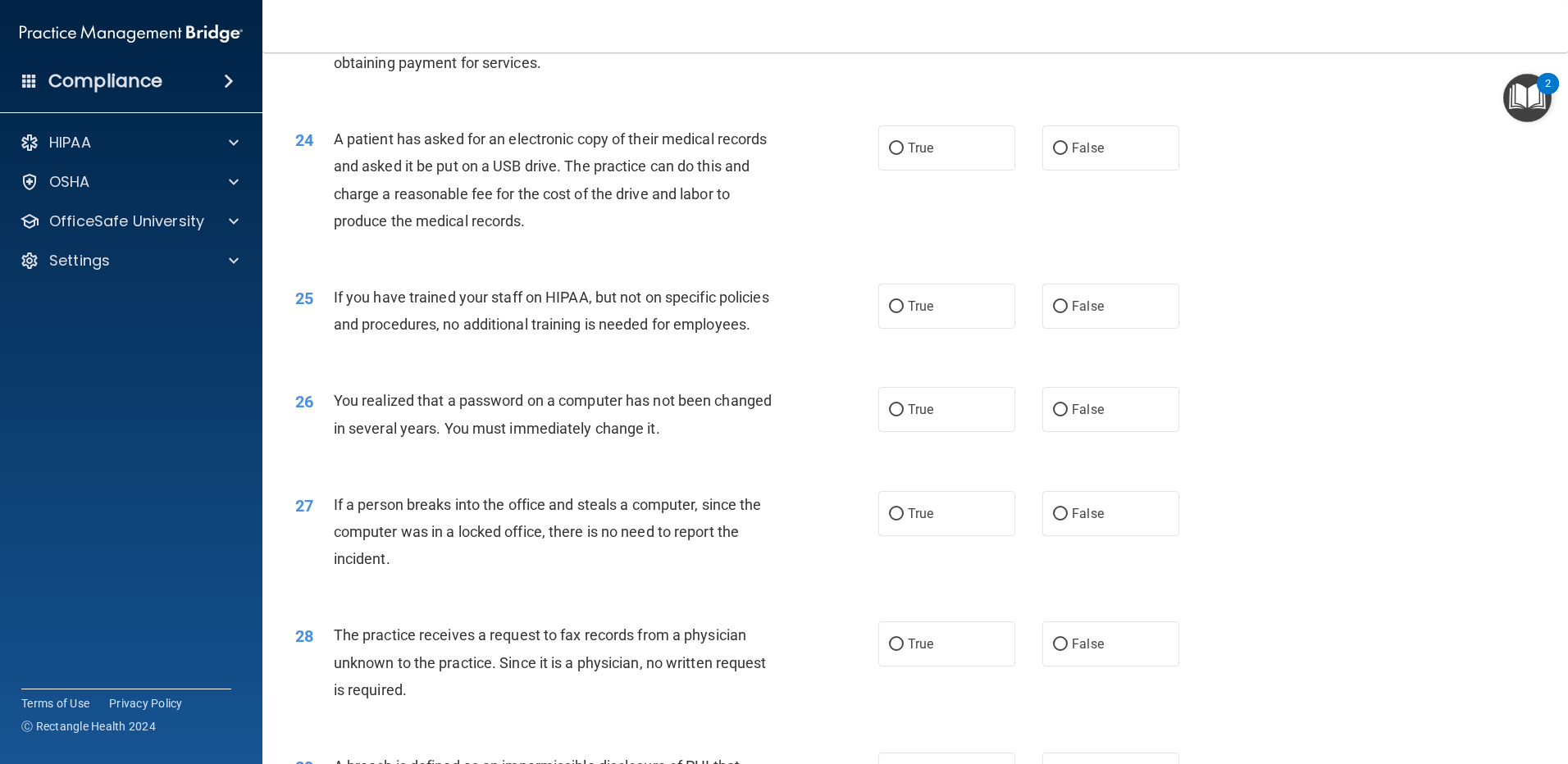
scroll to position [2753, 0]
click at [937, 171] on label "True" at bounding box center [947, 147] width 137 height 45
click at [904, 155] on input "True" at bounding box center [896, 148] width 14 height 13
radio input "true"
click at [1097, 329] on label "False" at bounding box center [1111, 305] width 137 height 45
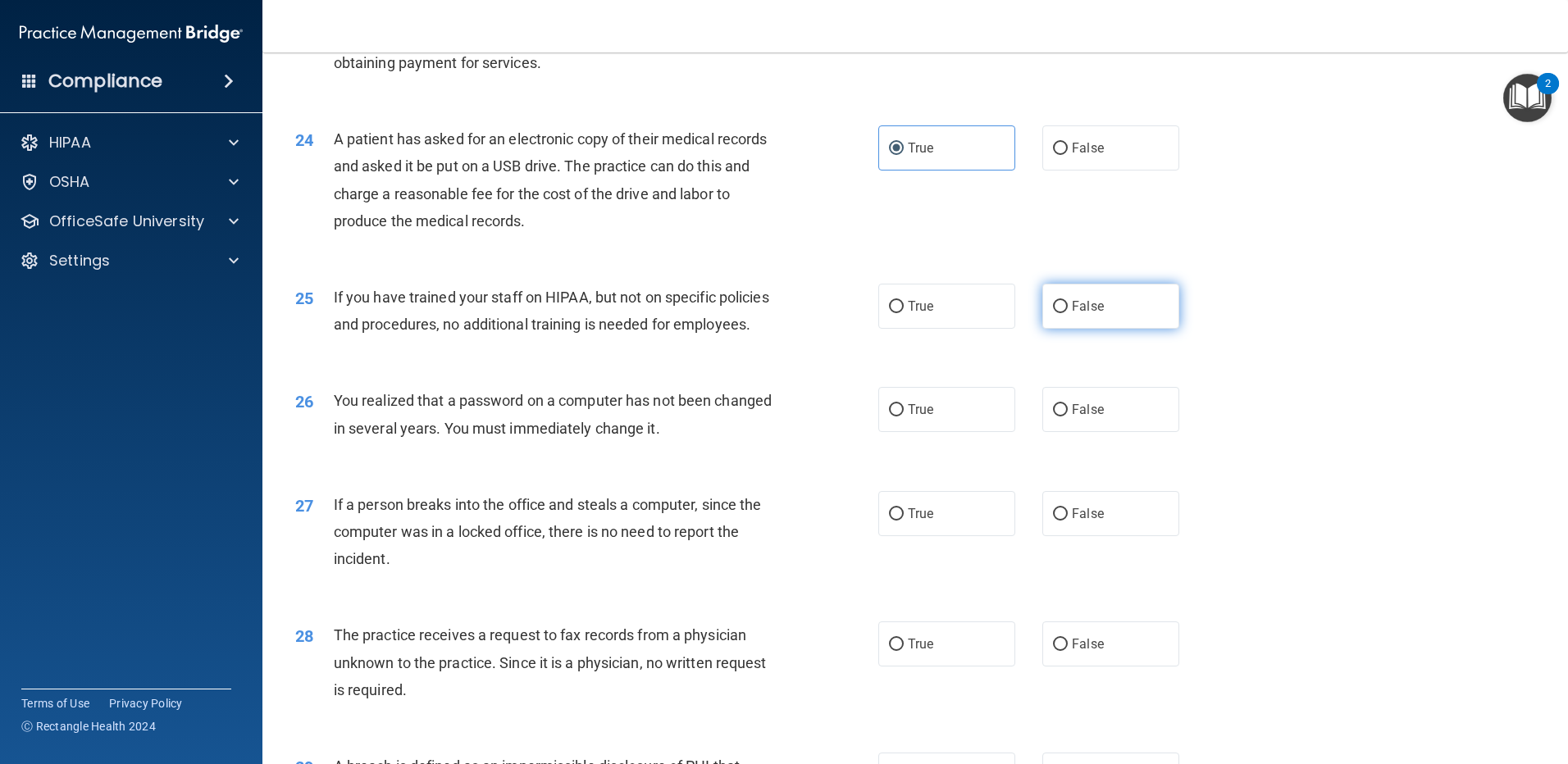
click at [1068, 313] on input "False" at bounding box center [1060, 306] width 14 height 13
radio input "true"
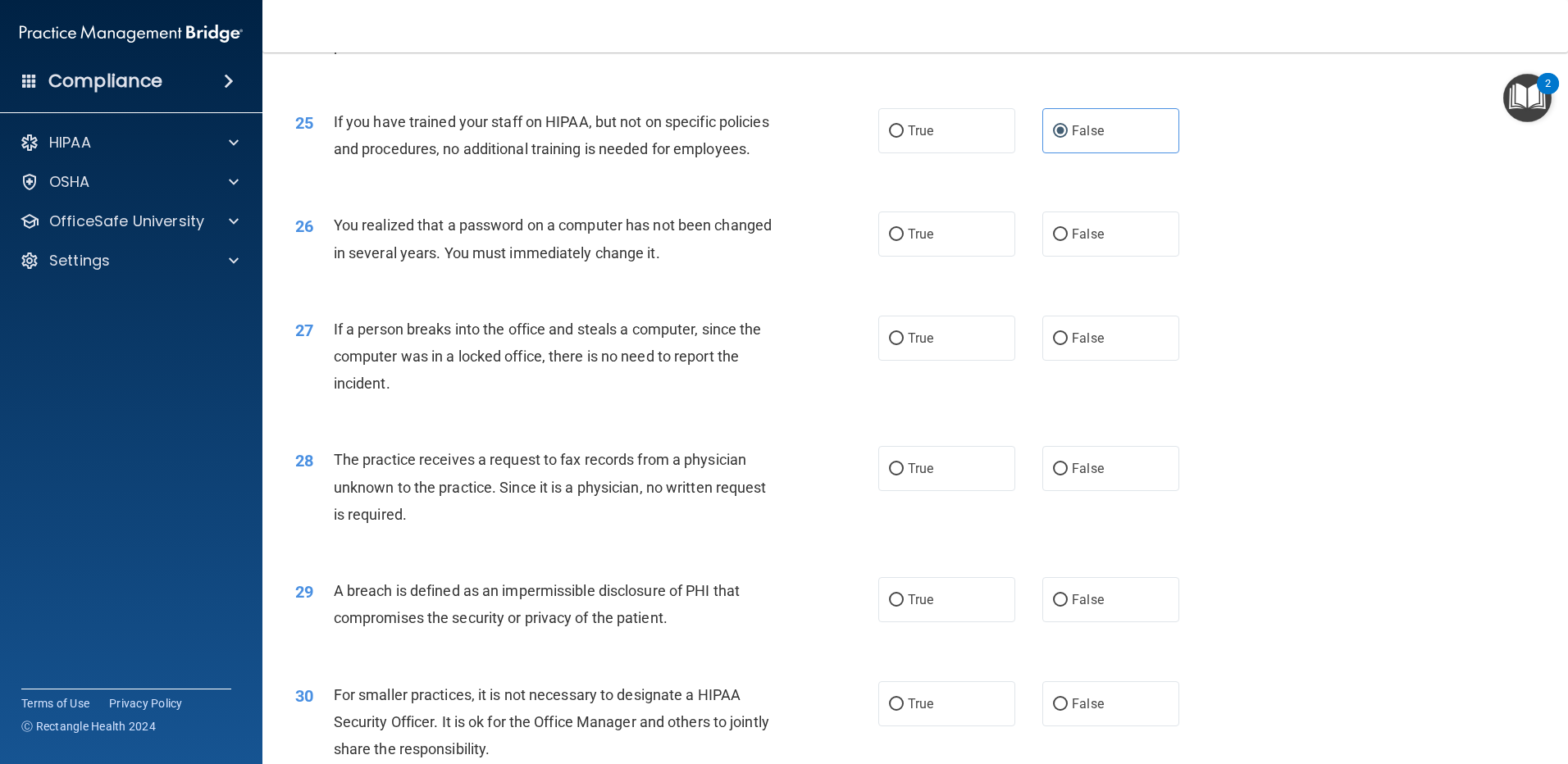
scroll to position [2933, 0]
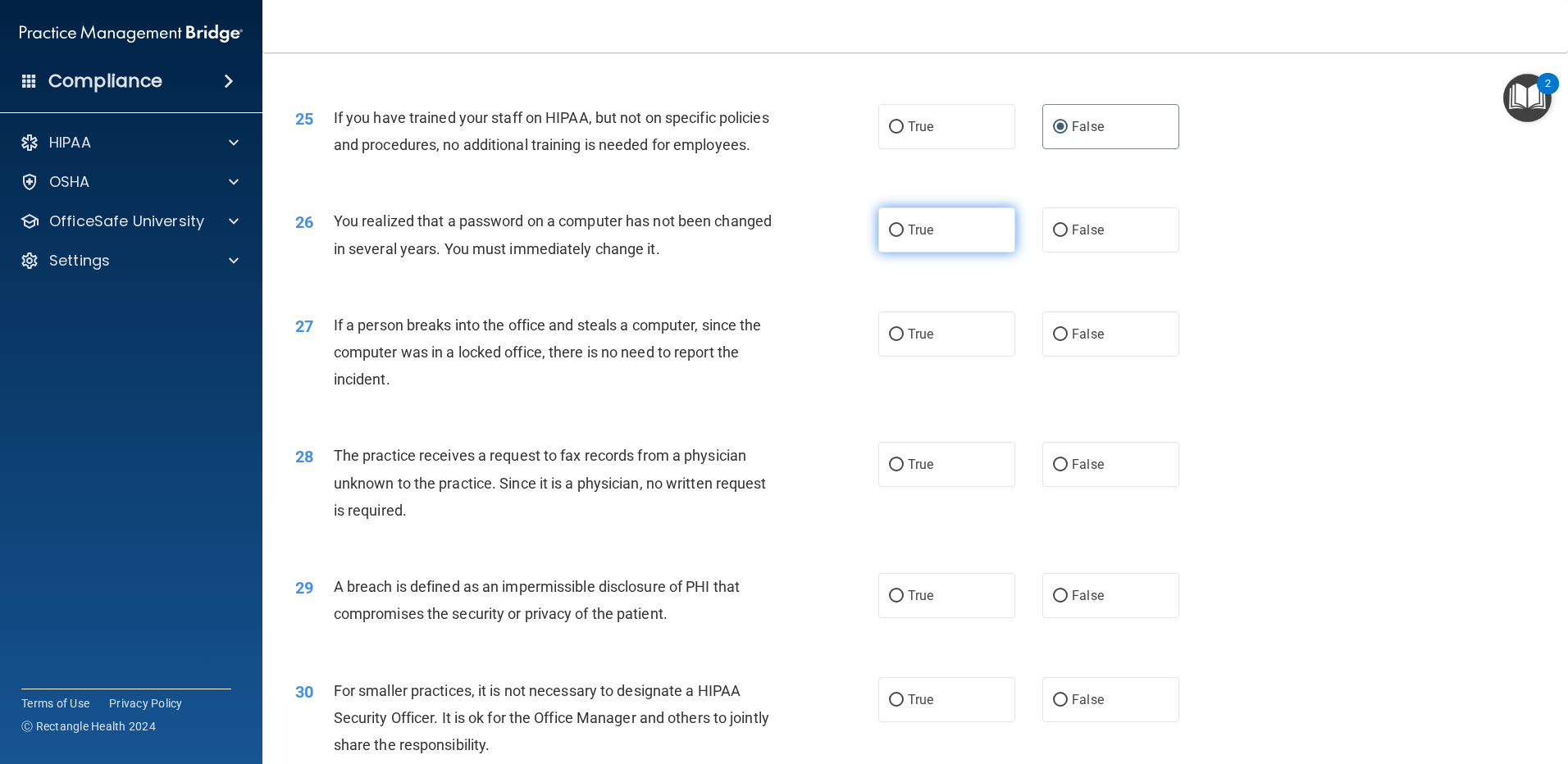
click at [977, 252] on label "True" at bounding box center [947, 229] width 137 height 45
click at [904, 237] on input "True" at bounding box center [896, 230] width 14 height 13
radio input "true"
click at [1129, 356] on label "False" at bounding box center [1111, 333] width 137 height 45
click at [1068, 341] on input "False" at bounding box center [1060, 334] width 14 height 13
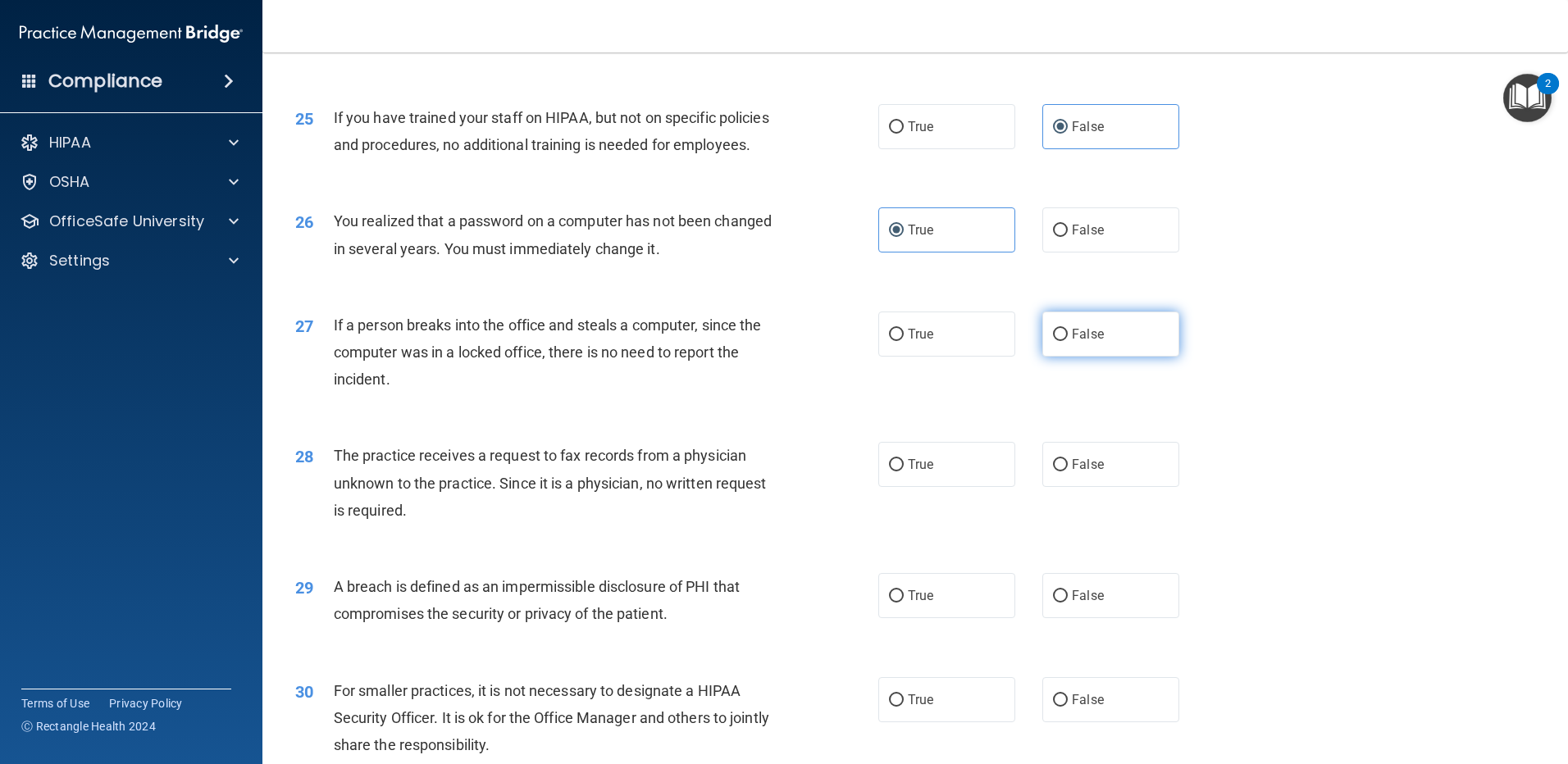
radio input "true"
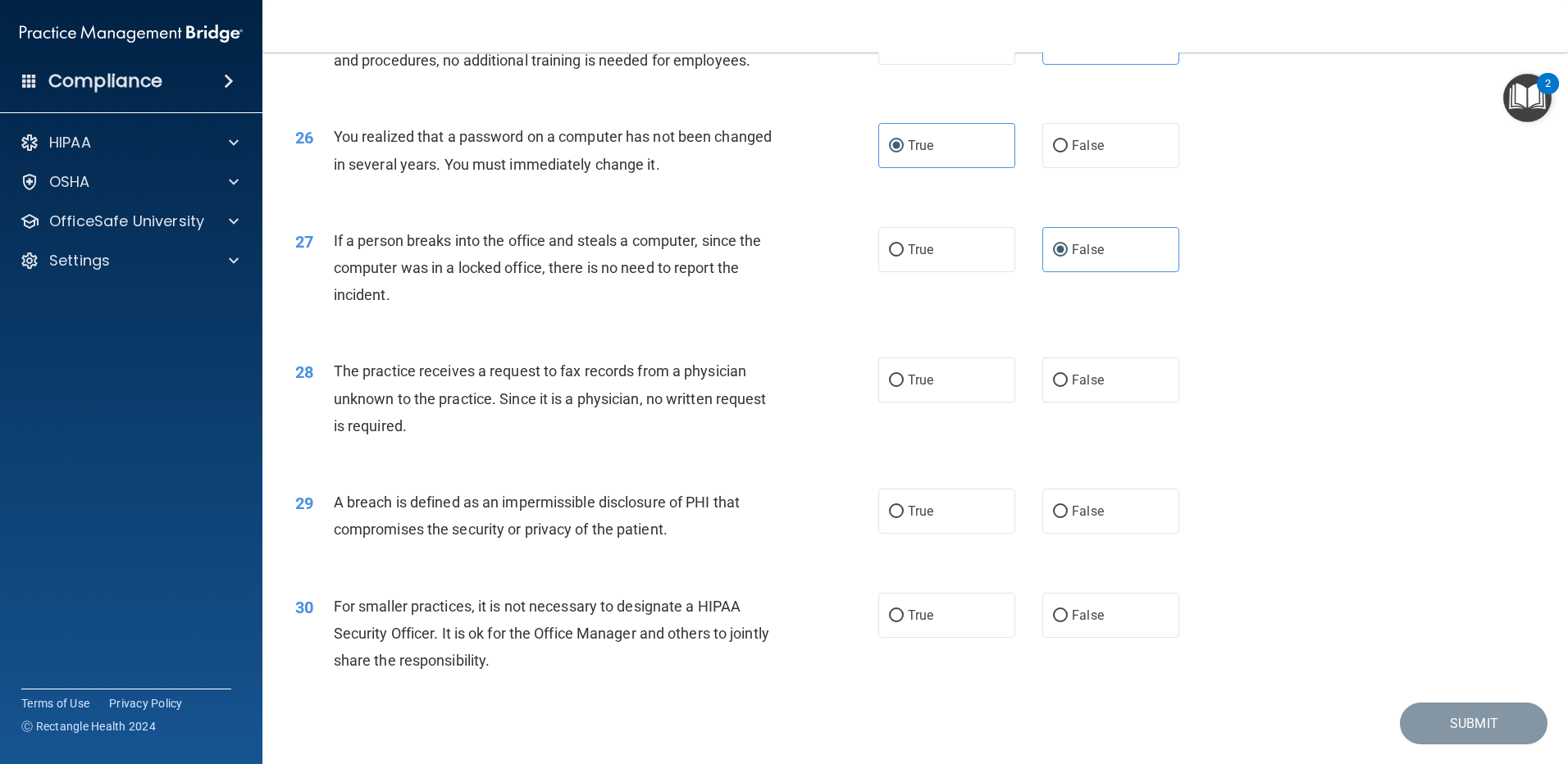
scroll to position [3144, 0]
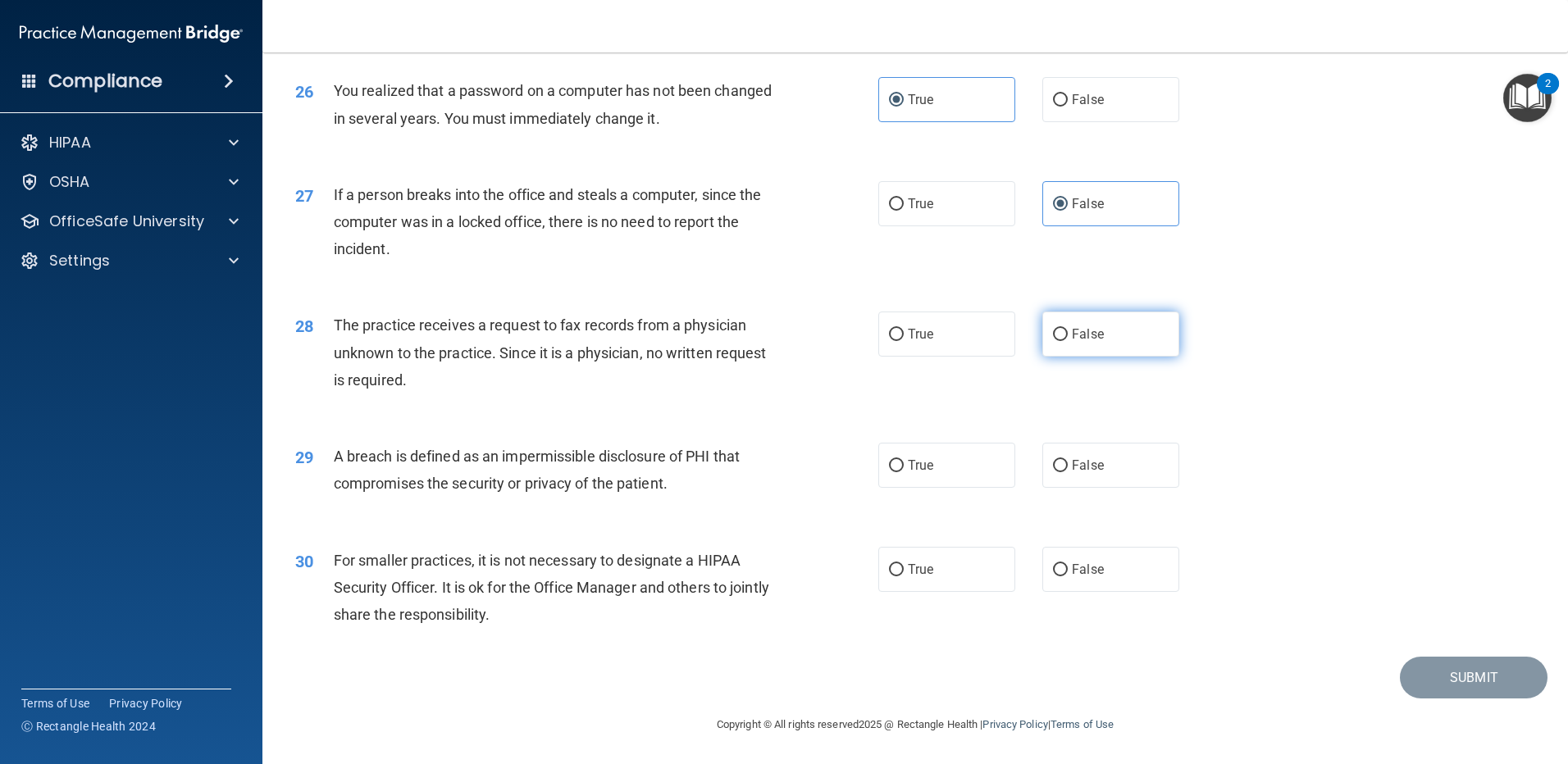
click at [1053, 329] on input "False" at bounding box center [1060, 334] width 14 height 13
radio input "true"
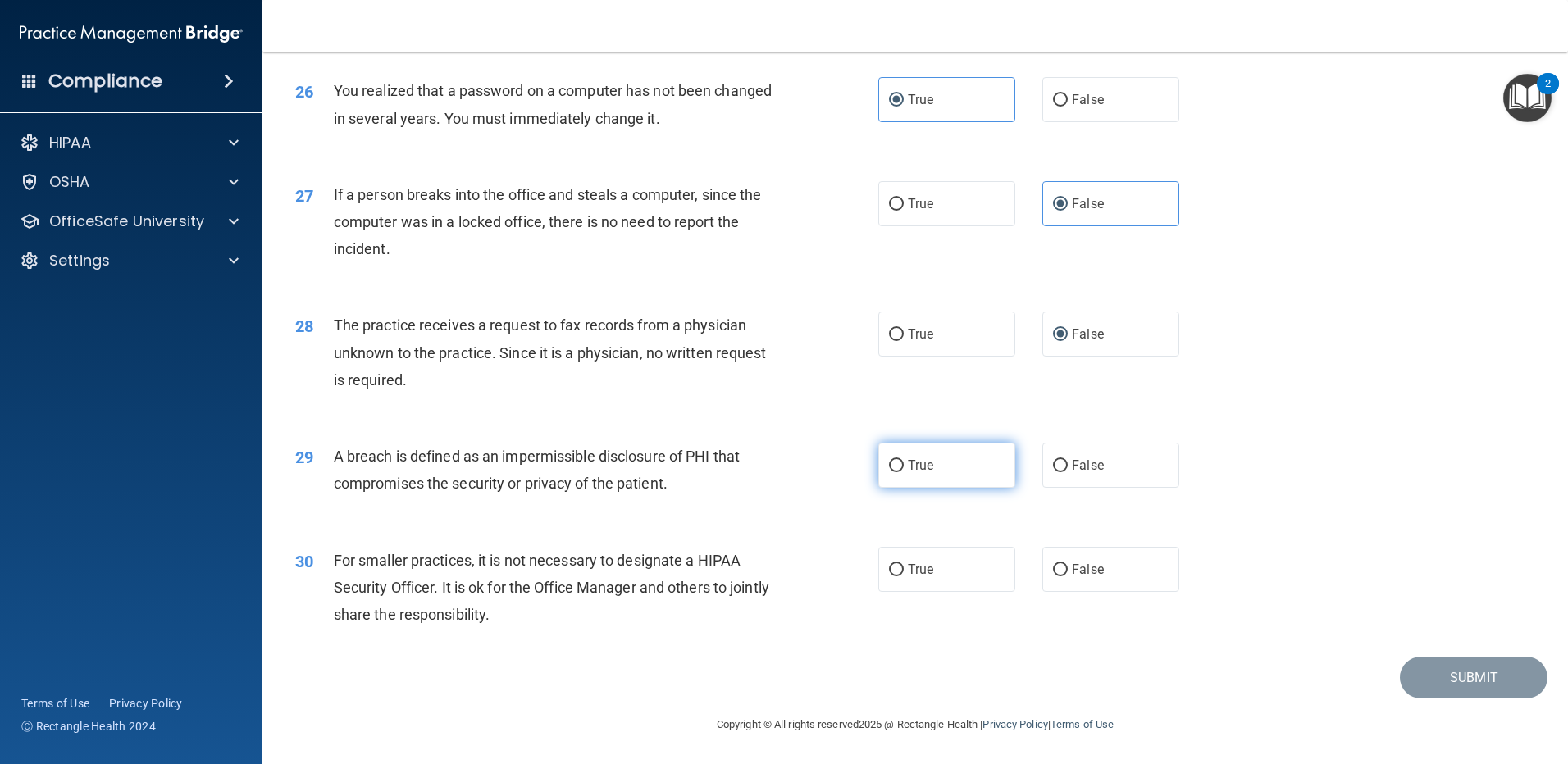
click at [978, 471] on label "True" at bounding box center [947, 465] width 137 height 45
click at [904, 471] on input "True" at bounding box center [896, 465] width 14 height 13
radio input "true"
drag, startPoint x: 1072, startPoint y: 577, endPoint x: 1165, endPoint y: 597, distance: 95.1
click at [1075, 576] on label "False" at bounding box center [1111, 569] width 137 height 45
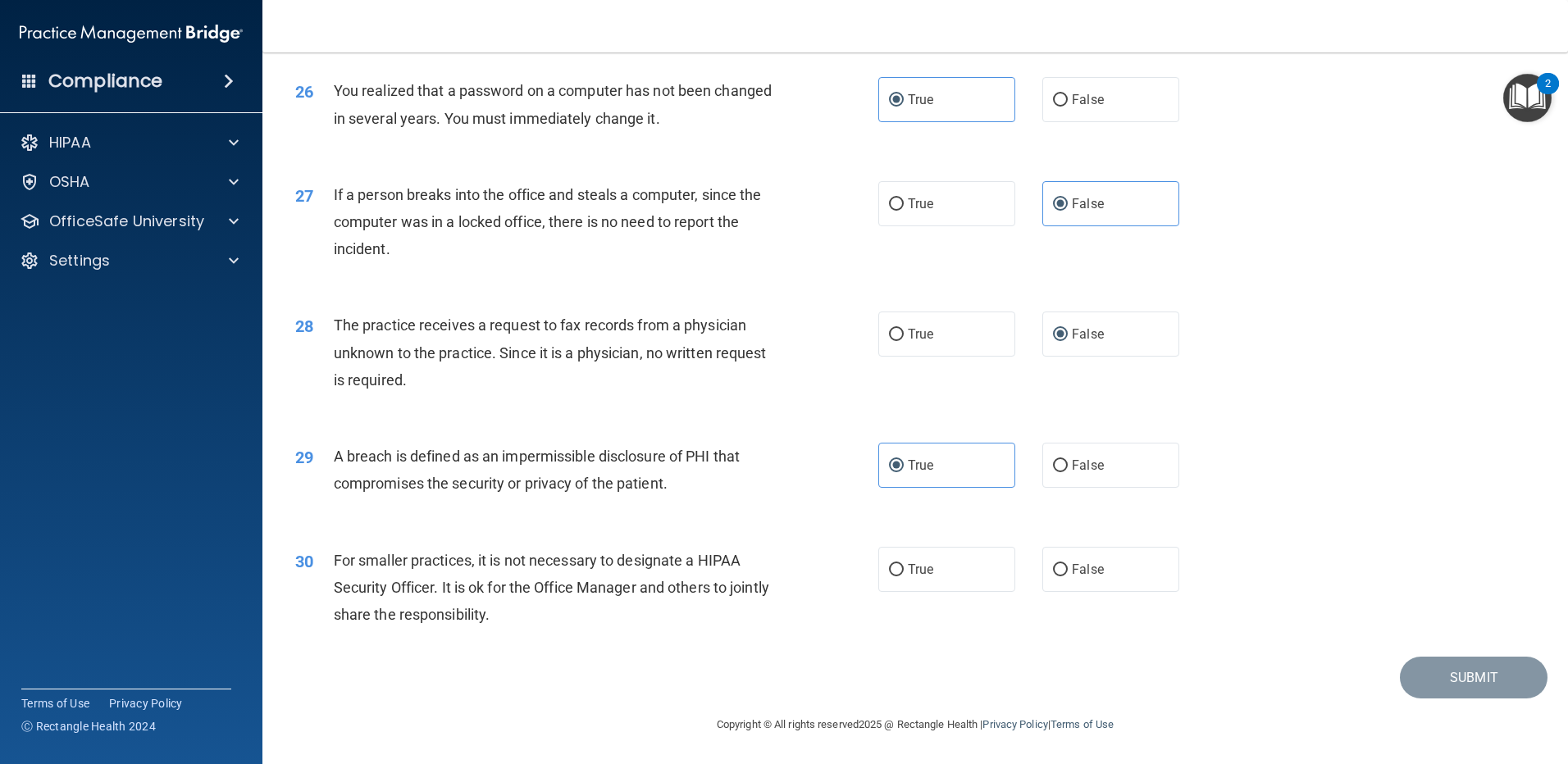
click at [1068, 576] on input "False" at bounding box center [1060, 570] width 14 height 13
radio input "true"
click at [1477, 660] on button "Submit" at bounding box center [1474, 677] width 147 height 41
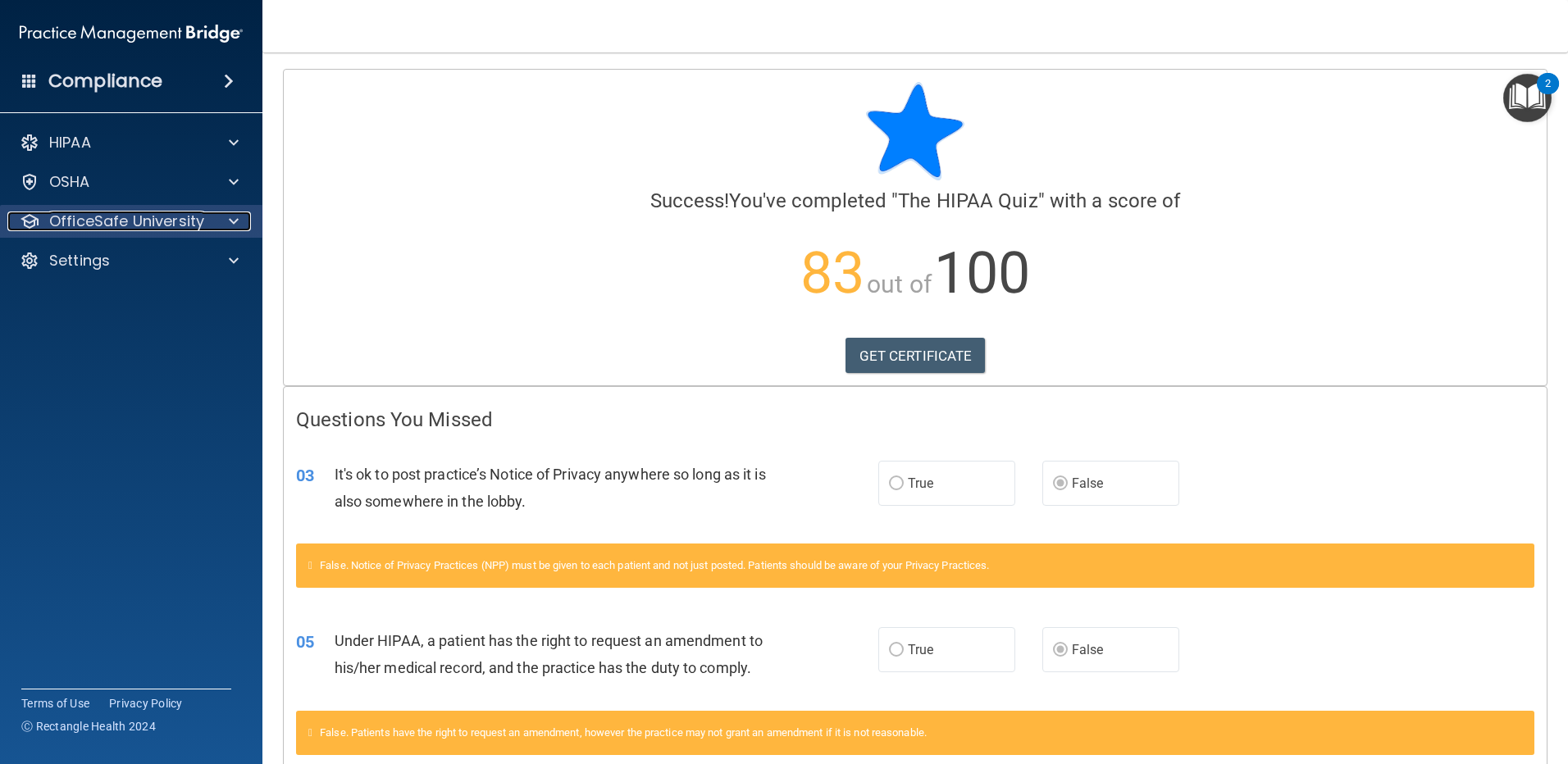
click at [179, 215] on p "OfficeSafe University" at bounding box center [126, 222] width 155 height 19
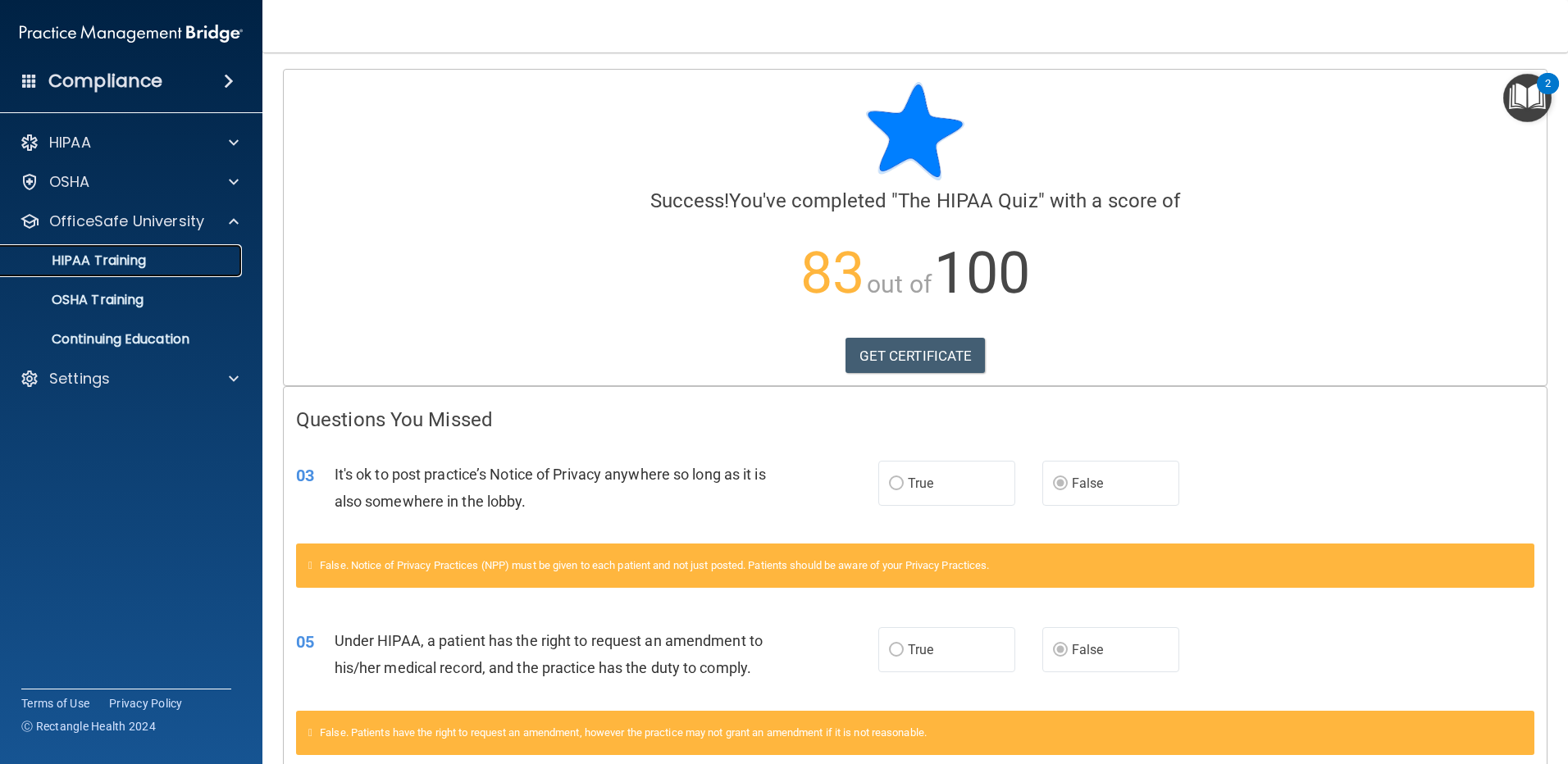
click at [161, 271] on link "HIPAA Training" at bounding box center [113, 261] width 258 height 33
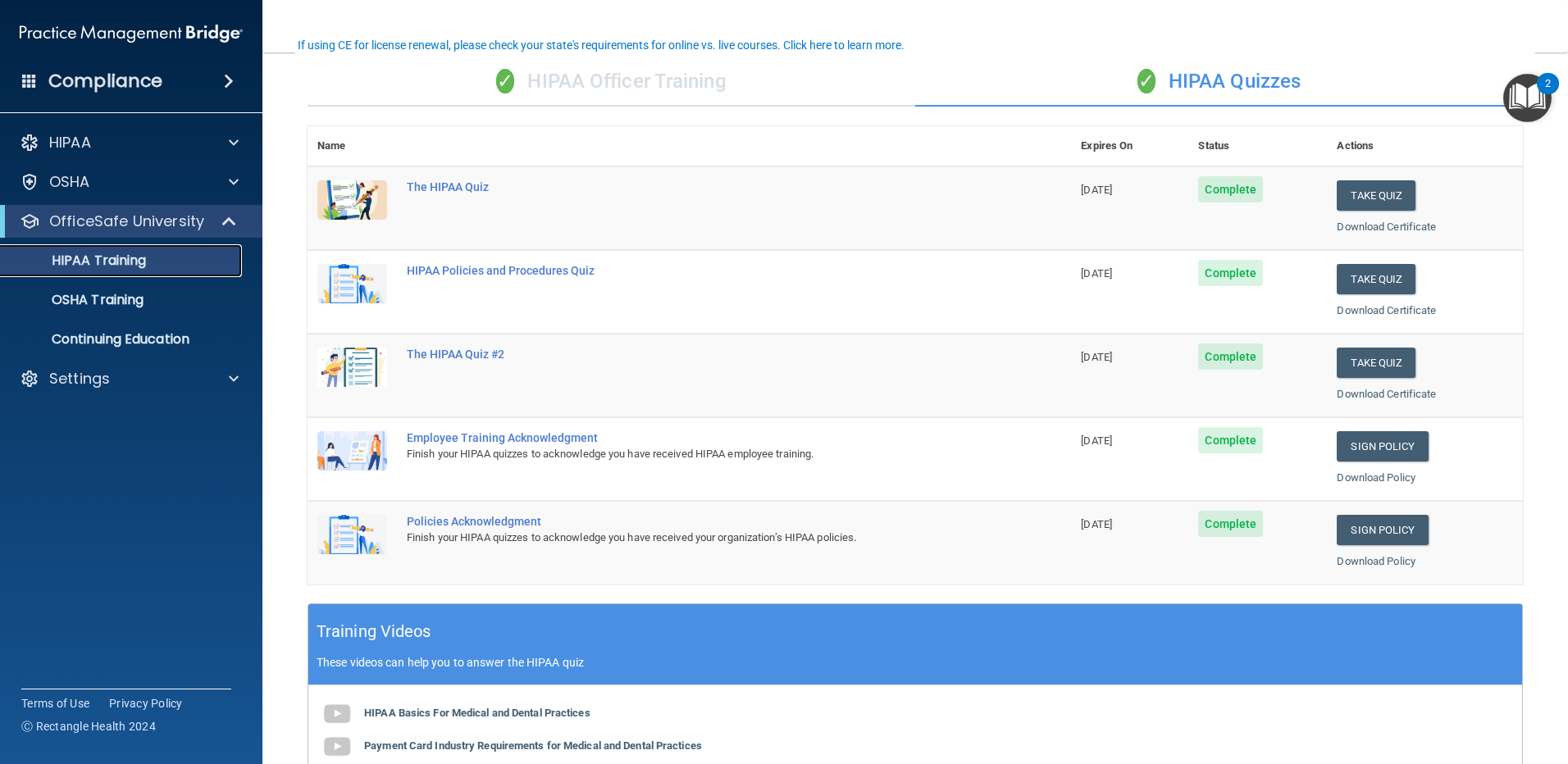
scroll to position [84, 0]
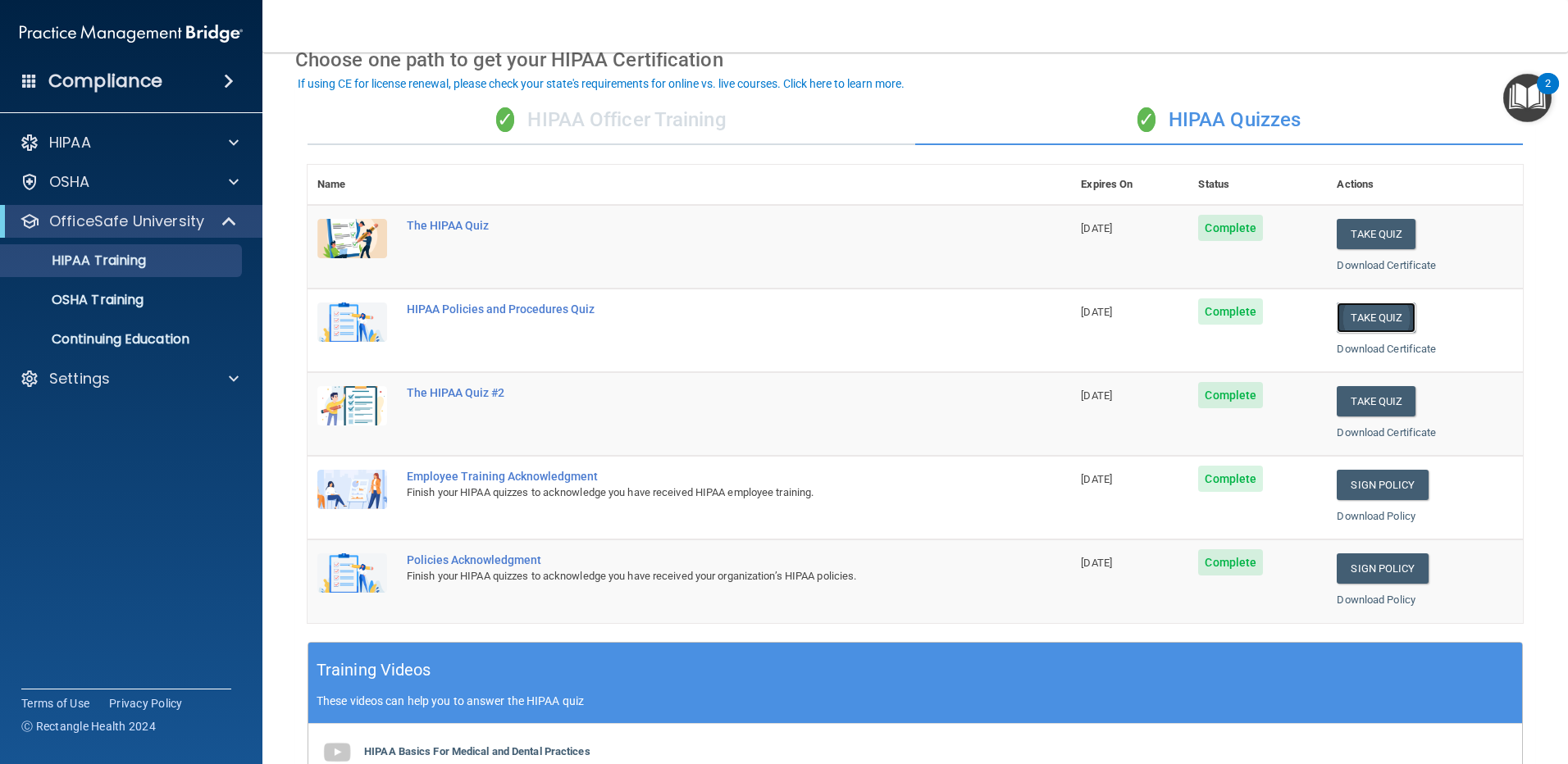
click at [1346, 318] on button "Take Quiz" at bounding box center [1376, 317] width 79 height 30
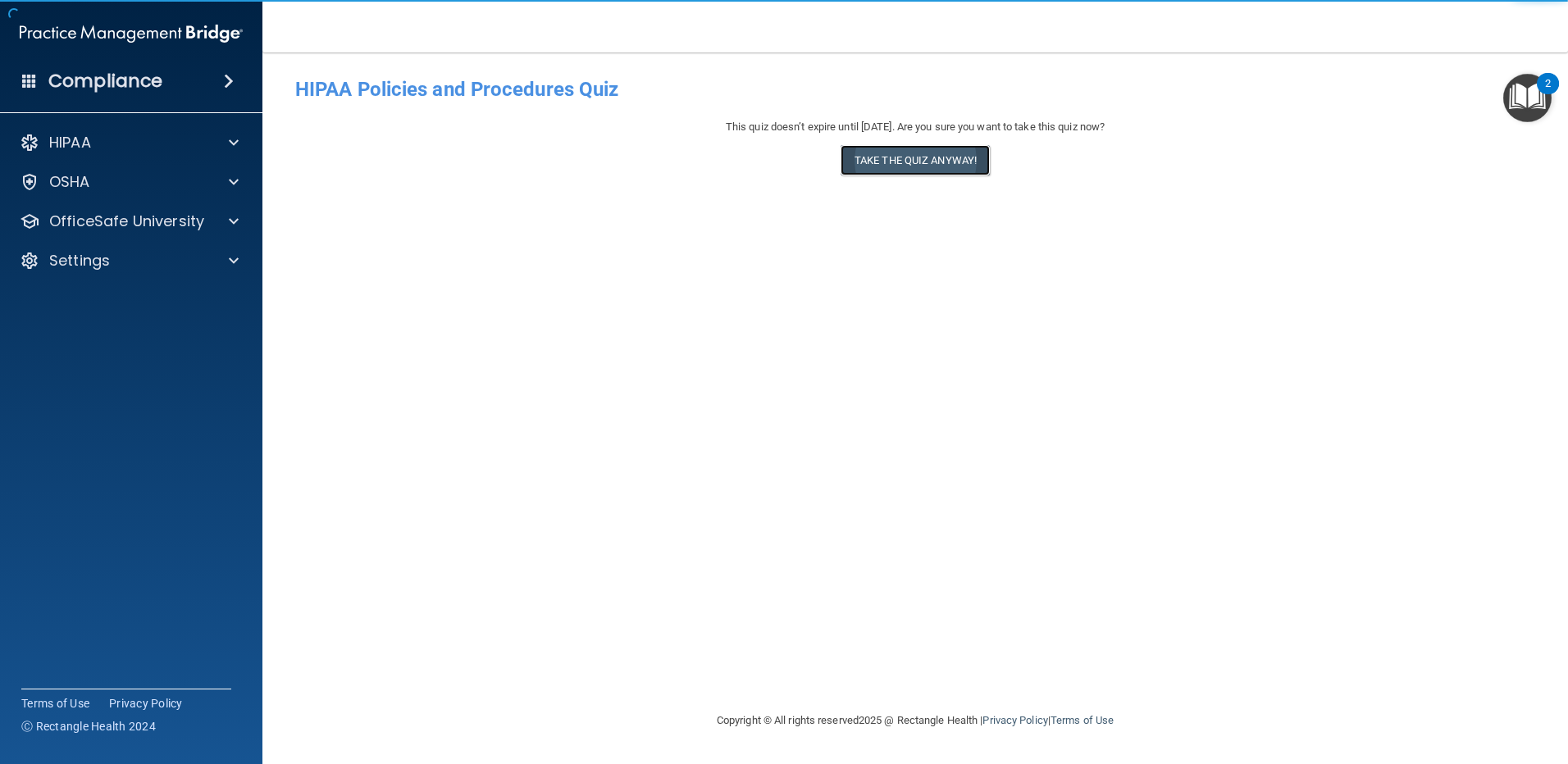
click at [872, 168] on button "Take the quiz anyway!" at bounding box center [915, 160] width 149 height 30
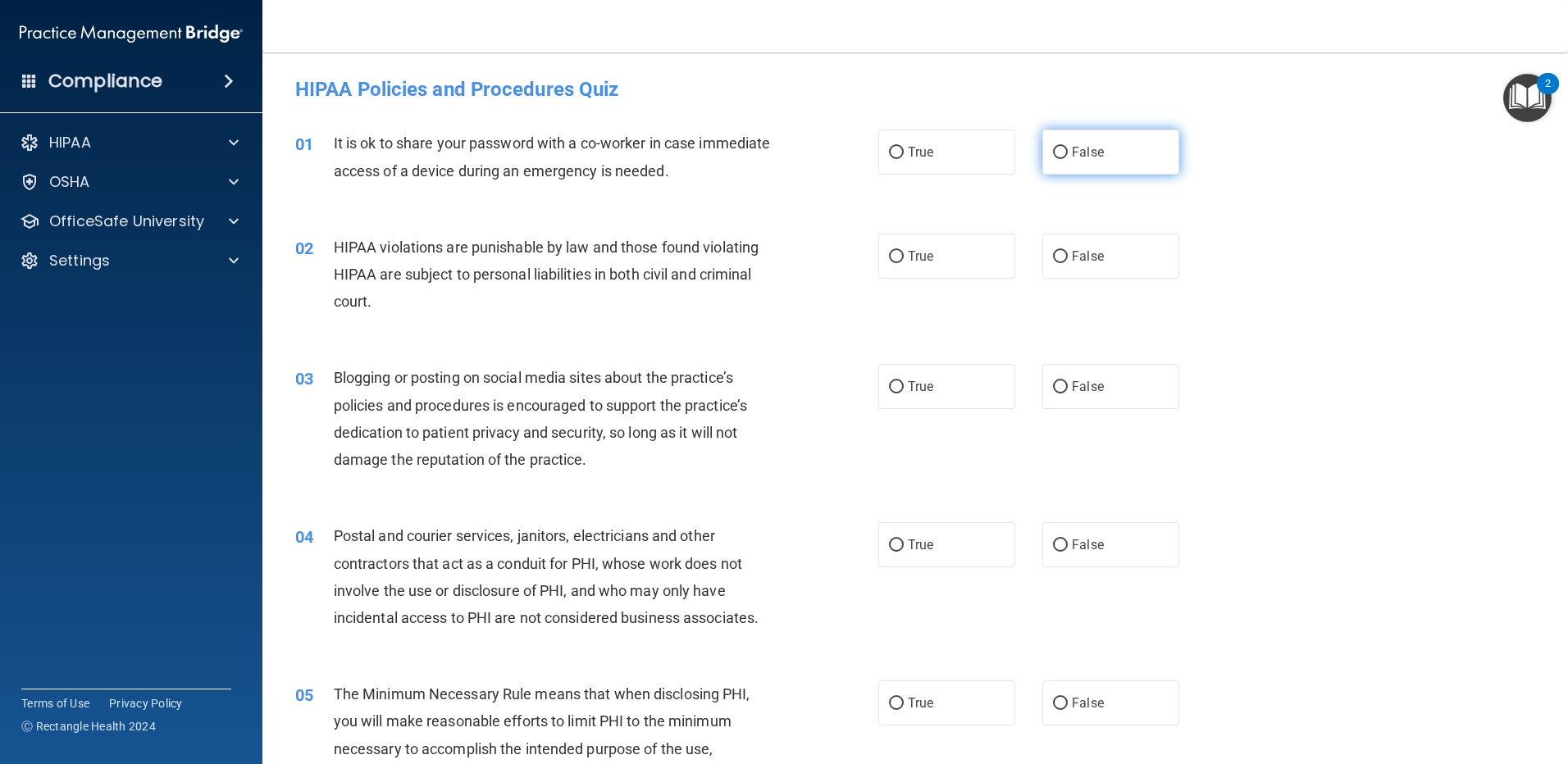
click at [1072, 145] on span "False" at bounding box center [1087, 152] width 32 height 15
click at [1066, 146] on input "False" at bounding box center [1060, 152] width 14 height 13
radio input "true"
drag, startPoint x: 1057, startPoint y: 245, endPoint x: 940, endPoint y: 262, distance: 118.2
click at [940, 262] on div "True False" at bounding box center [1043, 256] width 329 height 45
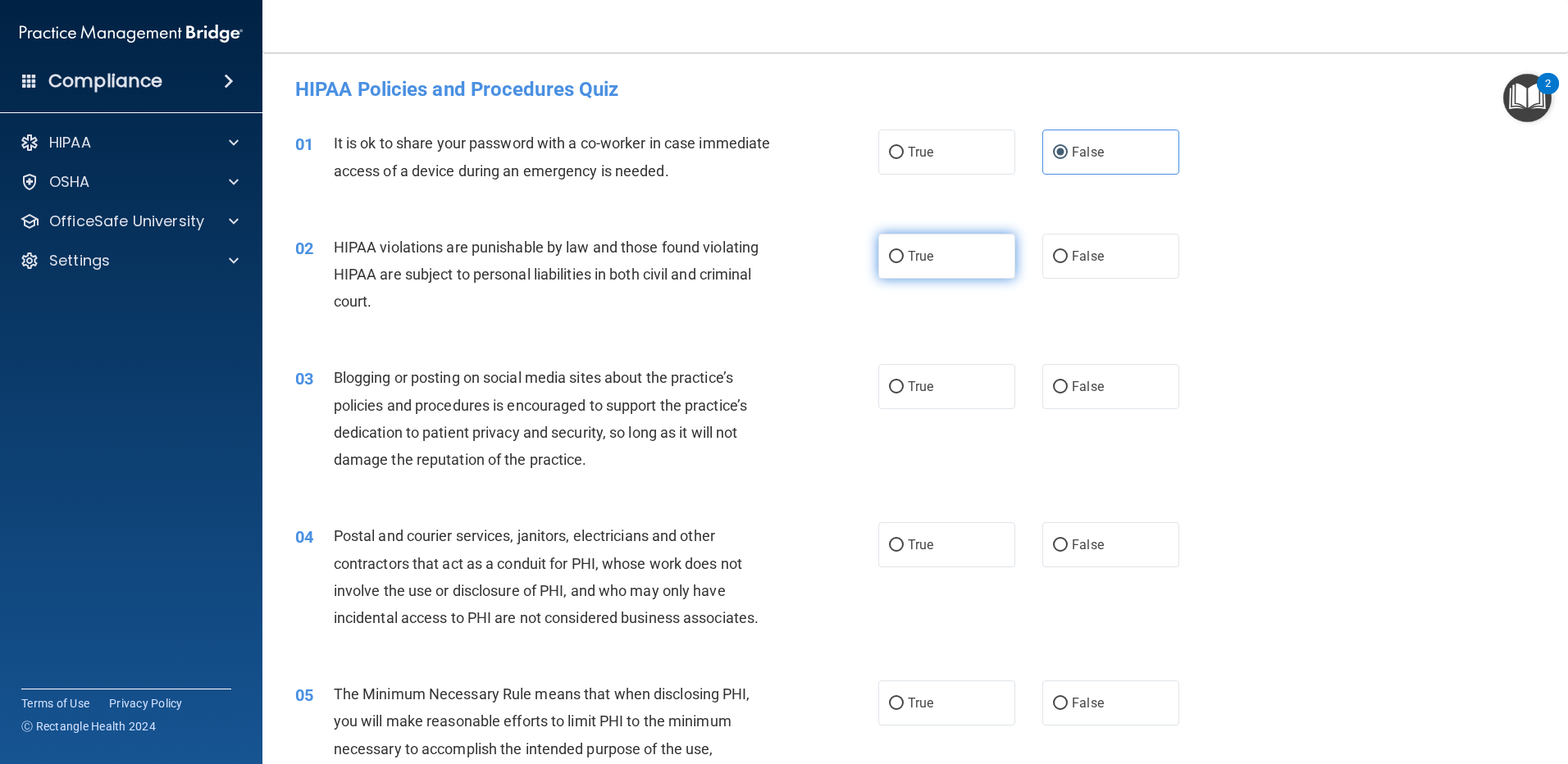
click at [939, 258] on label "True" at bounding box center [947, 256] width 137 height 45
click at [904, 258] on input "True" at bounding box center [896, 256] width 14 height 13
radio input "true"
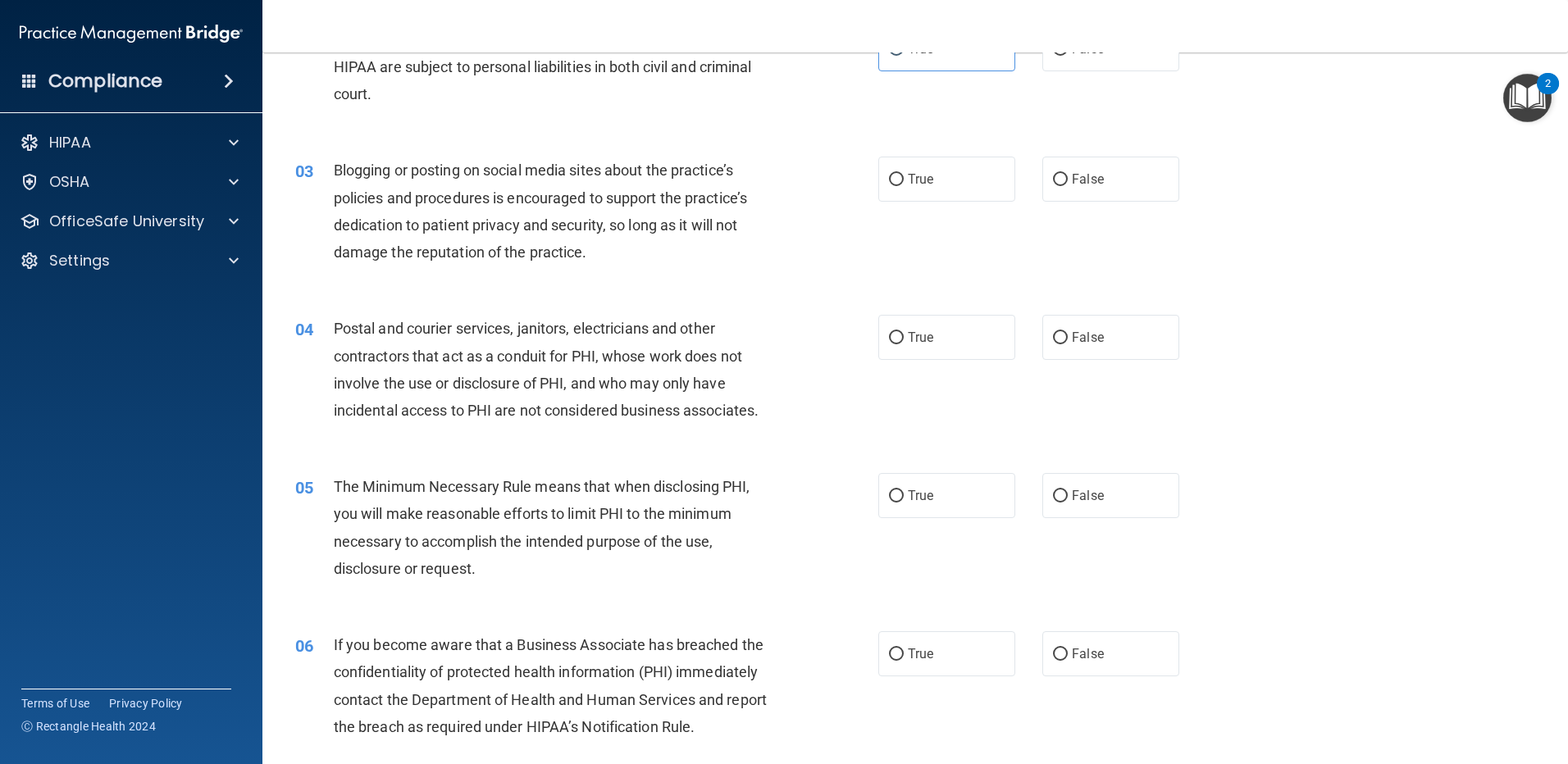
scroll to position [262, 0]
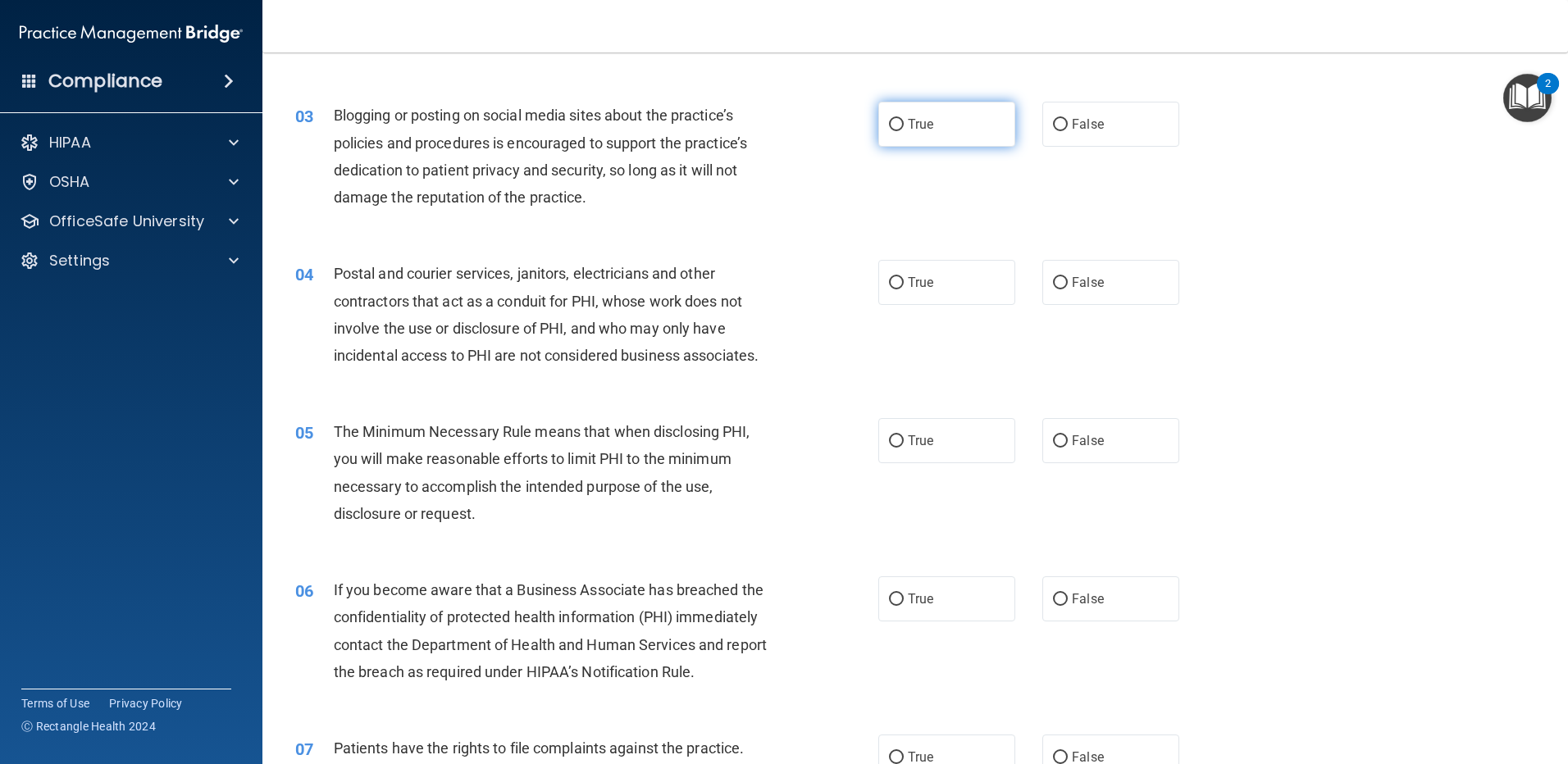
click at [939, 119] on label "True" at bounding box center [947, 124] width 137 height 45
click at [904, 119] on input "True" at bounding box center [896, 124] width 14 height 13
radio input "true"
